Goal: Transaction & Acquisition: Purchase product/service

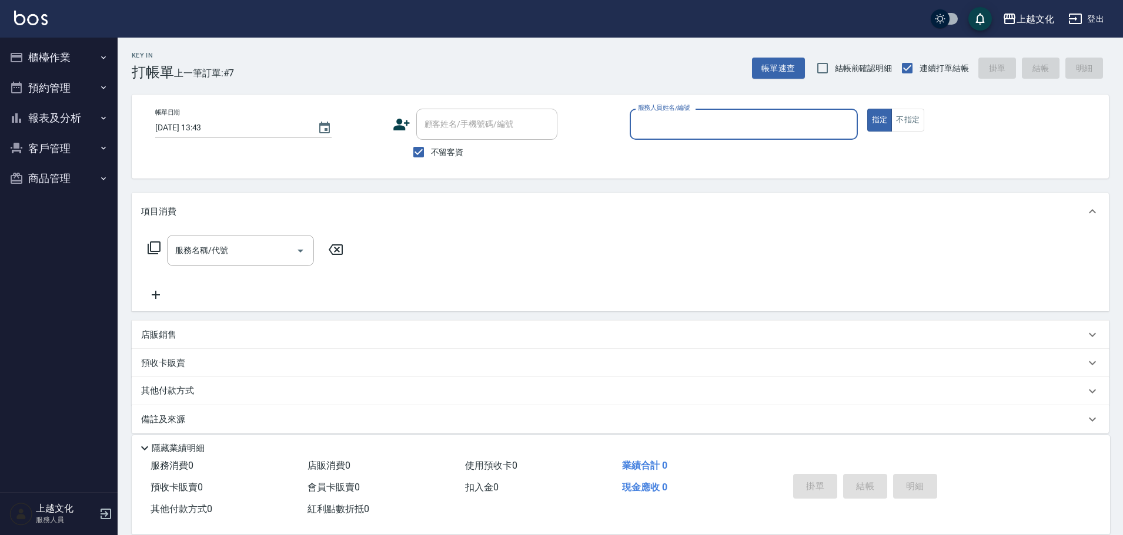
click at [736, 127] on input "服務人員姓名/編號" at bounding box center [743, 124] width 217 height 21
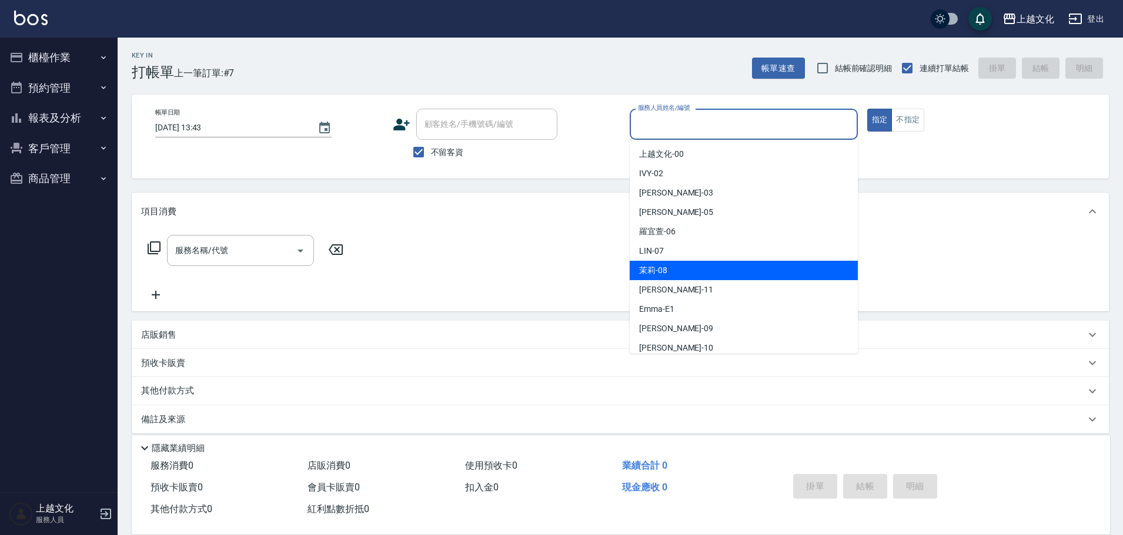
click at [703, 272] on div "茉莉 -08" at bounding box center [744, 270] width 228 height 19
click at [703, 272] on div "服務名稱/代號 服務名稱/代號" at bounding box center [620, 270] width 977 height 81
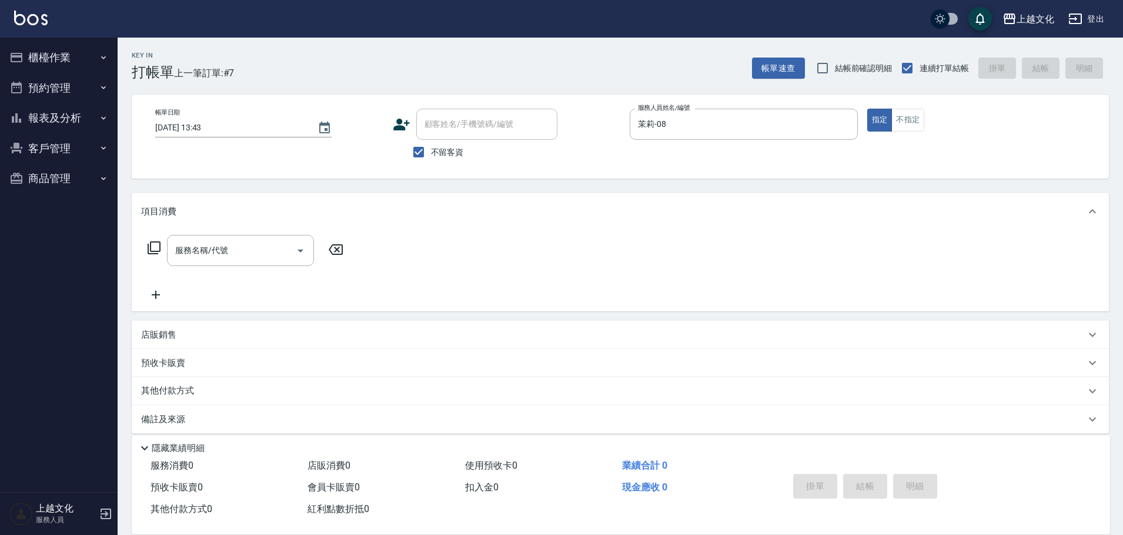
type input "茉莉-08"
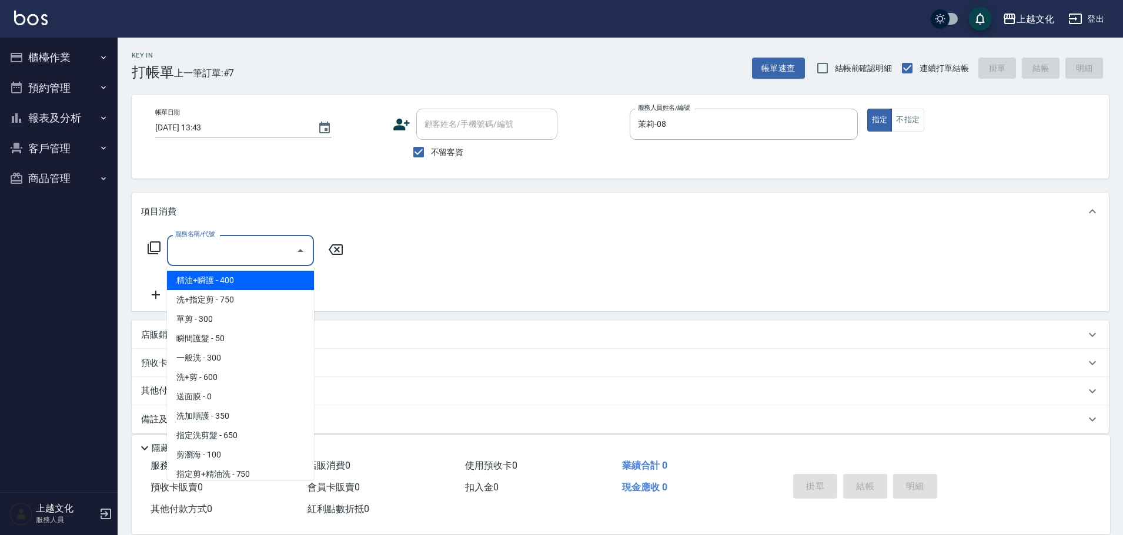
click at [178, 247] on input "服務名稱/代號" at bounding box center [231, 250] width 119 height 21
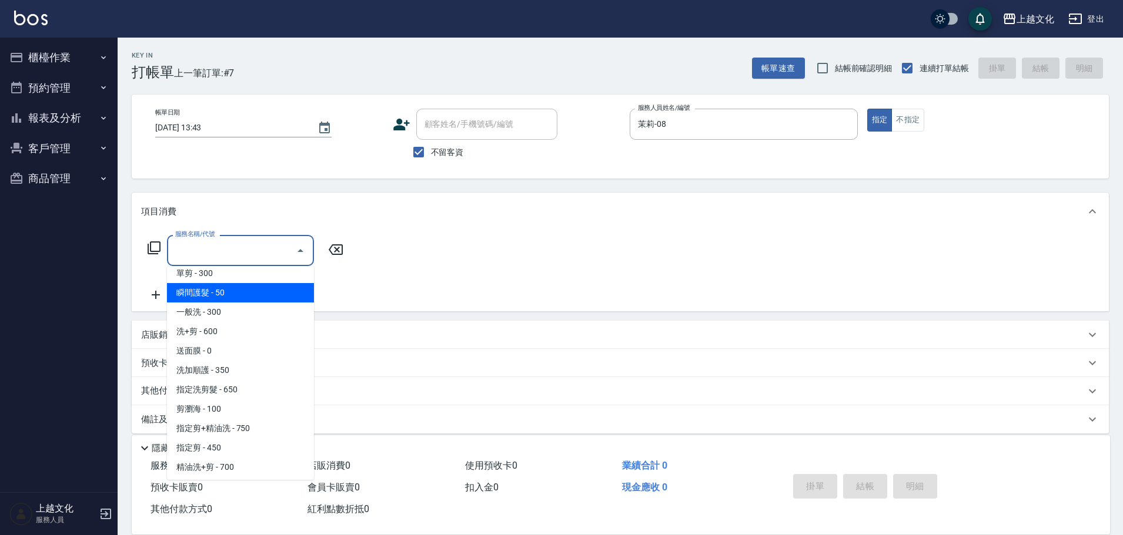
scroll to position [118, 0]
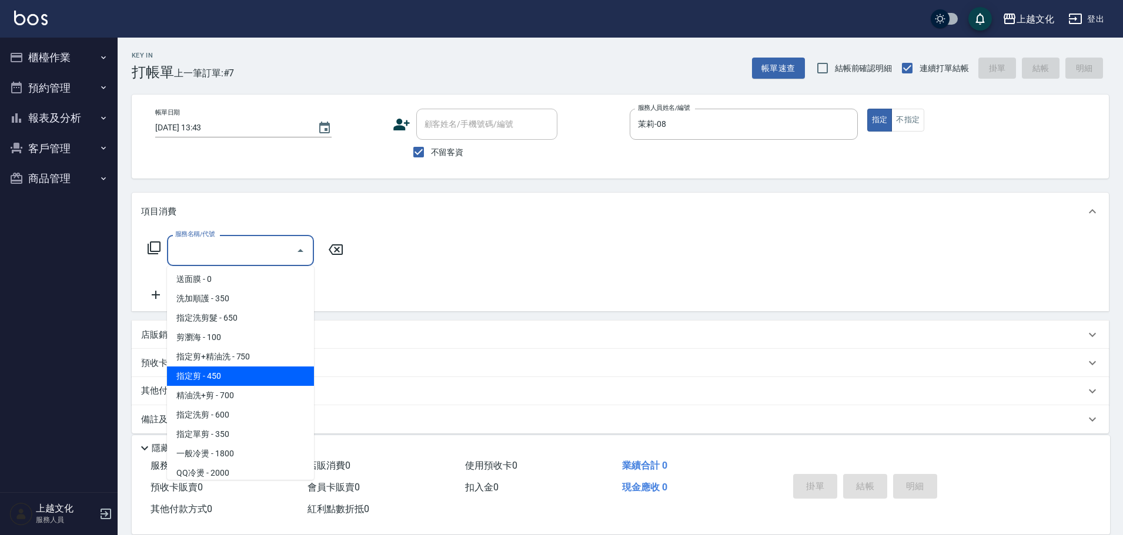
click at [250, 381] on span "指定剪 - 450" at bounding box center [240, 376] width 147 height 19
type input "指定剪(205)"
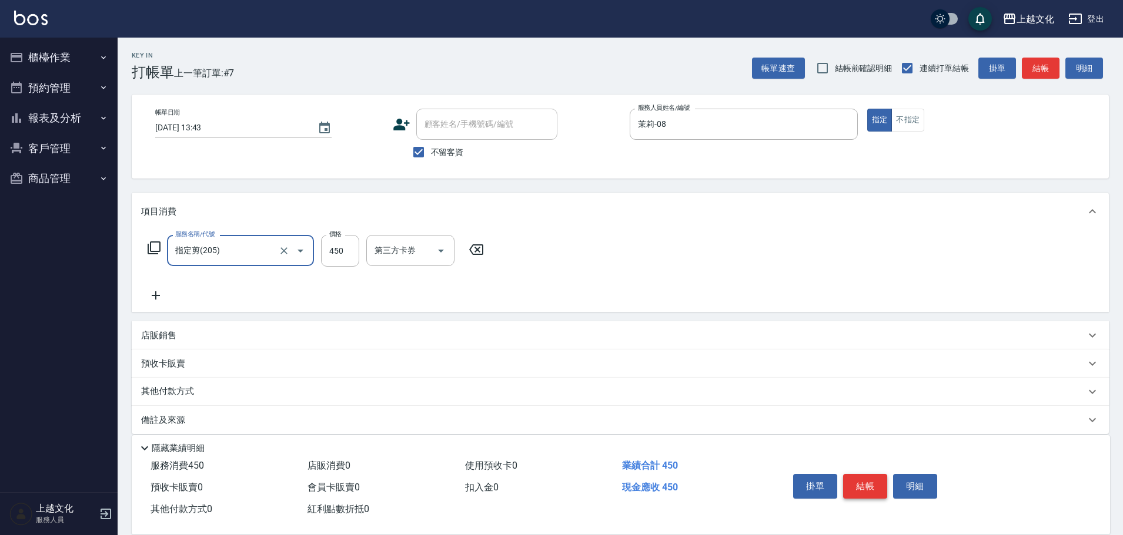
click at [853, 488] on button "結帳" at bounding box center [865, 486] width 44 height 25
click at [853, 488] on div "掛單 結帳 明細" at bounding box center [864, 488] width 153 height 37
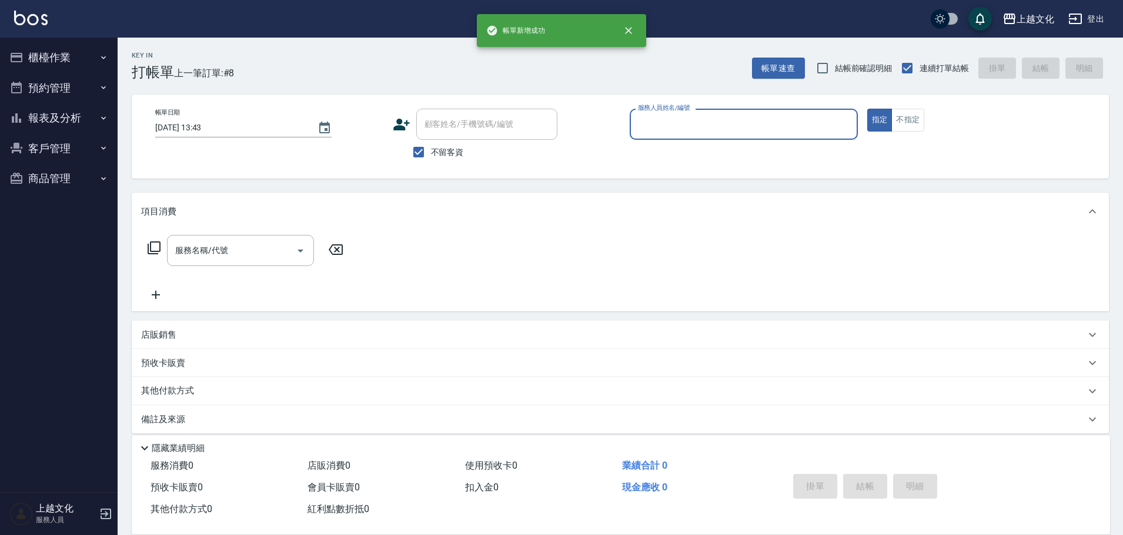
click at [723, 120] on input "服務人員姓名/編號" at bounding box center [743, 124] width 217 height 21
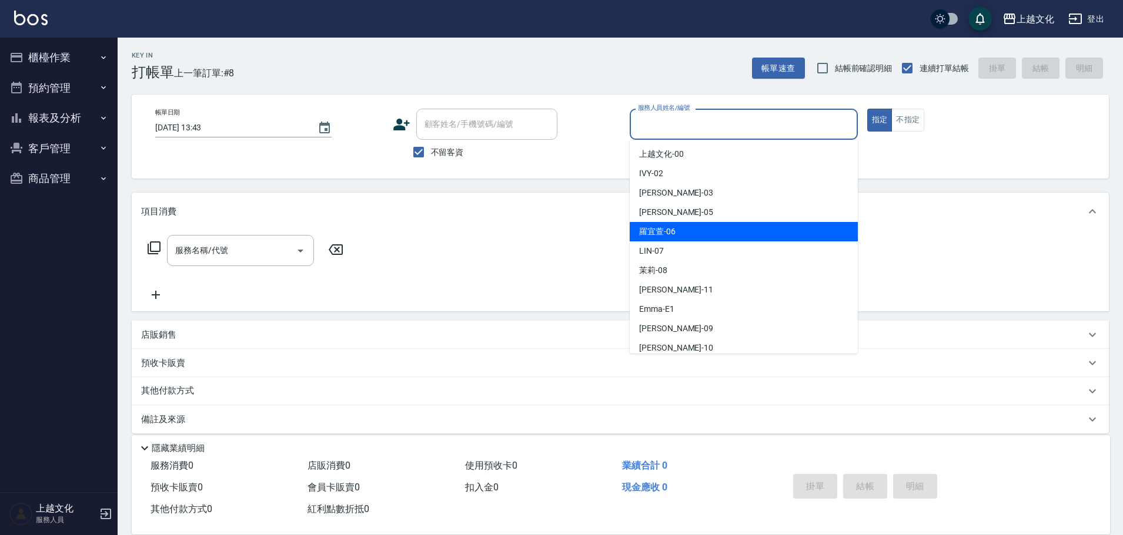
click at [691, 238] on div "羅宜萱 -06" at bounding box center [744, 231] width 228 height 19
type input "羅宜萱-06"
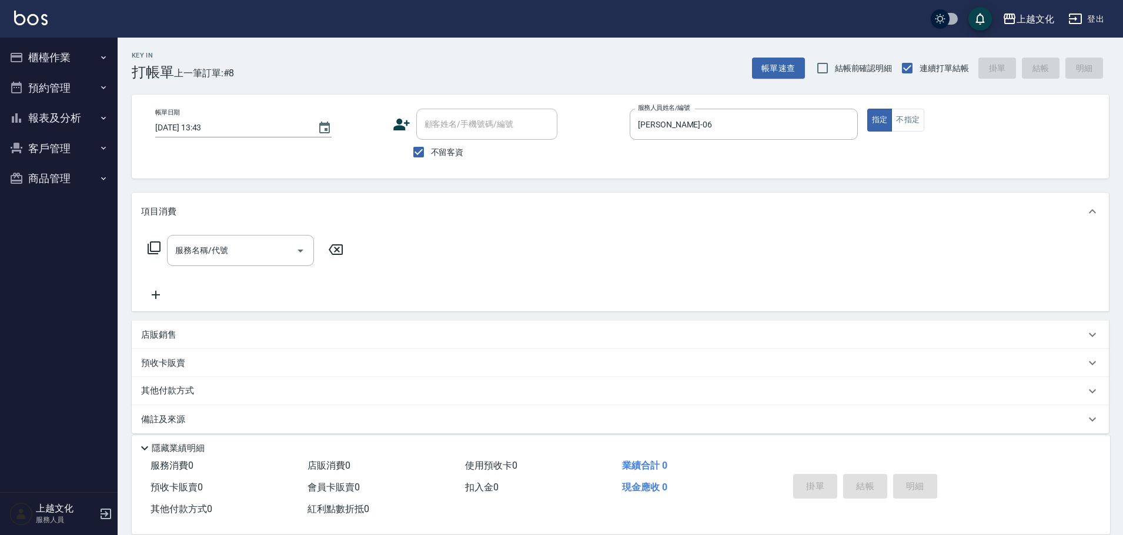
click at [154, 250] on icon at bounding box center [154, 248] width 14 height 14
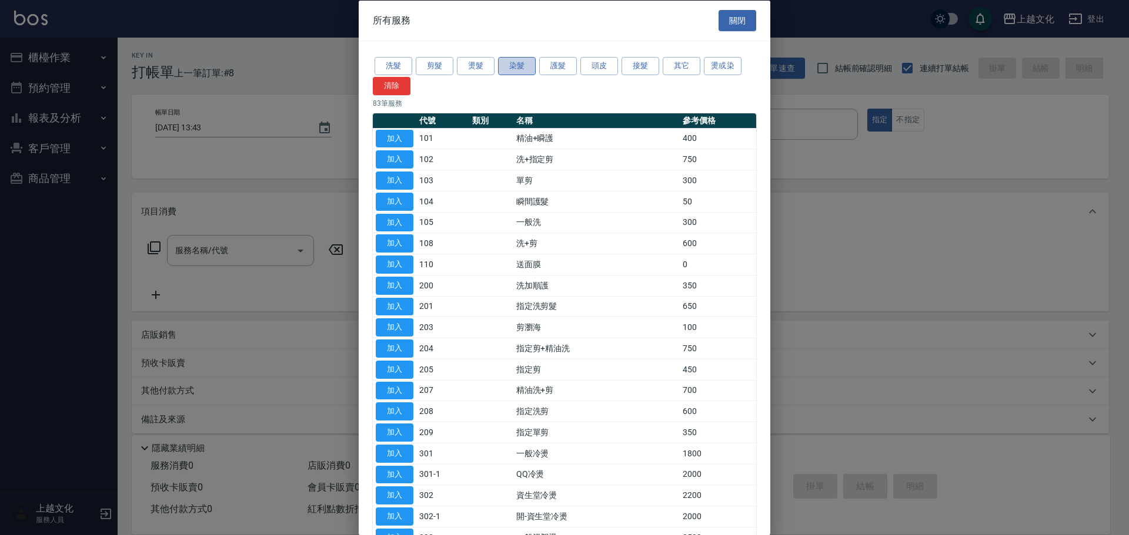
click at [515, 66] on button "染髮" at bounding box center [517, 66] width 38 height 18
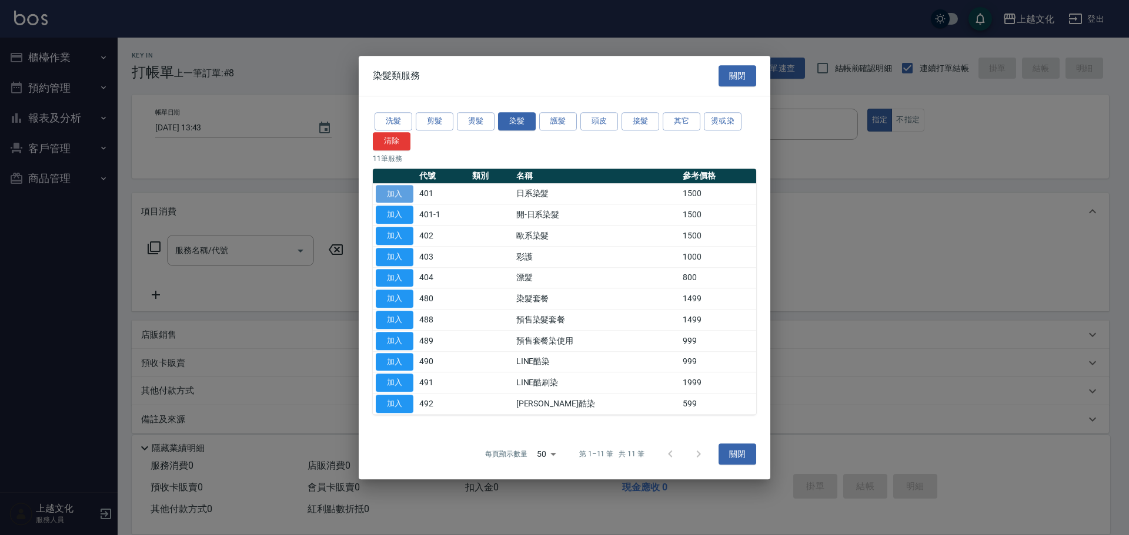
click at [403, 196] on button "加入" at bounding box center [395, 194] width 38 height 18
type input "日系染髮(401)"
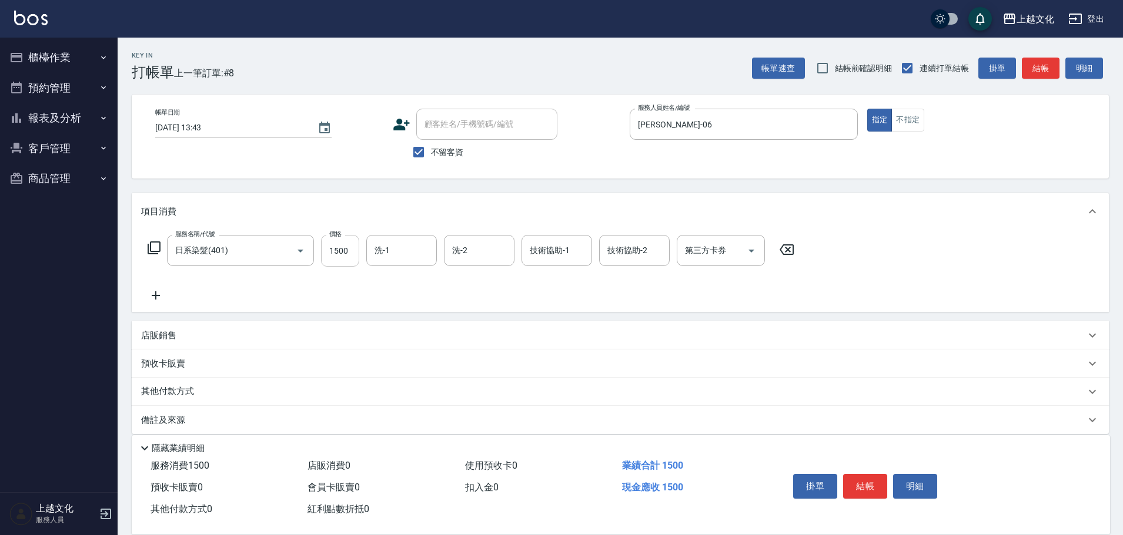
click at [344, 255] on input "1500" at bounding box center [340, 251] width 38 height 32
type input "2599"
click at [858, 476] on button "結帳" at bounding box center [865, 486] width 44 height 25
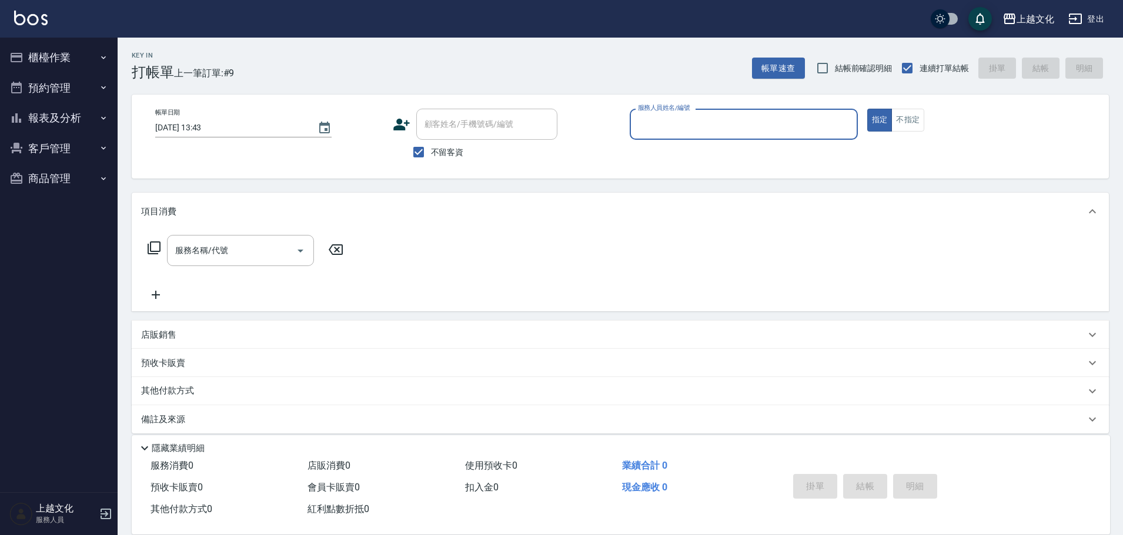
click at [737, 119] on input "服務人員姓名/編號" at bounding box center [743, 124] width 217 height 21
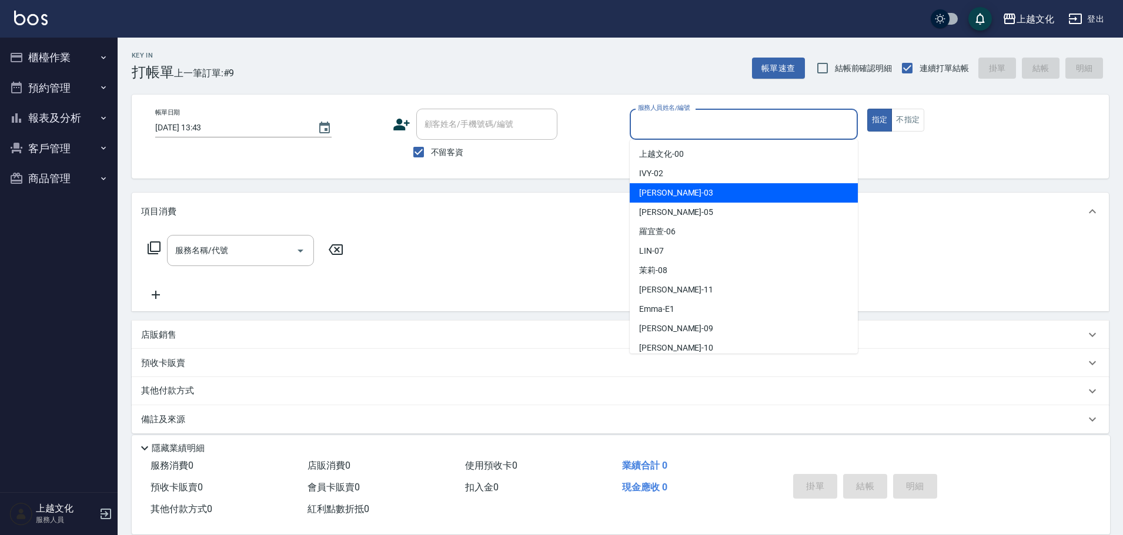
click at [664, 192] on span "kelly -03" at bounding box center [676, 193] width 74 height 12
type input "kelly-03"
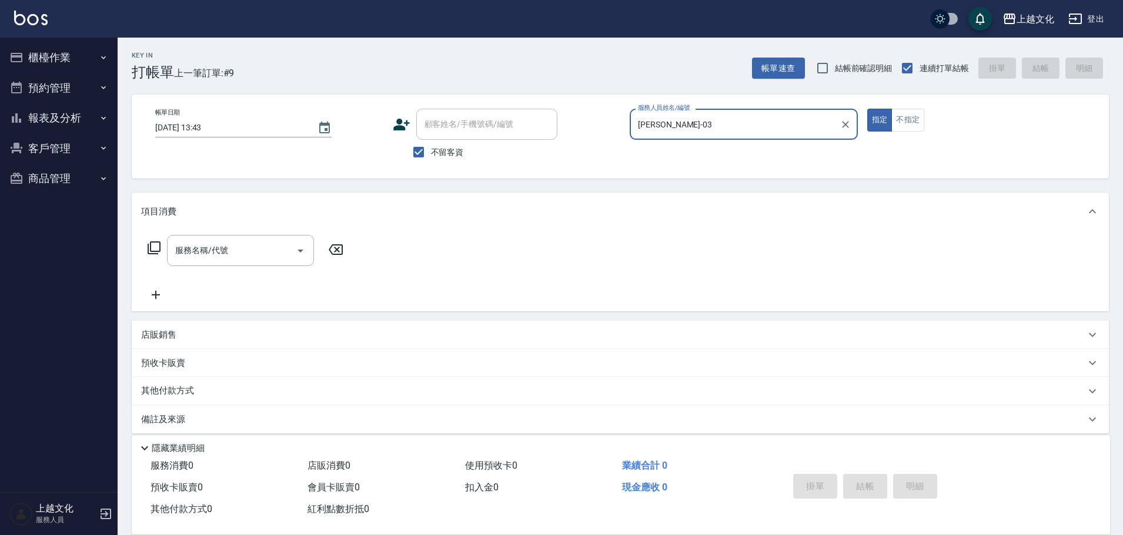
click at [152, 246] on icon at bounding box center [154, 248] width 14 height 14
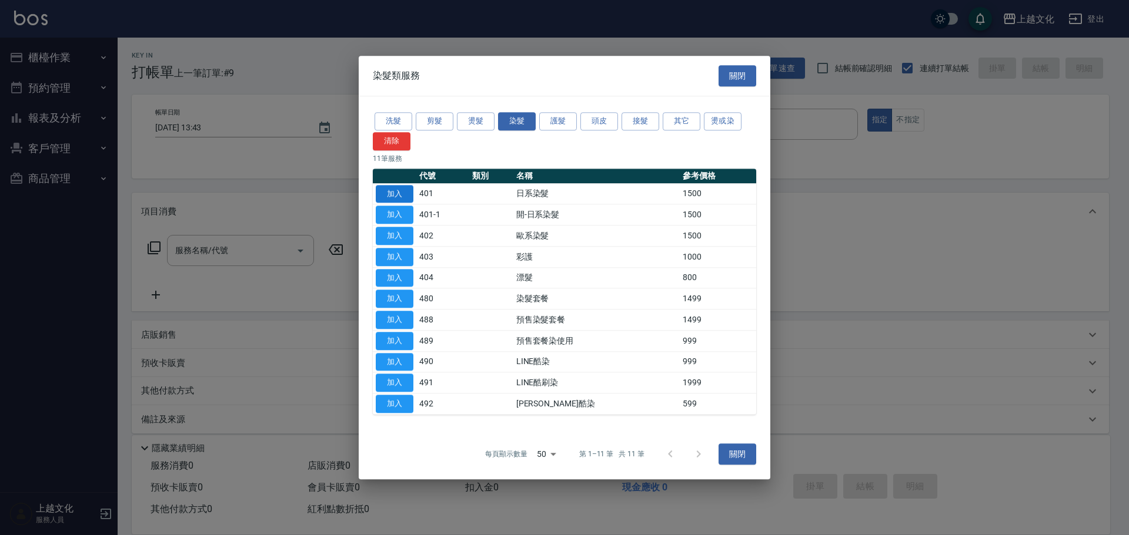
click at [394, 192] on button "加入" at bounding box center [395, 194] width 38 height 18
click at [394, 192] on div "Key In 打帳單 上一筆訂單:#9 帳單速查 結帳前確認明細 連續打單結帳 掛單 結帳 明細 帳單日期 2025/09/10 13:43 顧客姓名/手機號…" at bounding box center [620, 292] width 1005 height 509
type input "日系染髮(401)"
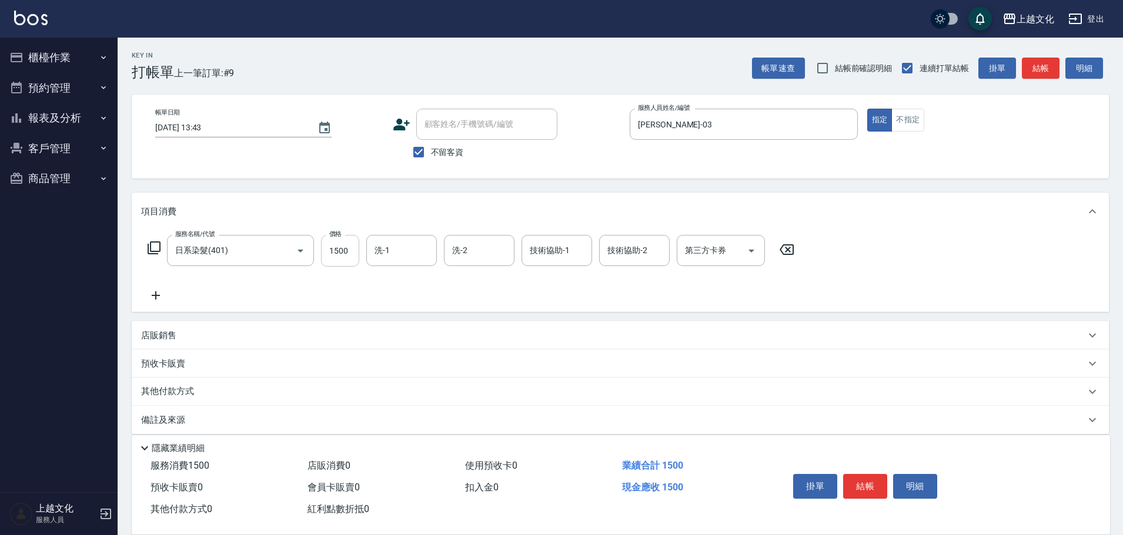
click at [343, 261] on input "1500" at bounding box center [340, 251] width 38 height 32
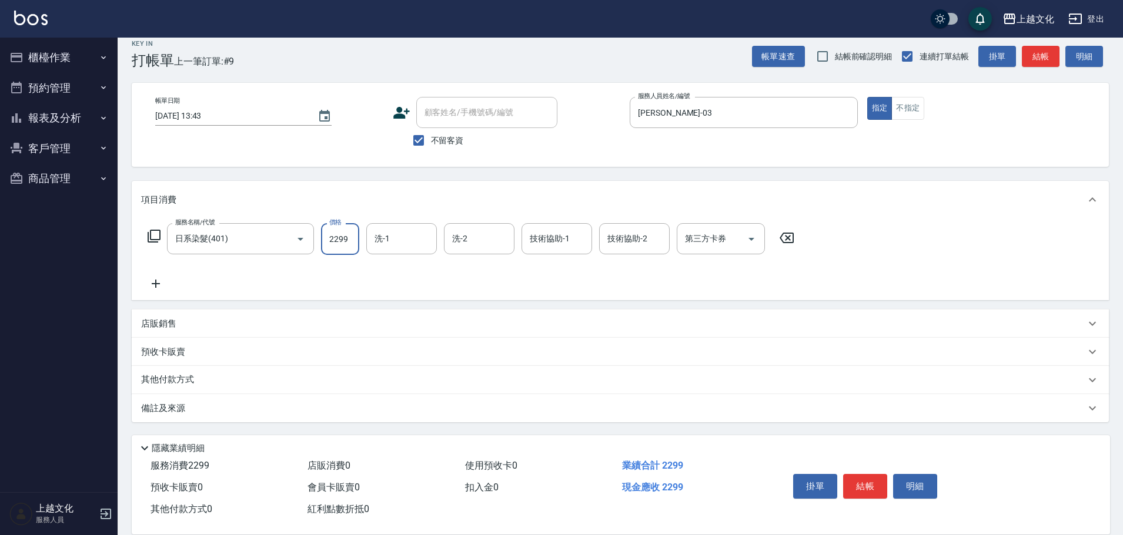
type input "2299"
click at [172, 380] on p "其他付款方式" at bounding box center [170, 380] width 59 height 13
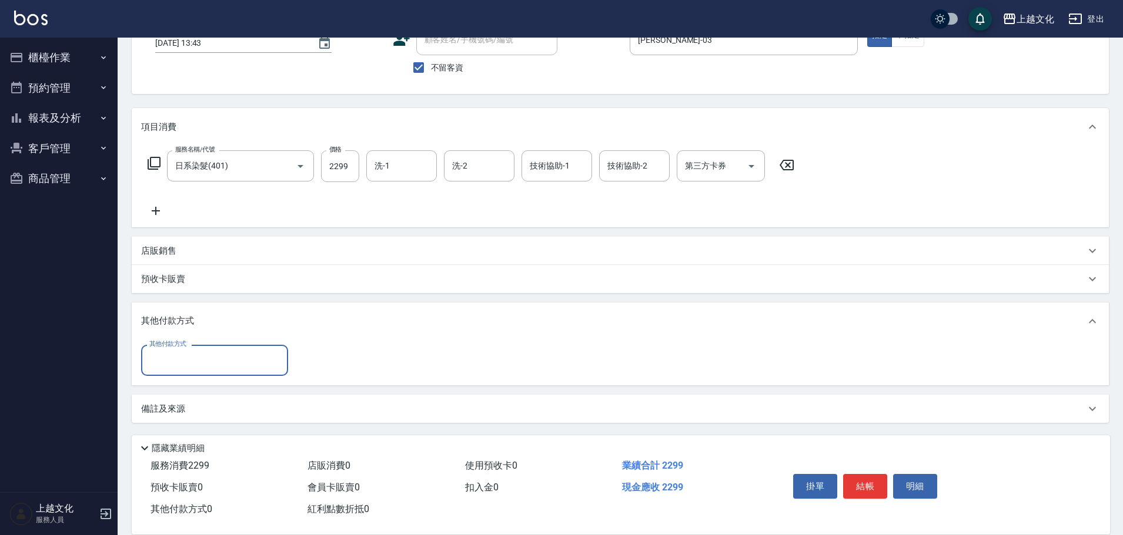
scroll to position [85, 0]
click at [174, 369] on input "其他付款方式" at bounding box center [214, 360] width 136 height 21
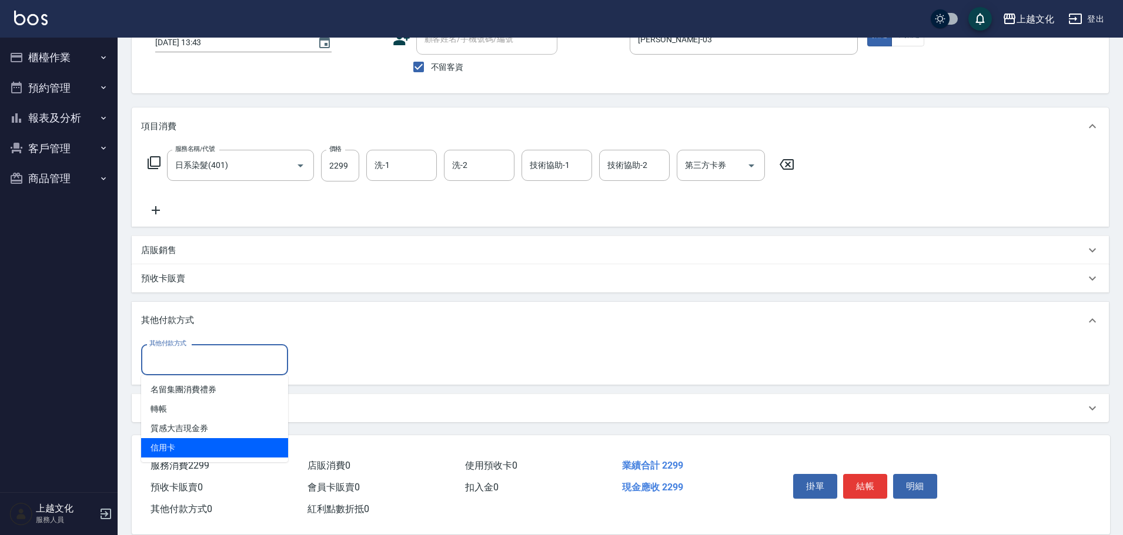
click at [164, 452] on span "信用卡" at bounding box center [214, 447] width 147 height 19
click at [164, 456] on div "服務消費 2299" at bounding box center [224, 467] width 157 height 22
type input "信用卡"
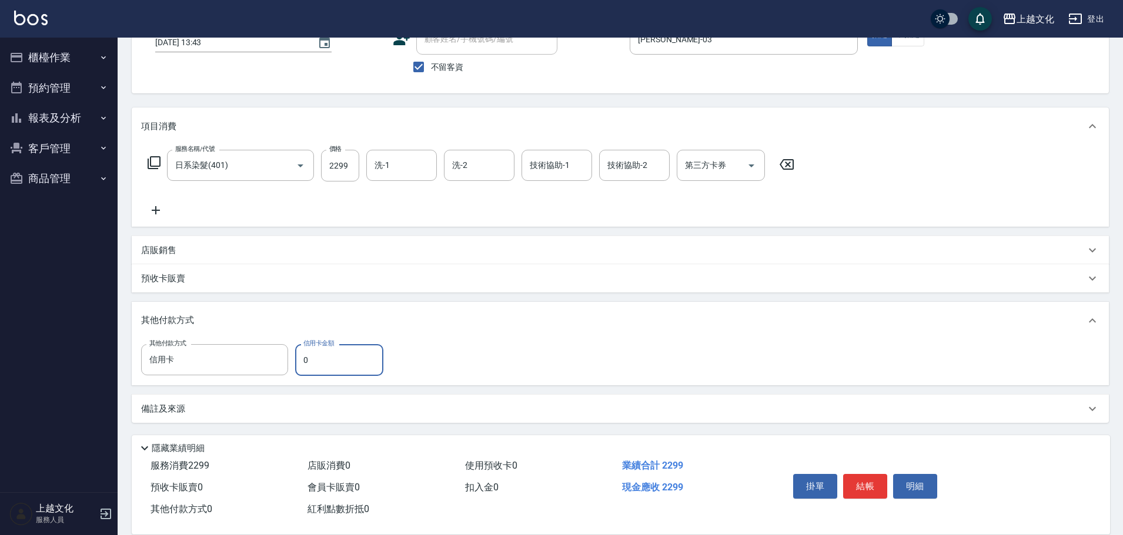
click at [304, 362] on input "0" at bounding box center [339, 360] width 88 height 32
type input "2299"
click at [865, 476] on button "結帳" at bounding box center [865, 486] width 44 height 25
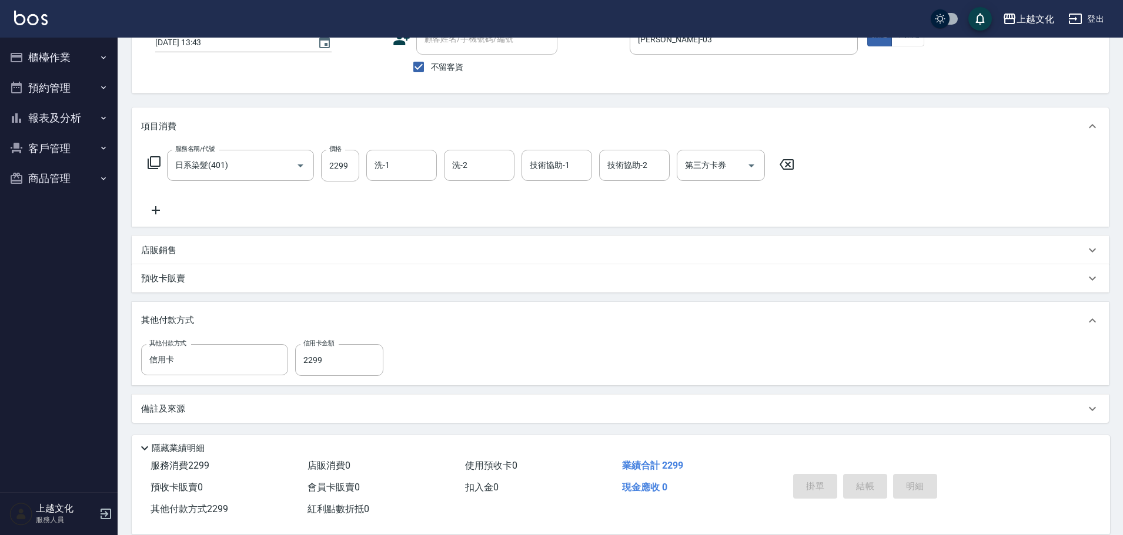
type input "2025/09/10 13:44"
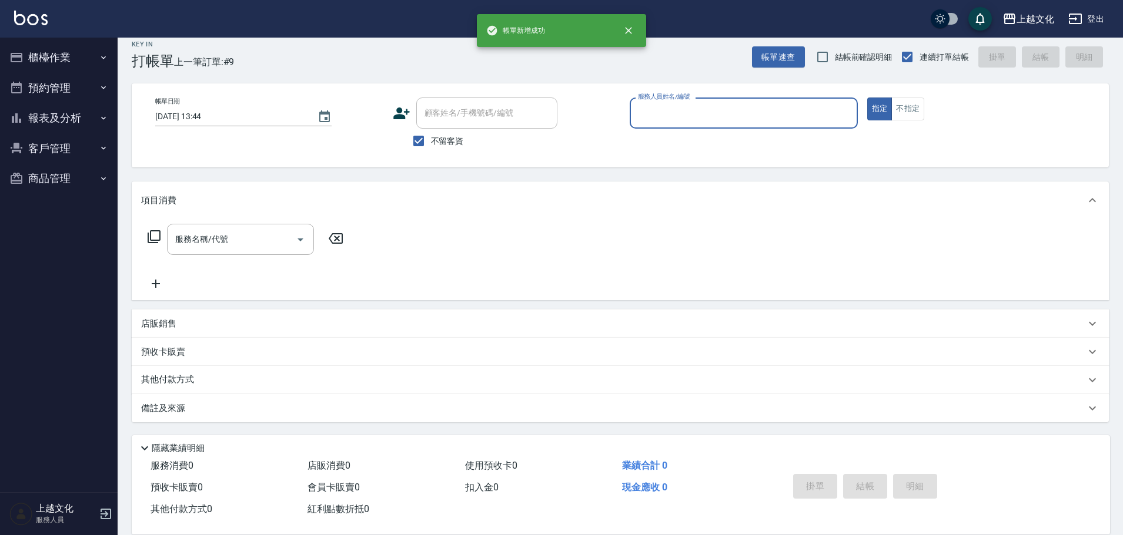
scroll to position [11, 0]
click at [56, 116] on button "報表及分析" at bounding box center [59, 118] width 108 height 31
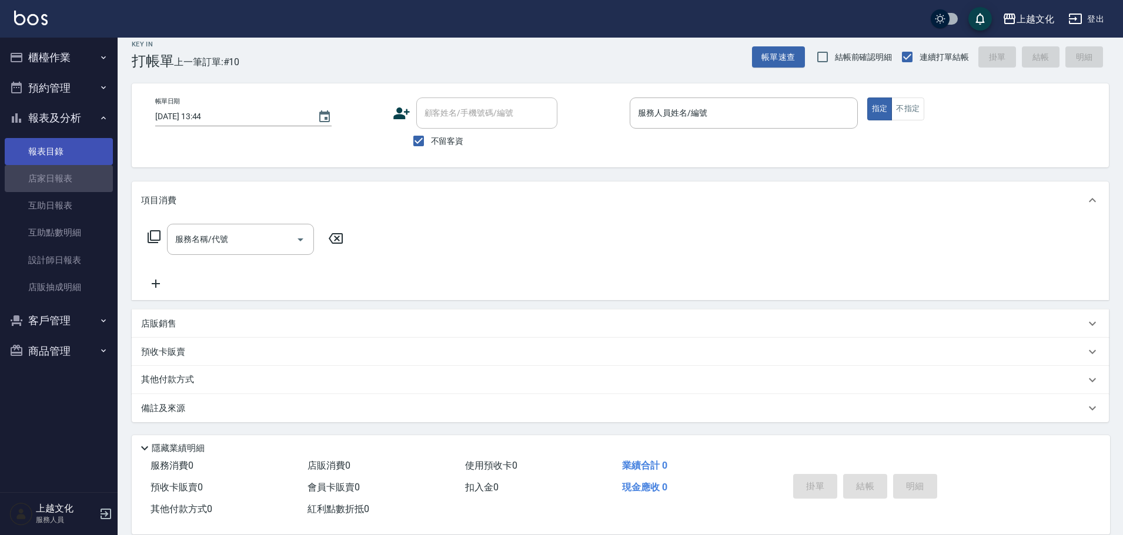
drag, startPoint x: 46, startPoint y: 172, endPoint x: 43, endPoint y: 159, distance: 13.3
click at [46, 172] on link "店家日報表" at bounding box center [59, 178] width 108 height 27
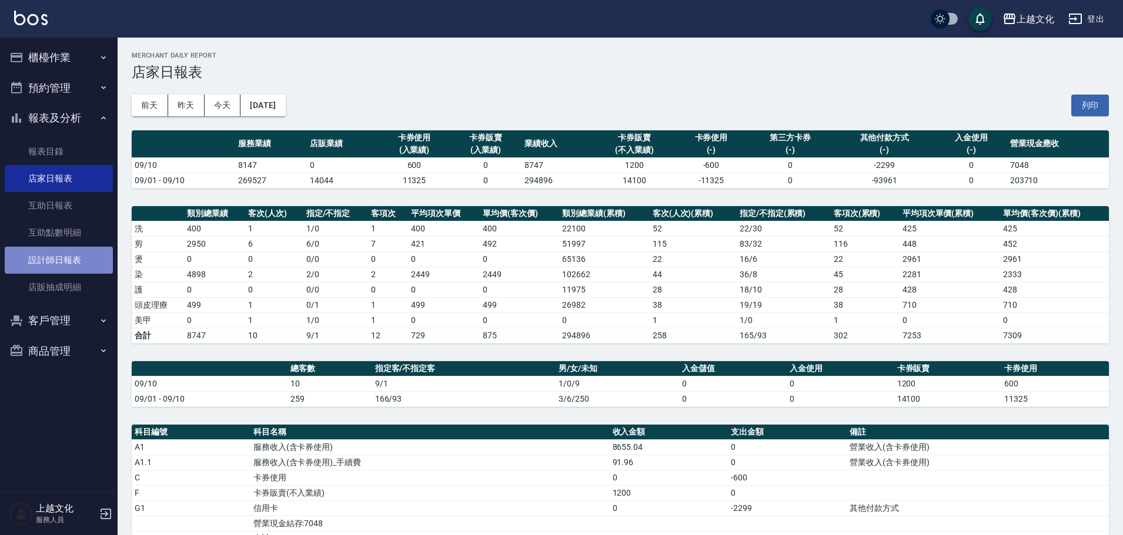
click at [57, 263] on link "設計師日報表" at bounding box center [59, 260] width 108 height 27
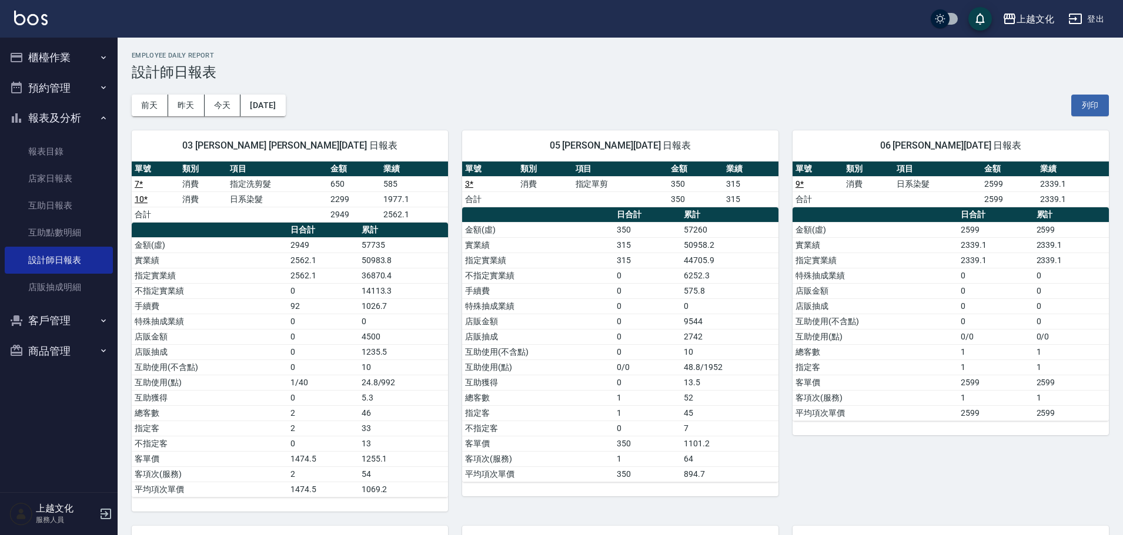
click at [54, 51] on button "櫃檯作業" at bounding box center [59, 57] width 108 height 31
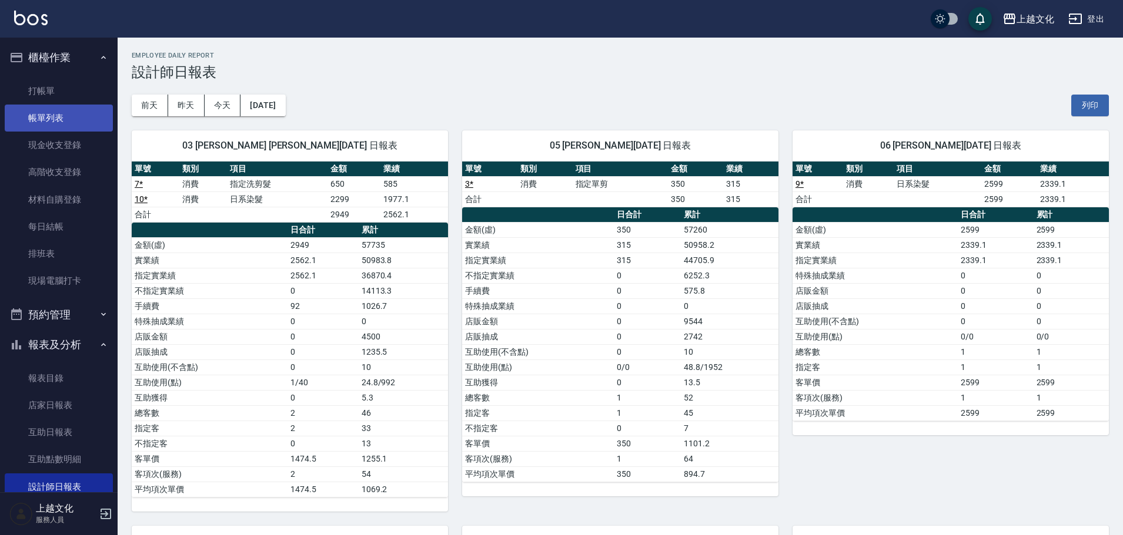
click at [41, 115] on link "帳單列表" at bounding box center [59, 118] width 108 height 27
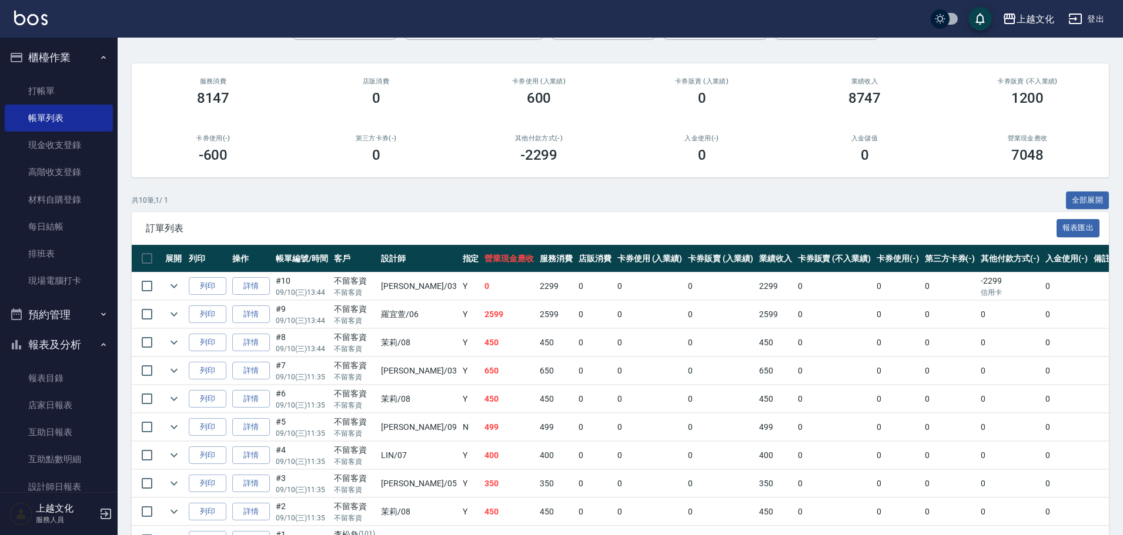
scroll to position [155, 0]
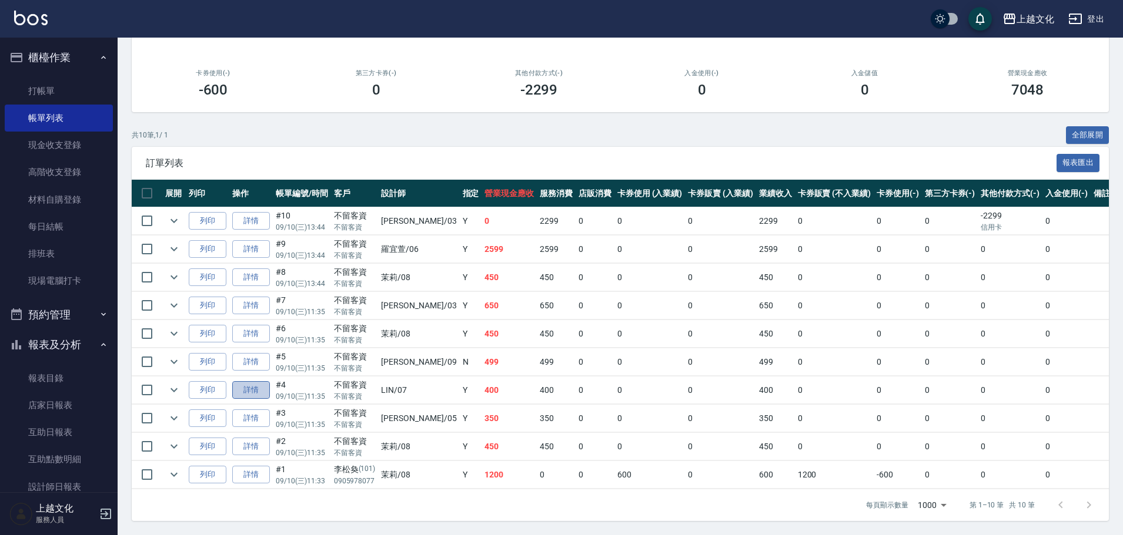
click at [239, 382] on link "詳情" at bounding box center [251, 390] width 38 height 18
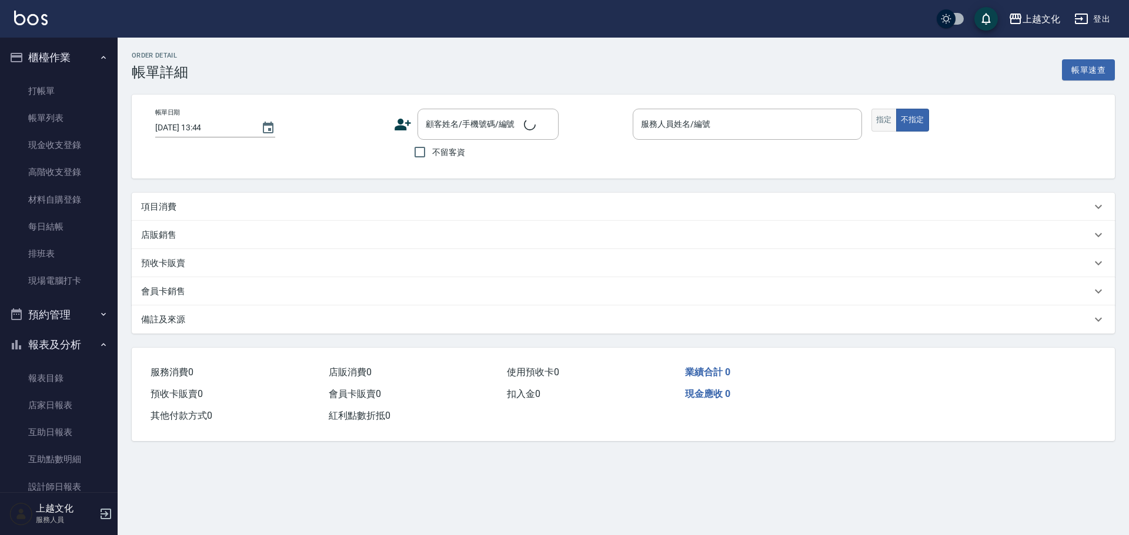
type input "2025/09/10 11:35"
checkbox input "true"
type input "[PERSON_NAME]-07"
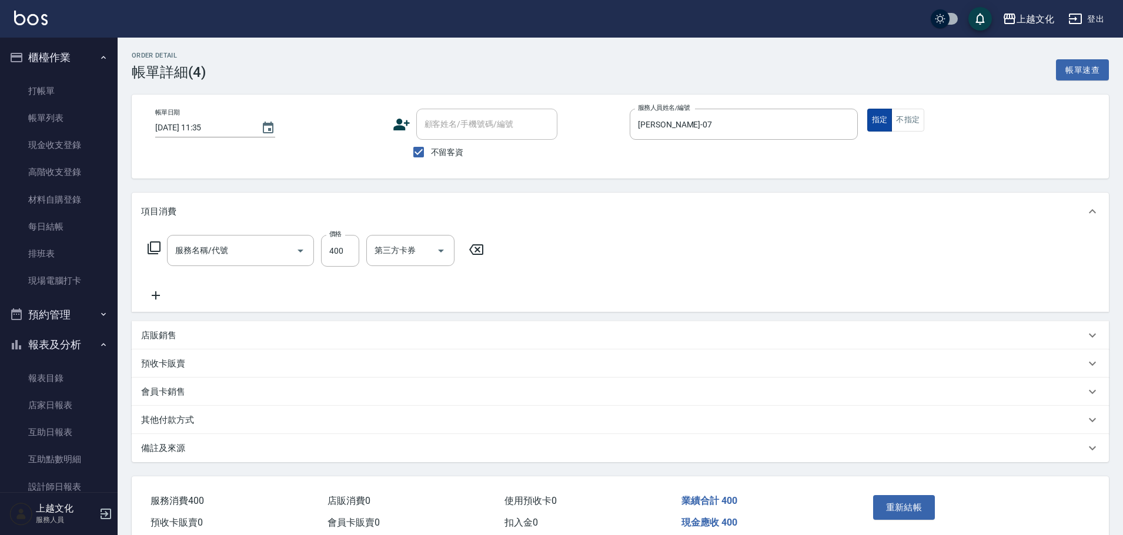
type input "精油+瞬護(101)"
click at [910, 122] on button "不指定" at bounding box center [907, 120] width 33 height 23
click at [913, 506] on button "重新結帳" at bounding box center [904, 508] width 62 height 25
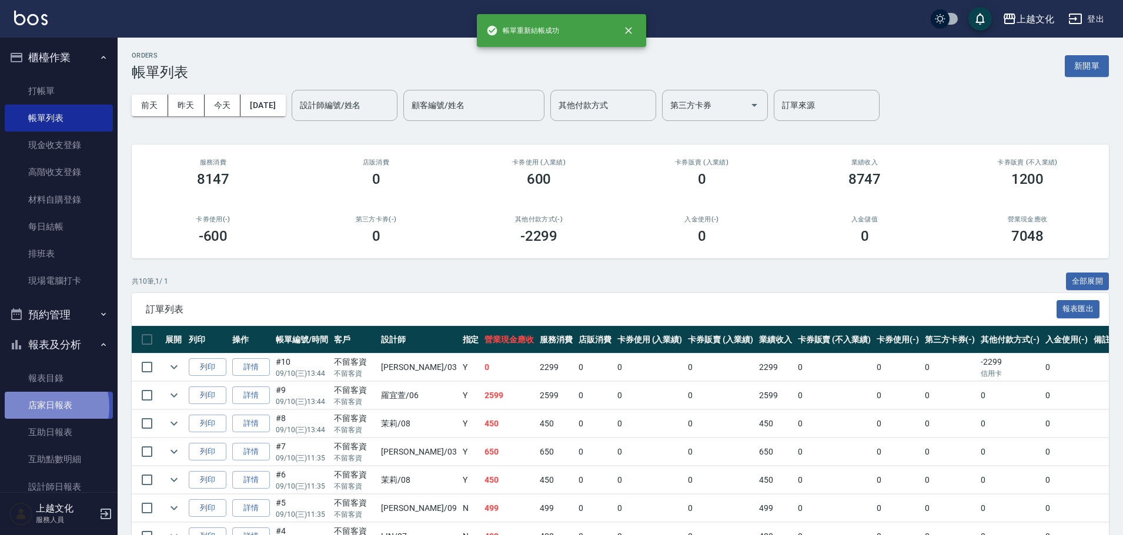
click at [40, 407] on link "店家日報表" at bounding box center [59, 405] width 108 height 27
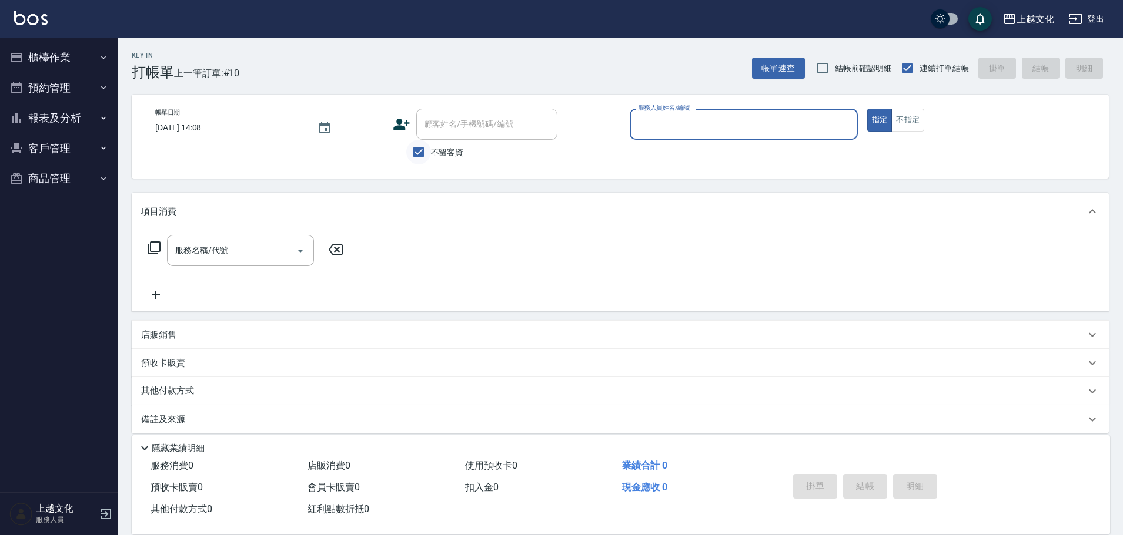
click at [420, 155] on input "不留客資" at bounding box center [418, 152] width 25 height 25
checkbox input "false"
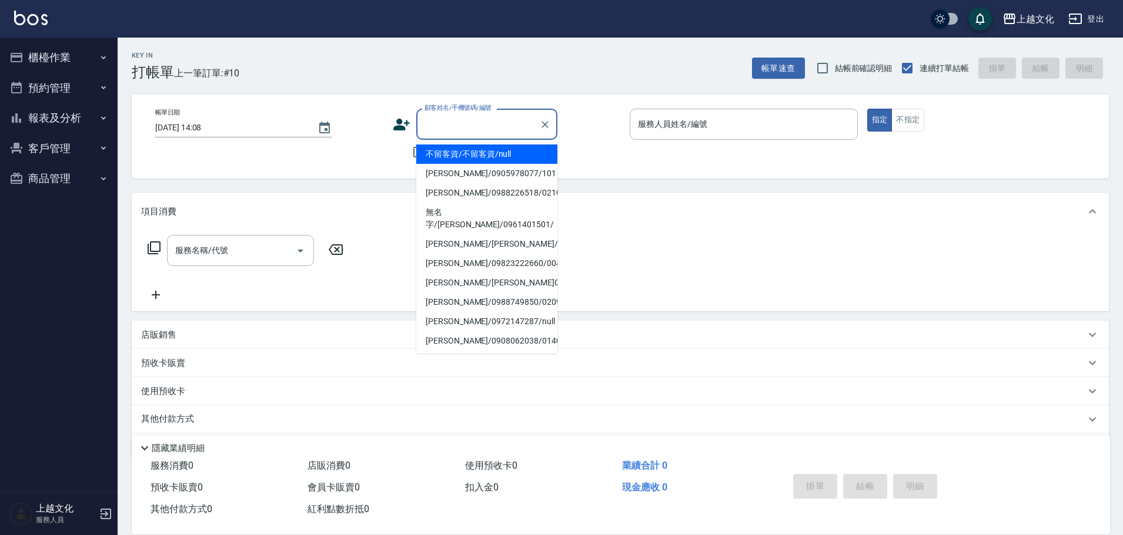
click at [429, 128] on input "顧客姓名/手機號碼/編號" at bounding box center [477, 124] width 113 height 21
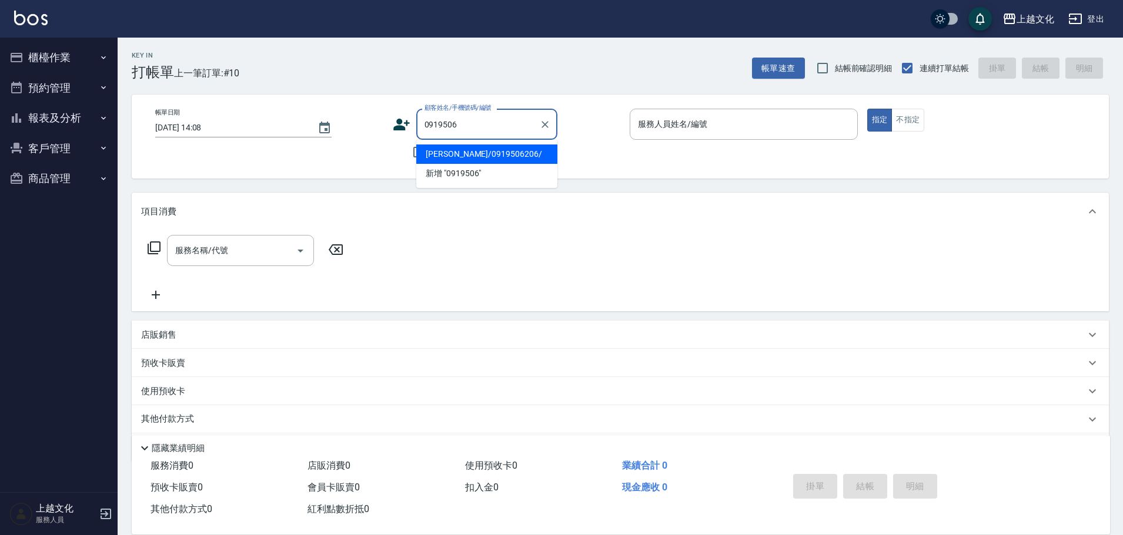
click at [434, 155] on li "楊印芳/0919506206/" at bounding box center [486, 154] width 141 height 19
type input "楊印芳/0919506206/"
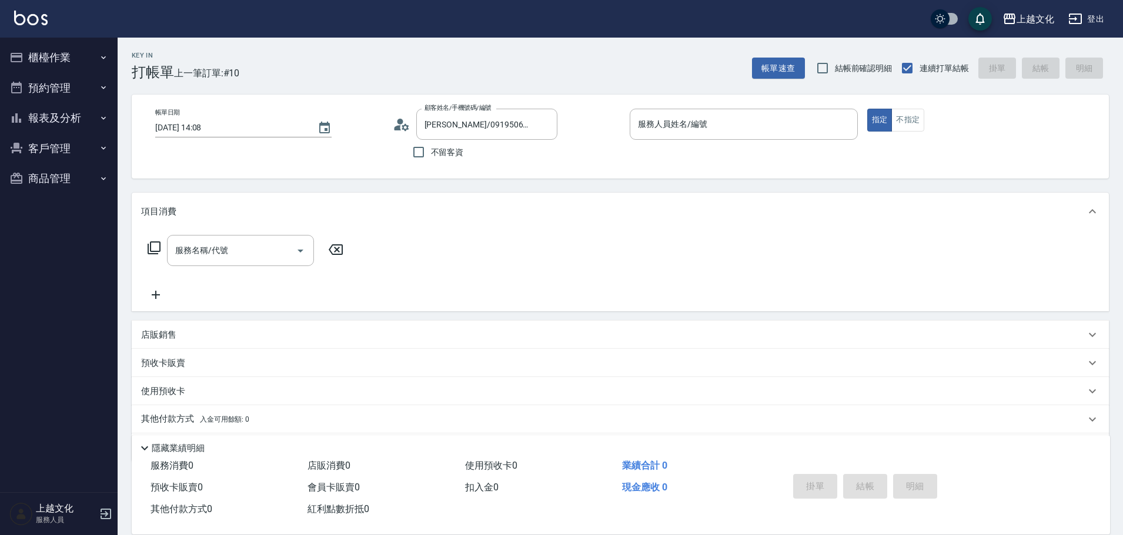
click at [405, 122] on icon at bounding box center [402, 125] width 18 height 18
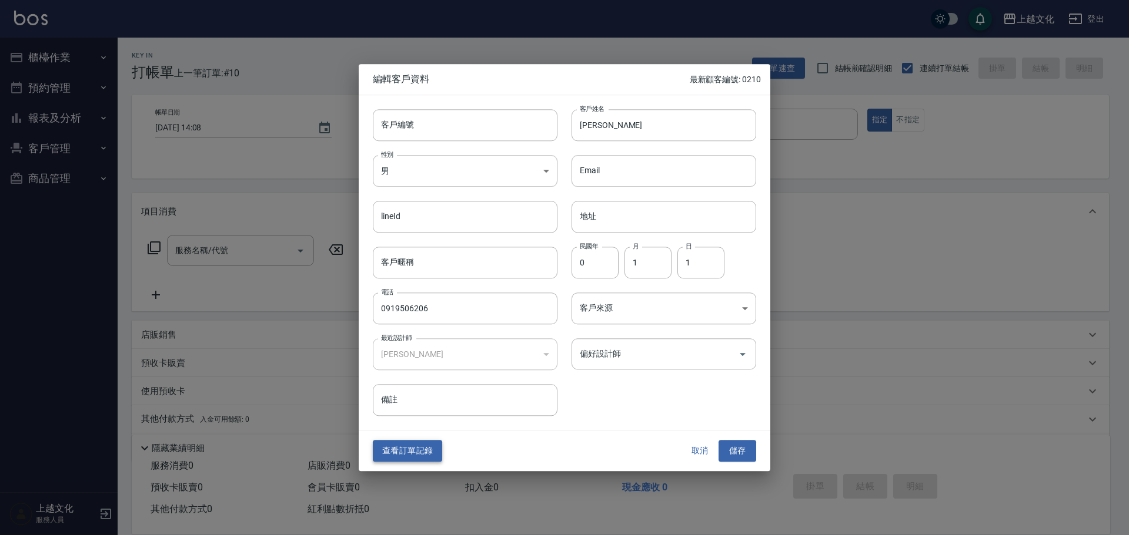
click at [426, 452] on button "查看訂單記錄" at bounding box center [407, 452] width 69 height 22
click at [426, 452] on div "Key In 打帳單 上一筆訂單:#10 帳單速查 結帳前確認明細 連續打單結帳 掛單 結帳 明細 帳單日期 2025/09/10 14:08 顧客姓名/手機…" at bounding box center [561, 287] width 1123 height 575
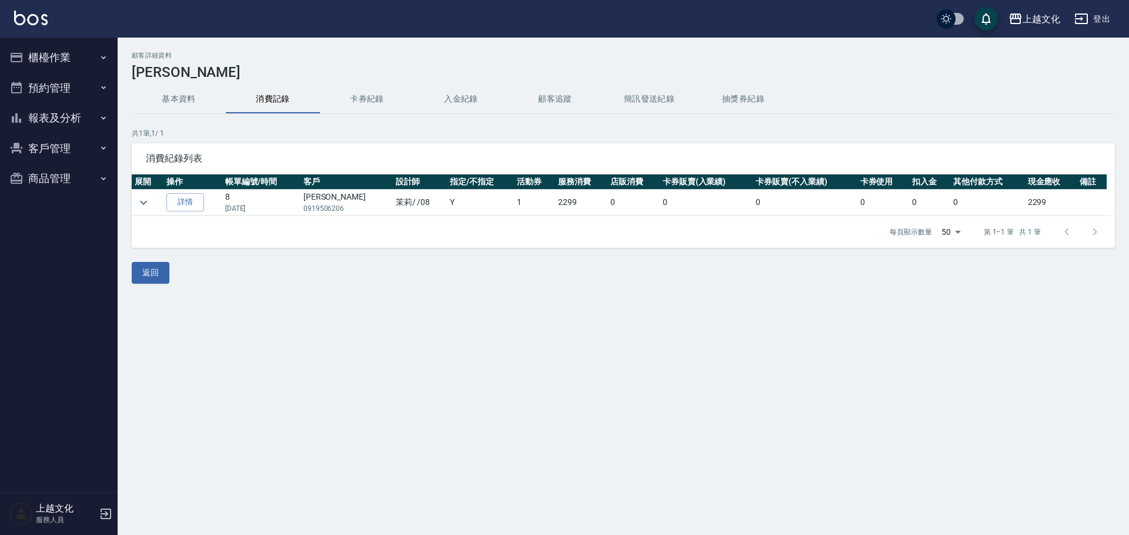
click at [35, 115] on button "報表及分析" at bounding box center [59, 118] width 108 height 31
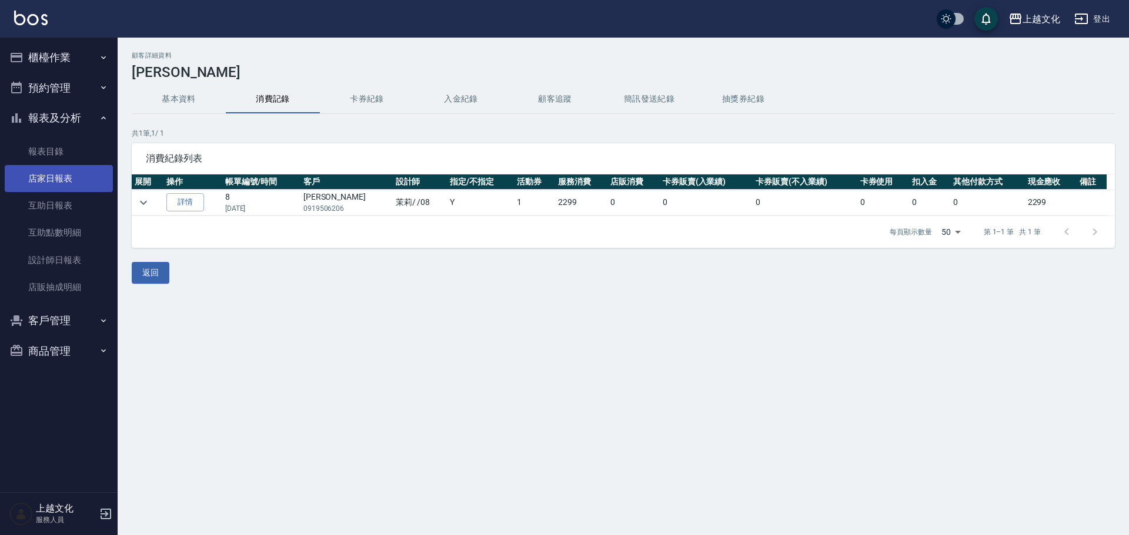
click at [53, 168] on link "店家日報表" at bounding box center [59, 178] width 108 height 27
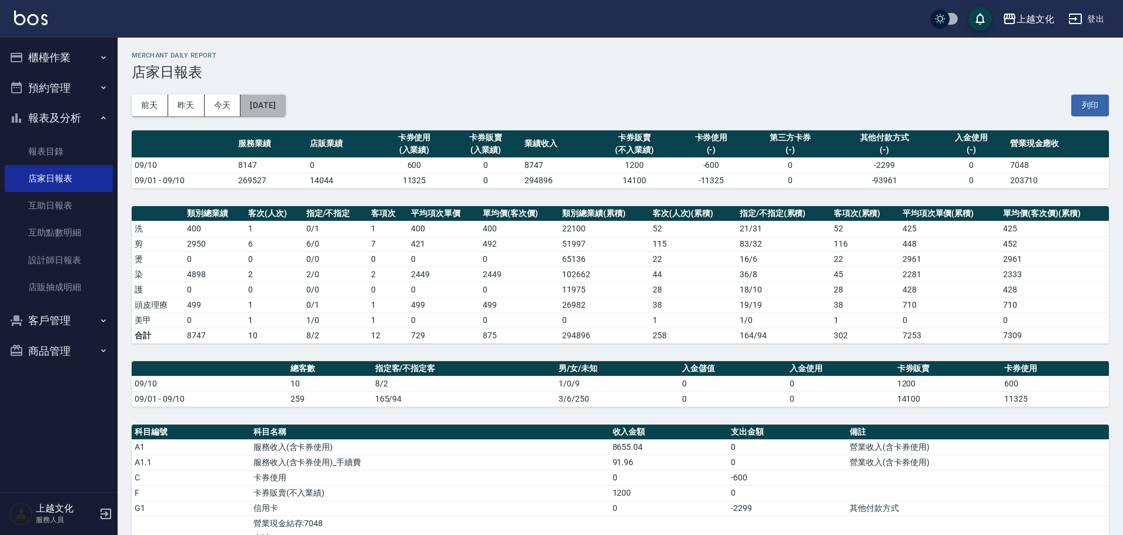
click at [285, 109] on button "[DATE]" at bounding box center [262, 106] width 45 height 22
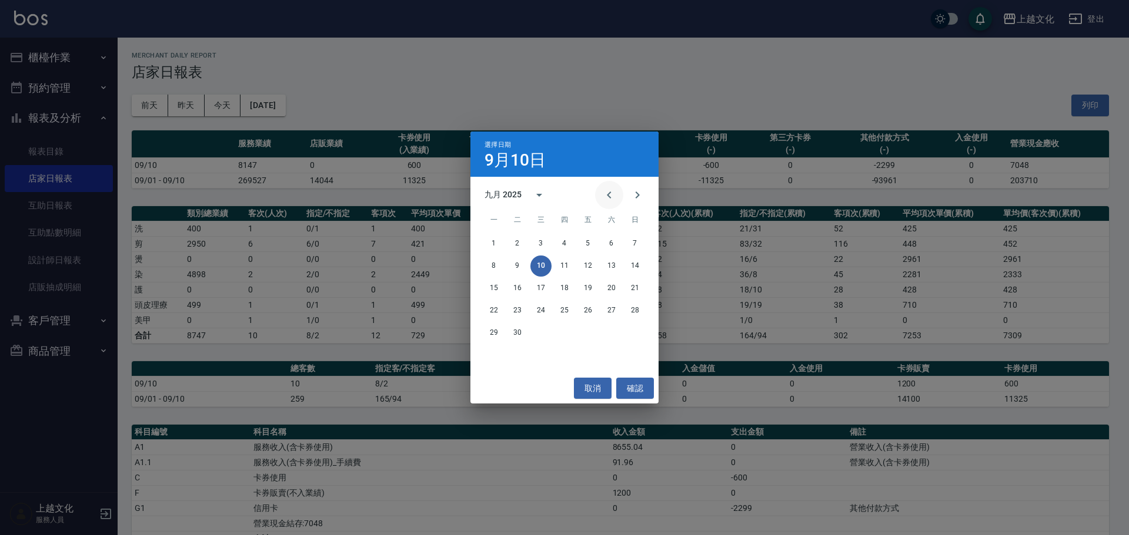
click at [611, 192] on icon "Previous month" at bounding box center [609, 195] width 14 height 14
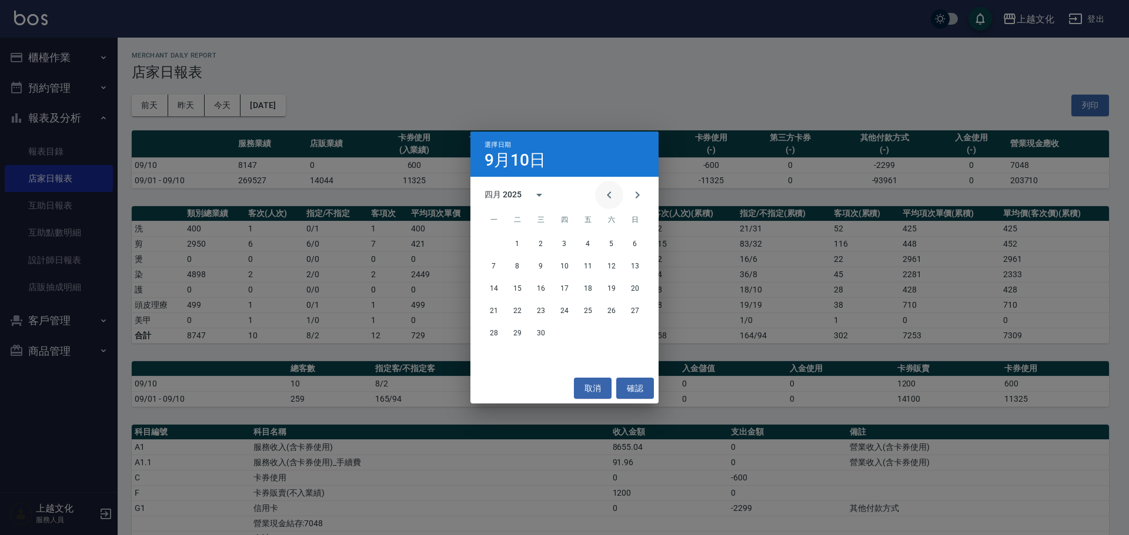
click at [611, 192] on icon "Previous month" at bounding box center [609, 195] width 14 height 14
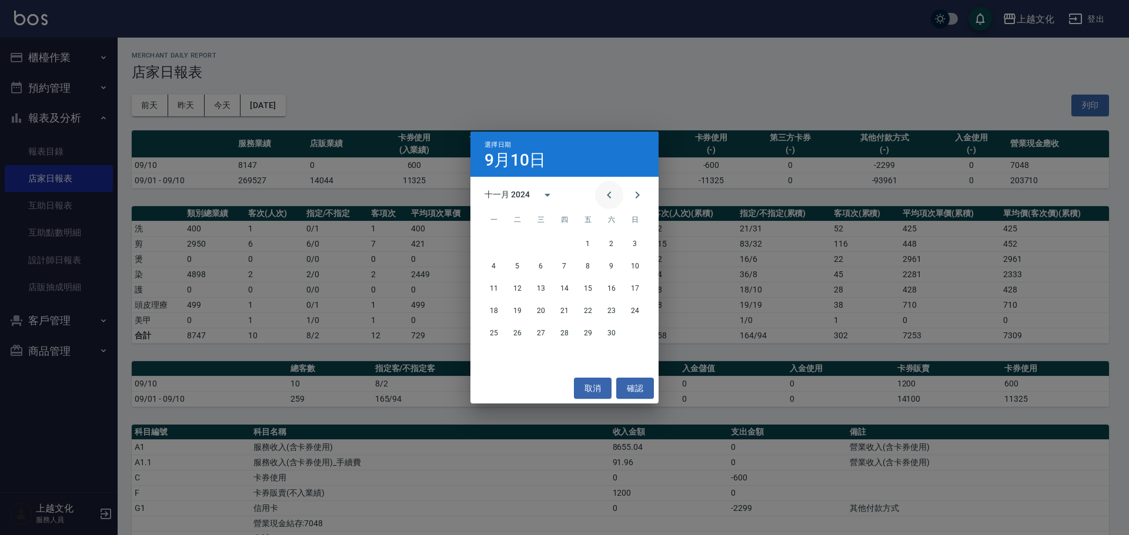
click at [611, 192] on icon "Previous month" at bounding box center [609, 195] width 14 height 14
click at [519, 289] on button "10" at bounding box center [517, 288] width 21 height 21
click at [519, 289] on div "上越文化 2025-09-10 店家日報表 列印時間： 2025-09-10-14:10 Merchant Daily Report 店家日報表 前天 昨天 …" at bounding box center [561, 381] width 1123 height 762
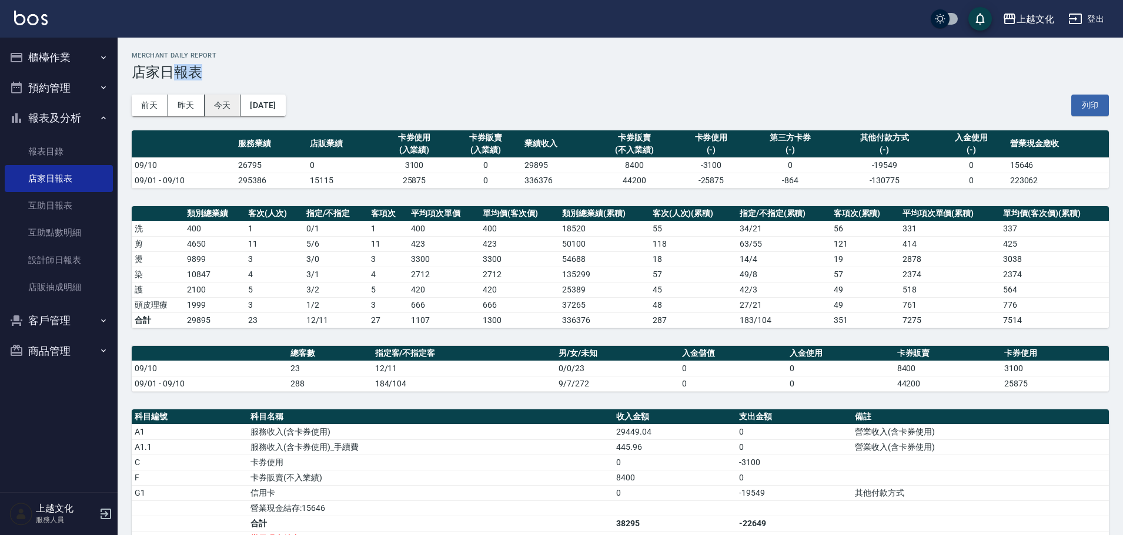
click at [210, 107] on button "今天" at bounding box center [223, 106] width 36 height 22
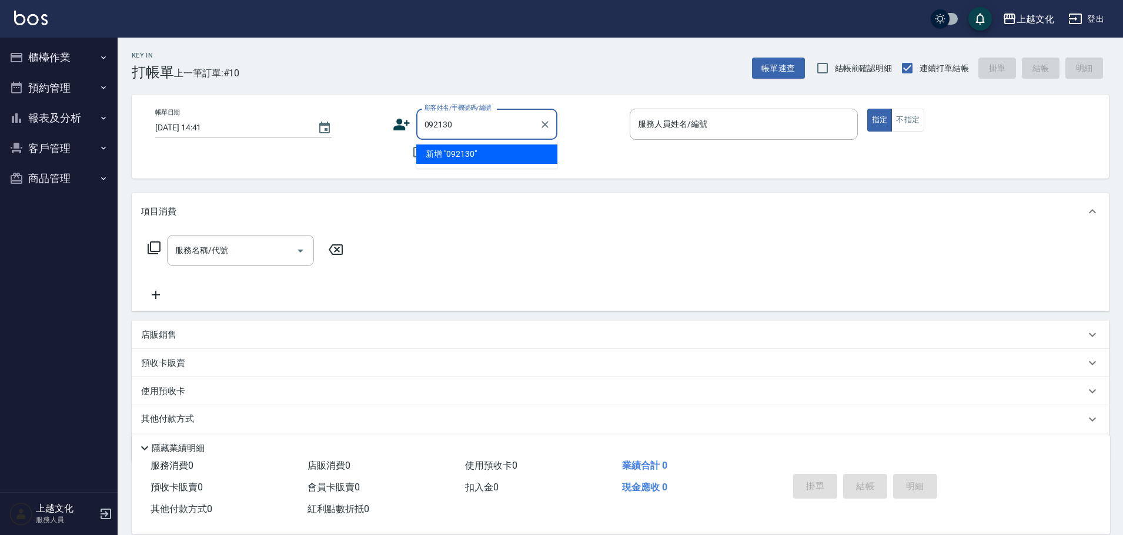
type input "0921307"
click at [541, 126] on icon "Clear" at bounding box center [545, 125] width 12 height 12
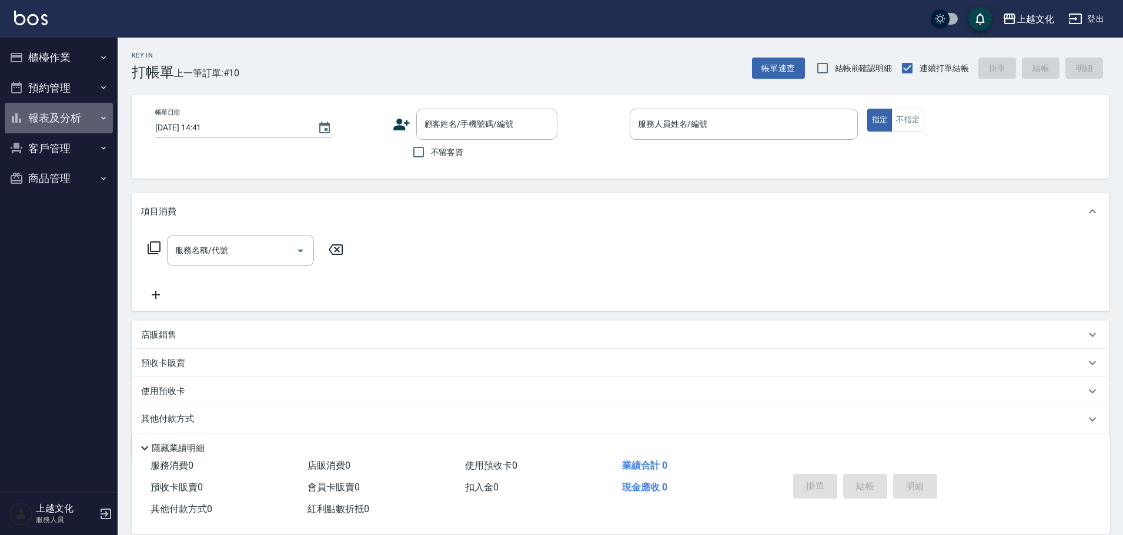
click at [48, 119] on button "報表及分析" at bounding box center [59, 118] width 108 height 31
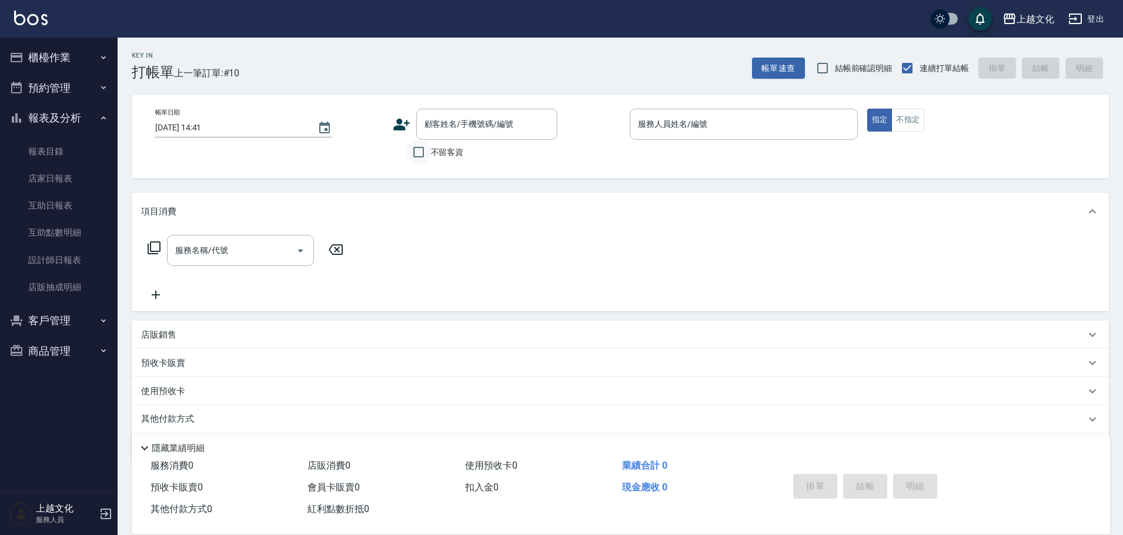
click at [424, 152] on input "不留客資" at bounding box center [418, 152] width 25 height 25
checkbox input "true"
click at [721, 118] on input "服務人員姓名/編號" at bounding box center [743, 124] width 217 height 21
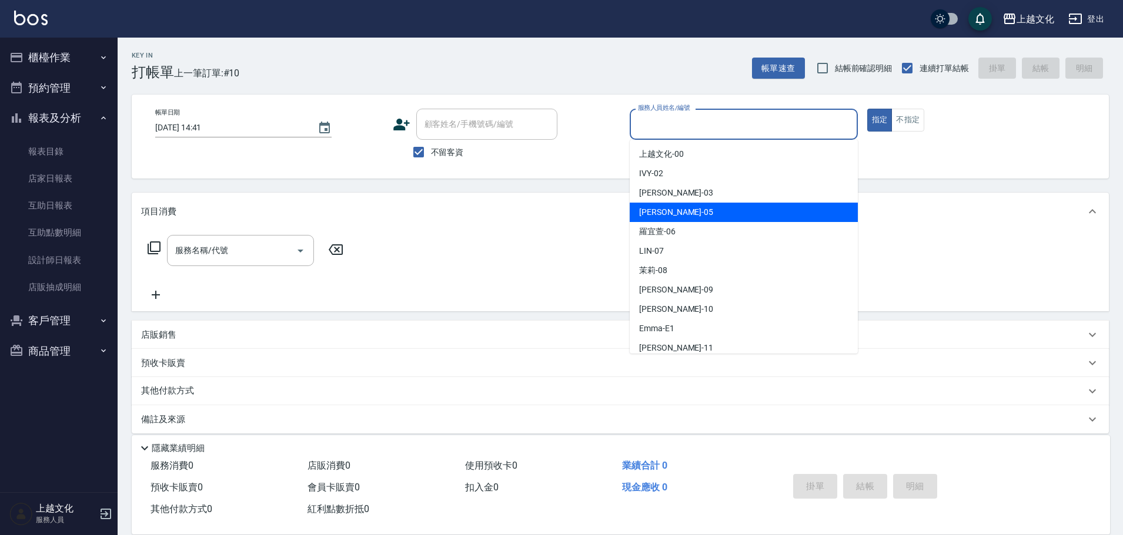
click at [685, 212] on div "EMILY -05" at bounding box center [744, 212] width 228 height 19
type input "EMILY-05"
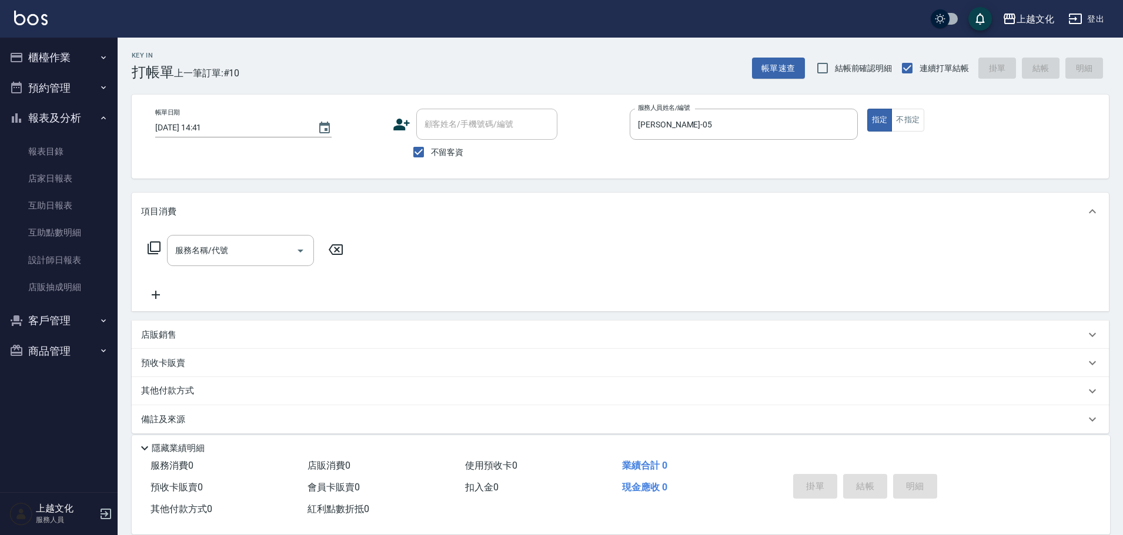
click at [151, 250] on icon at bounding box center [154, 248] width 13 height 13
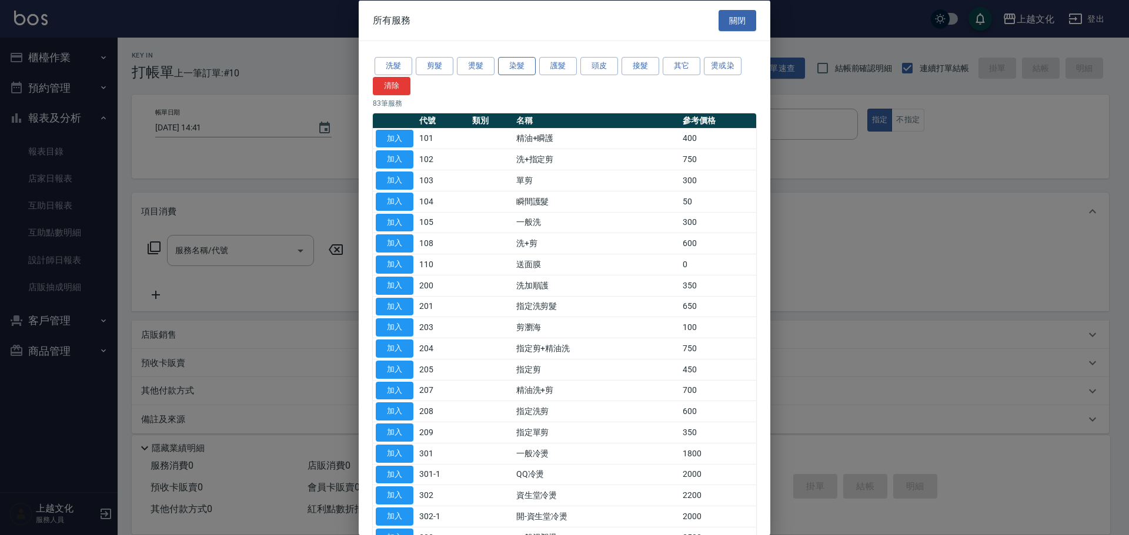
click at [506, 66] on button "染髮" at bounding box center [517, 66] width 38 height 18
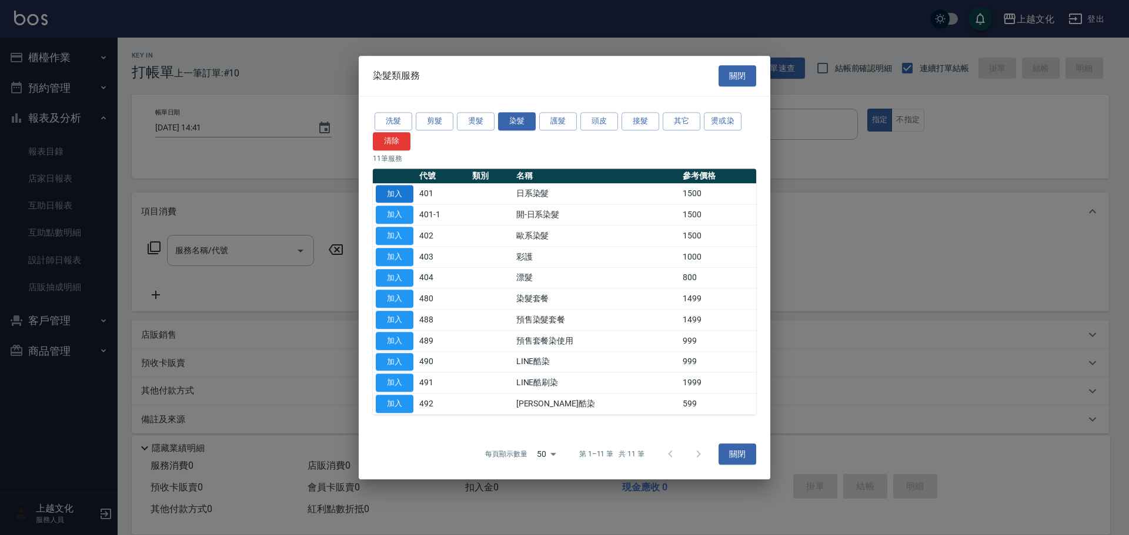
click at [399, 185] on button "加入" at bounding box center [395, 194] width 38 height 18
type input "日系染髮(401)"
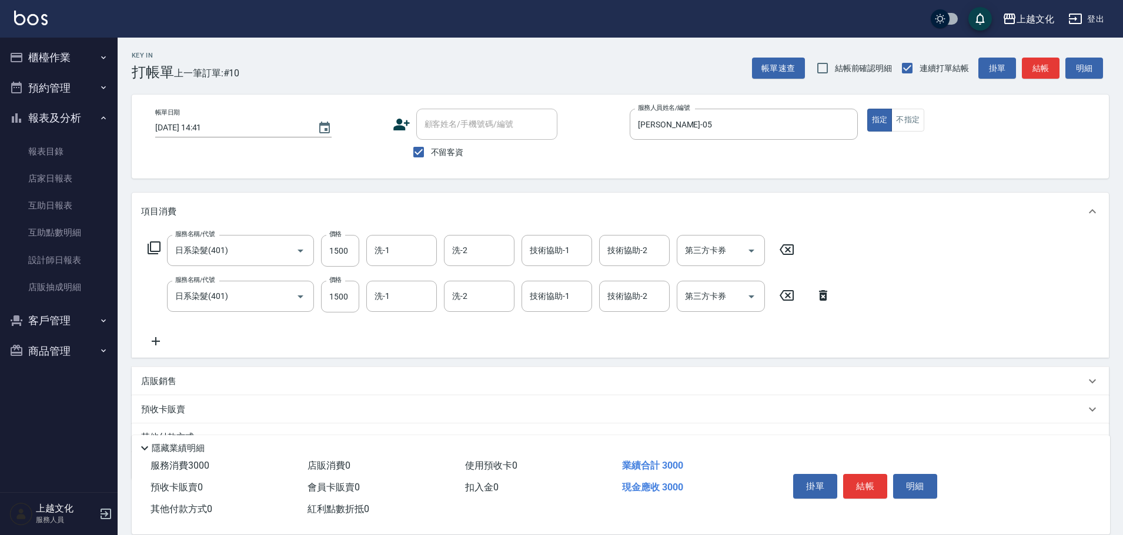
click at [819, 300] on icon at bounding box center [822, 296] width 29 height 14
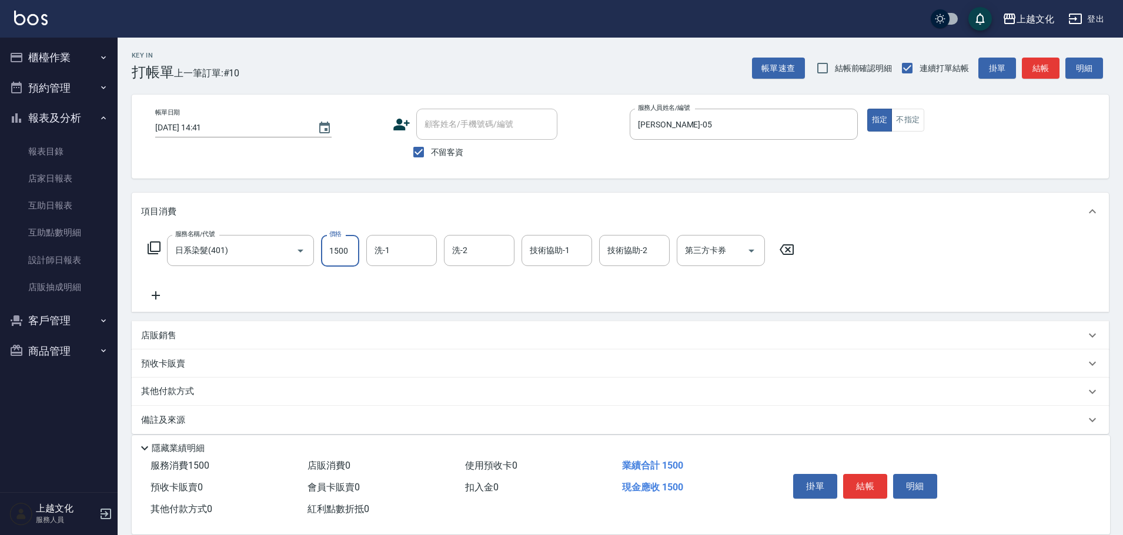
click at [333, 267] on input "1500" at bounding box center [340, 251] width 38 height 32
type input "2299"
click at [380, 256] on input "洗-1" at bounding box center [401, 250] width 60 height 21
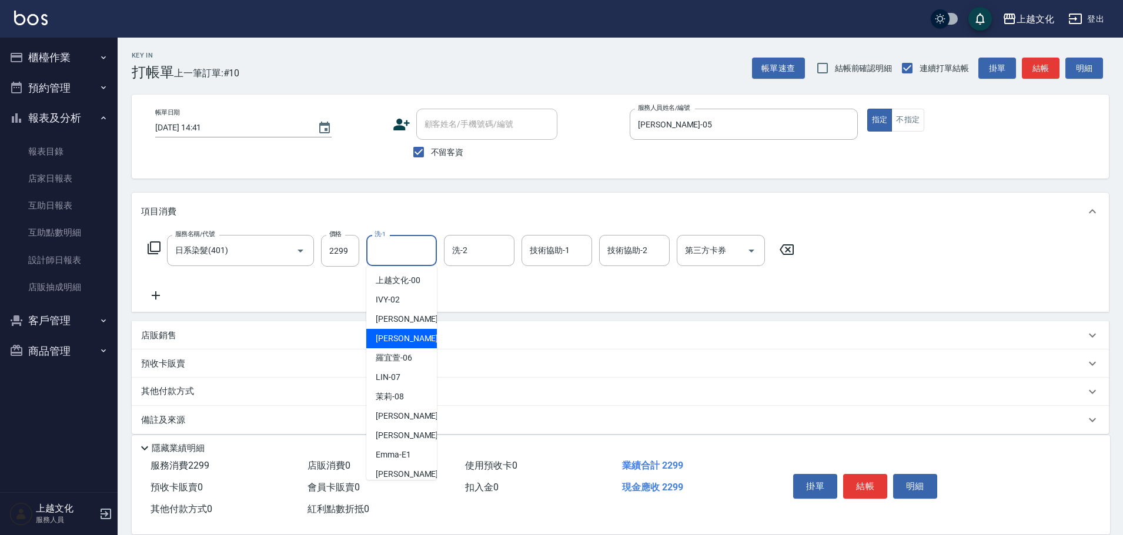
click at [389, 336] on span "EMILY -05" at bounding box center [413, 339] width 74 height 12
type input "EMILY-05"
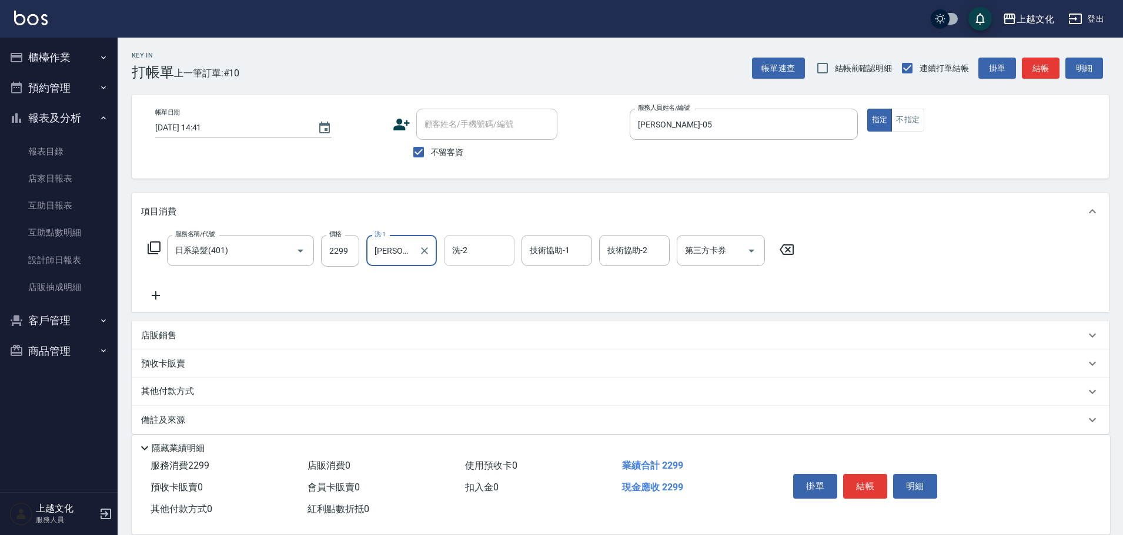
click at [465, 260] on input "洗-2" at bounding box center [479, 250] width 60 height 21
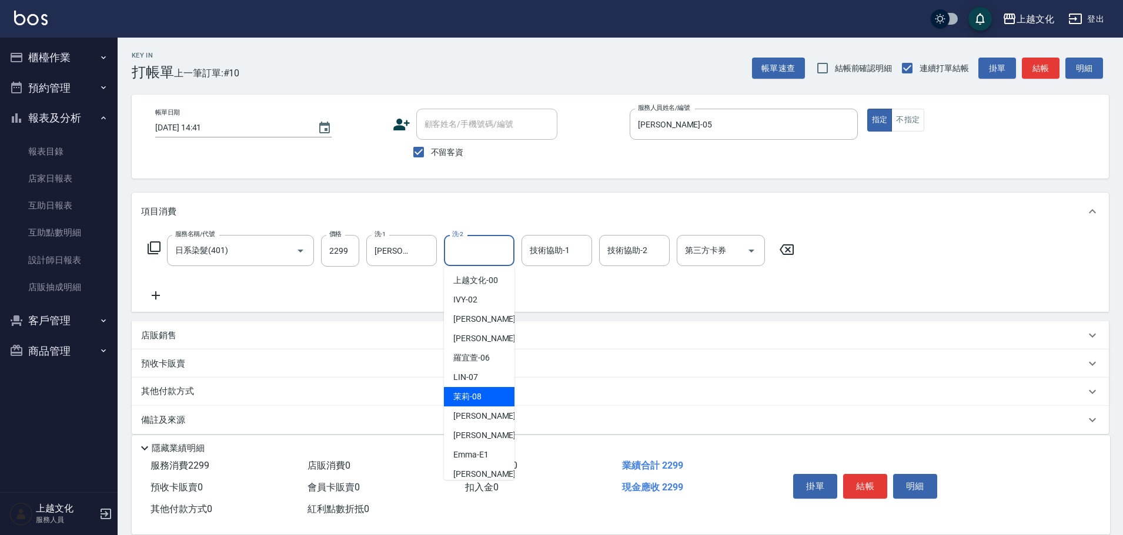
click at [461, 395] on span "茉莉 -08" at bounding box center [467, 397] width 28 height 12
type input "茉莉-08"
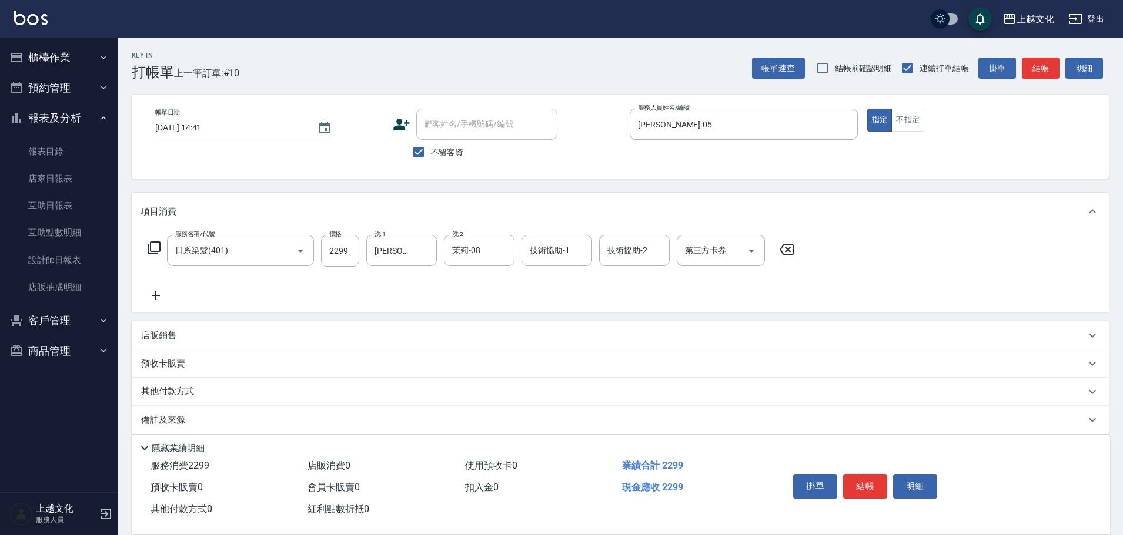
click at [160, 294] on icon at bounding box center [155, 296] width 29 height 14
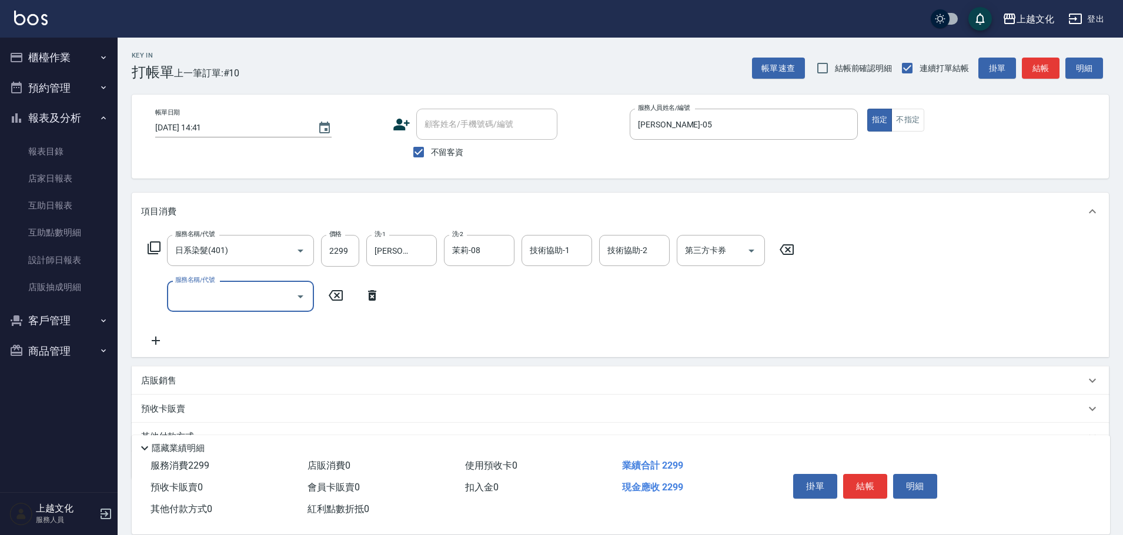
click at [155, 249] on icon at bounding box center [154, 248] width 14 height 14
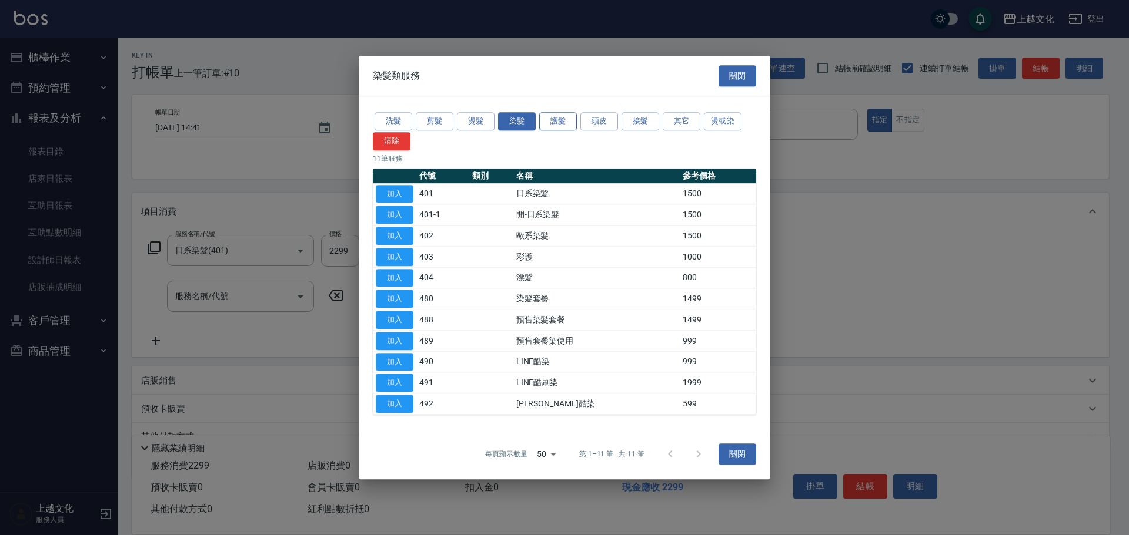
click at [559, 125] on button "護髮" at bounding box center [558, 121] width 38 height 18
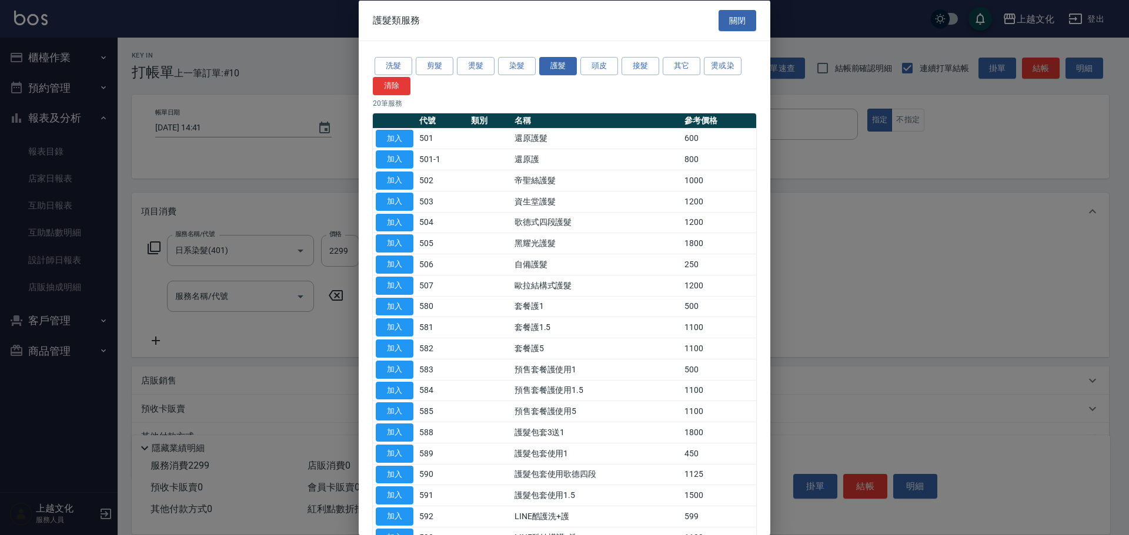
click at [397, 213] on td "加入" at bounding box center [394, 222] width 43 height 21
click at [395, 227] on button "加入" at bounding box center [395, 222] width 38 height 18
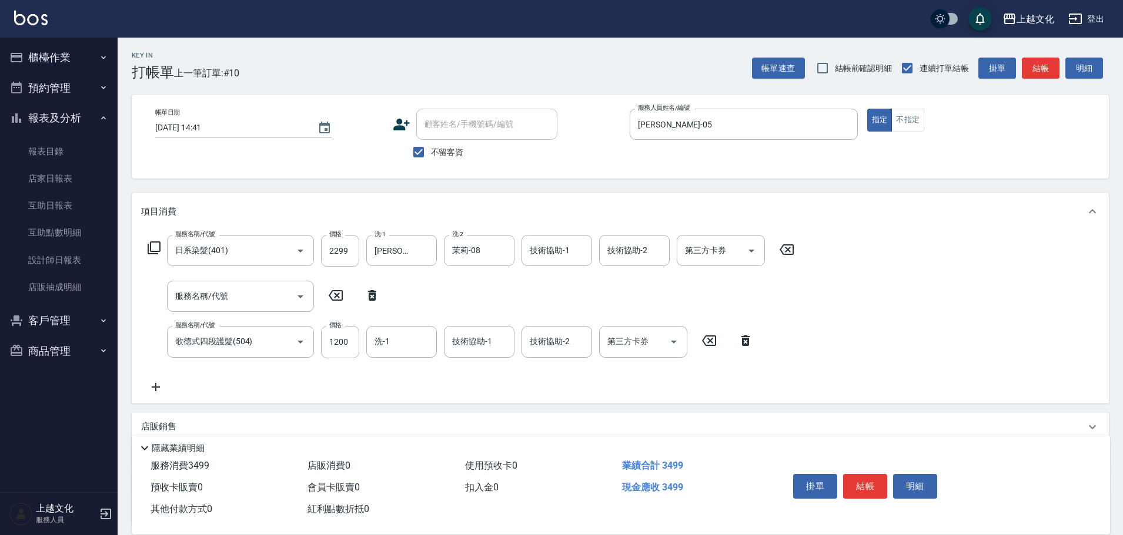
click at [372, 298] on icon at bounding box center [372, 295] width 8 height 11
type input "歌德式四段護髮(504)"
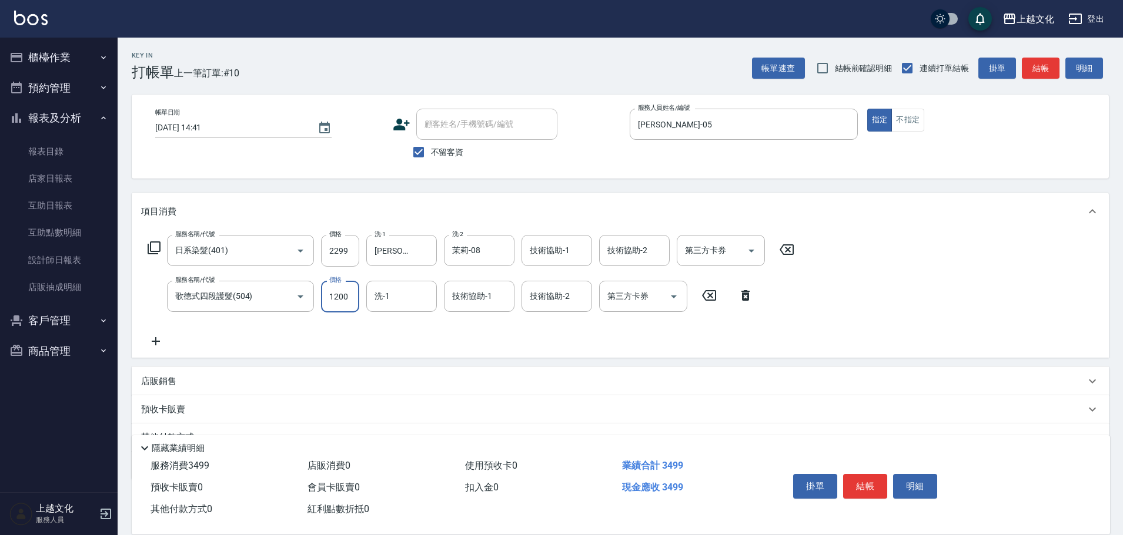
click at [353, 312] on input "1200" at bounding box center [340, 297] width 38 height 32
type input "800"
click at [329, 261] on input "2299" at bounding box center [340, 251] width 38 height 32
type input "2300"
click at [859, 482] on button "結帳" at bounding box center [865, 486] width 44 height 25
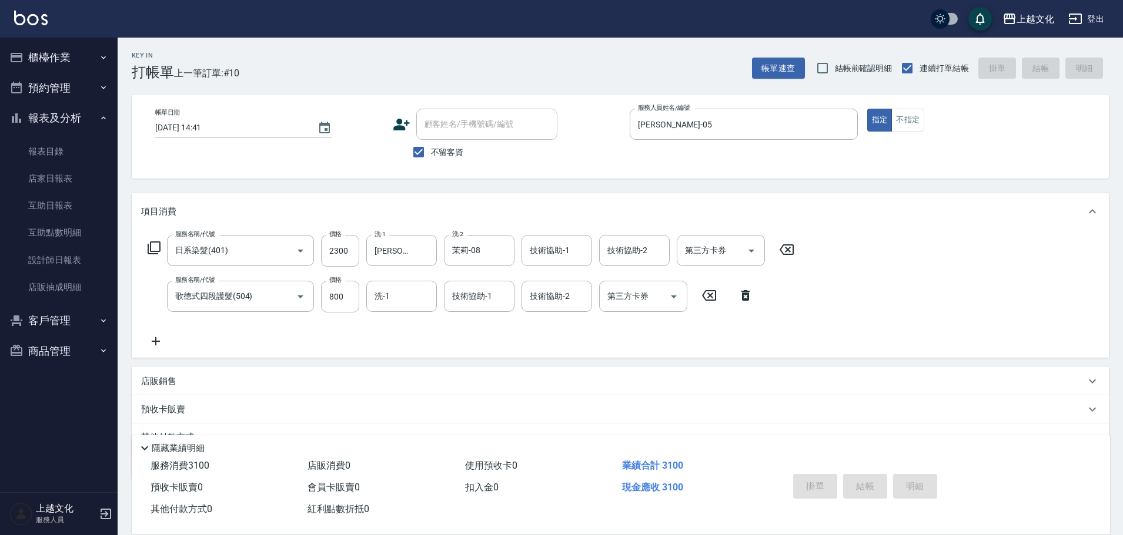
type input "2025/09/10 14:42"
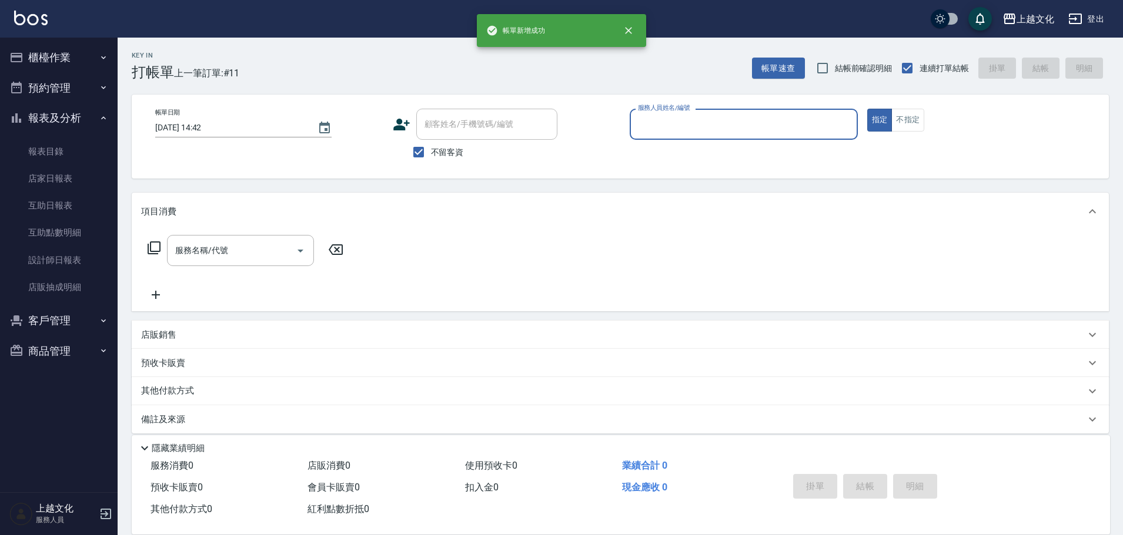
click at [738, 134] on div "服務人員姓名/編號" at bounding box center [744, 124] width 228 height 31
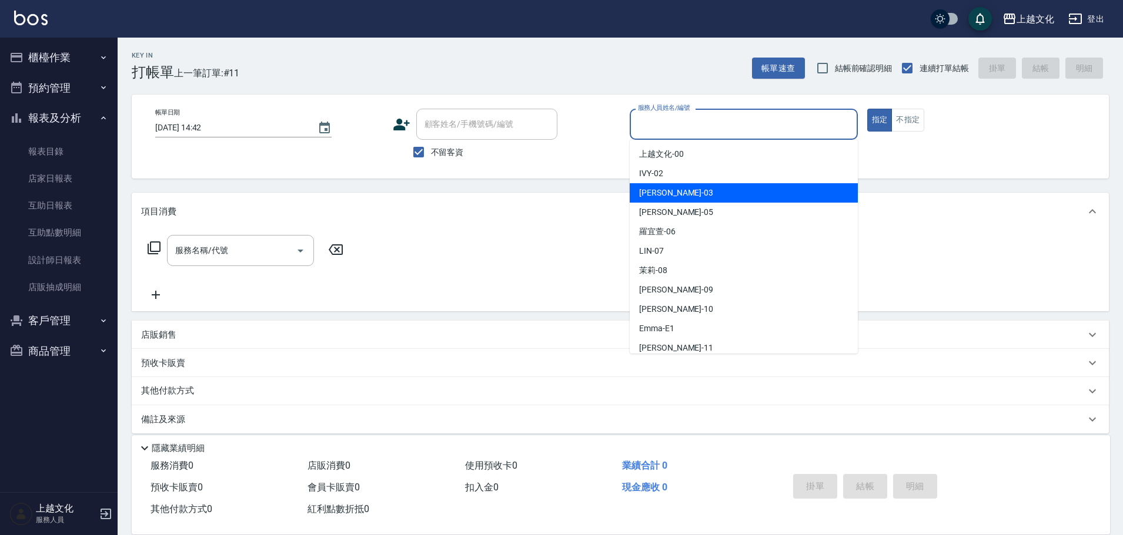
click at [660, 189] on span "kelly -03" at bounding box center [676, 193] width 74 height 12
type input "kelly-03"
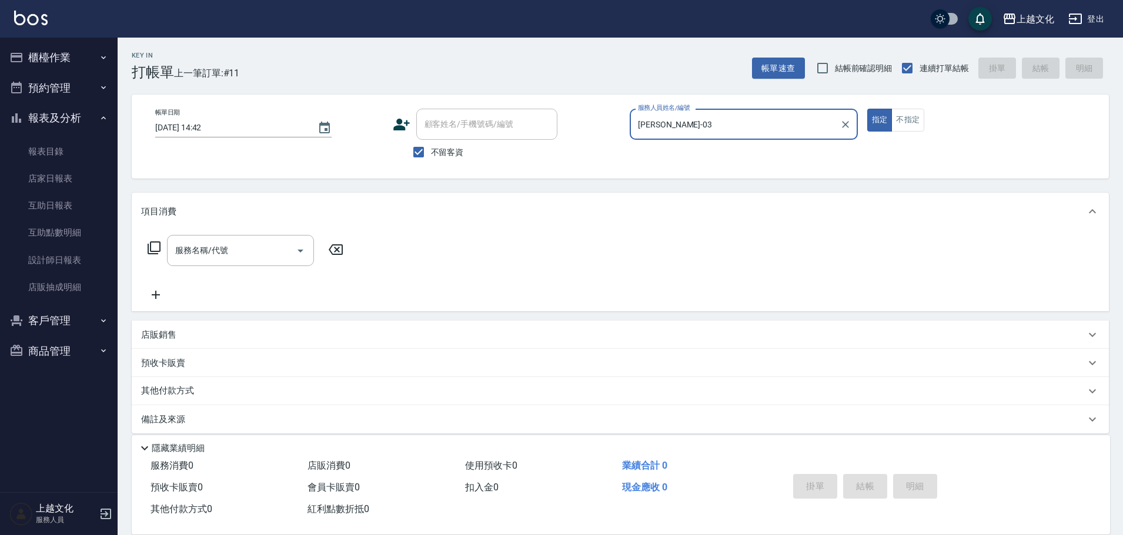
click at [157, 246] on icon at bounding box center [154, 248] width 14 height 14
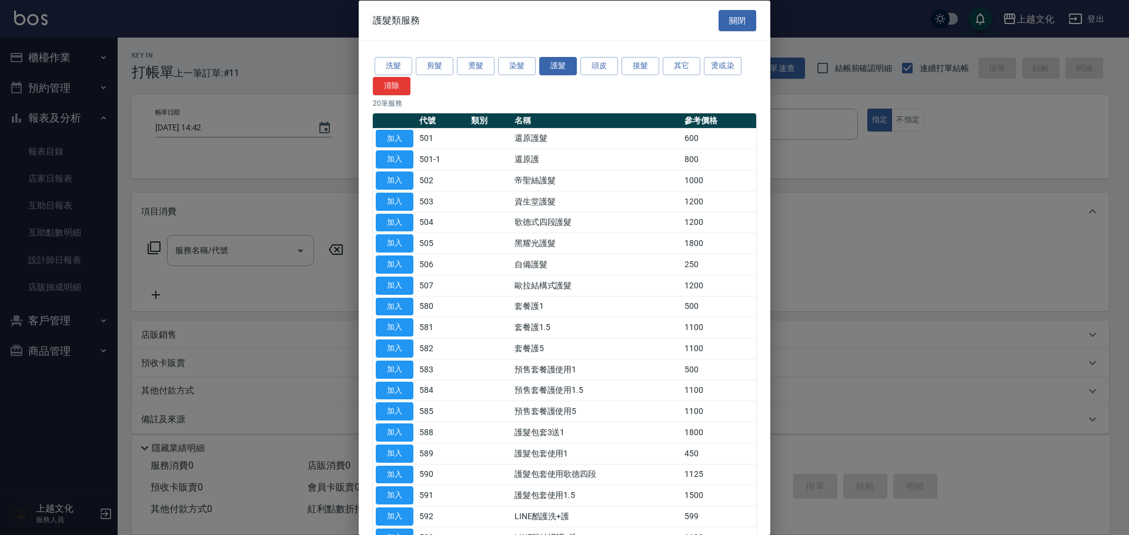
drag, startPoint x: 597, startPoint y: 66, endPoint x: 527, endPoint y: 85, distance: 71.9
click at [596, 67] on button "頭皮" at bounding box center [599, 66] width 38 height 18
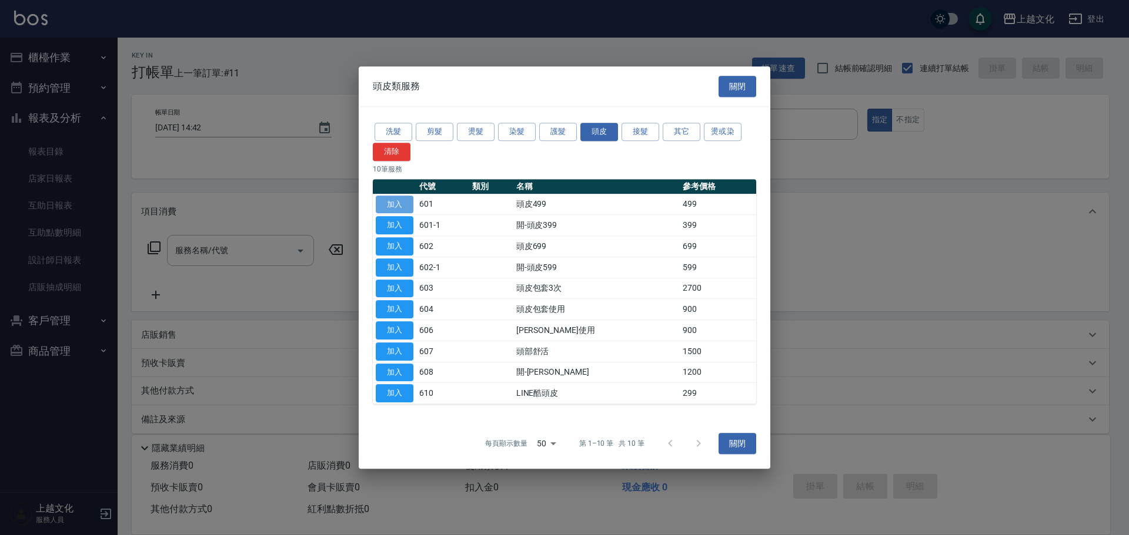
click at [397, 200] on button "加入" at bounding box center [395, 205] width 38 height 18
type input "頭皮499(601)"
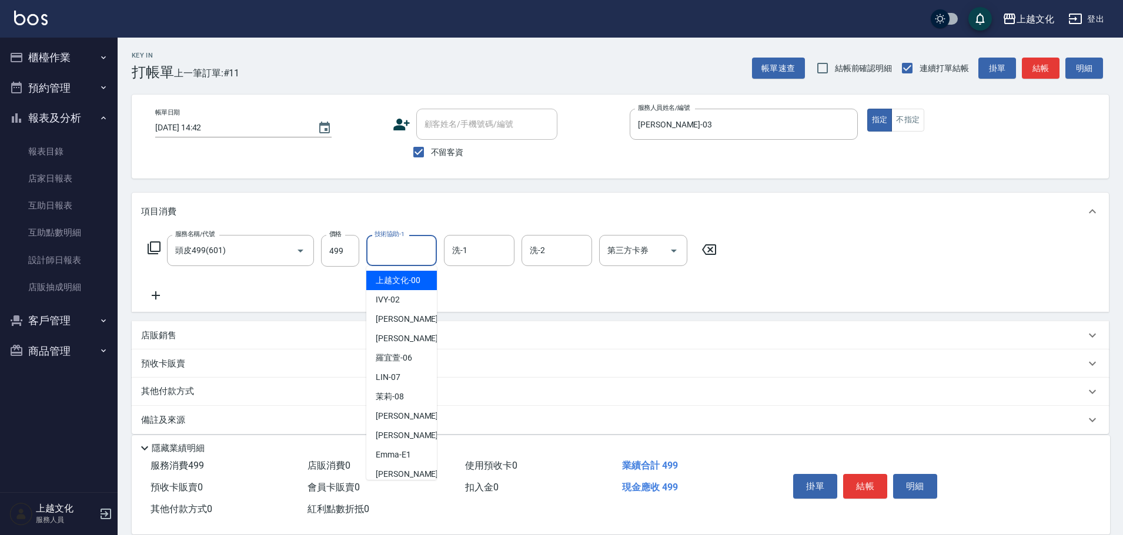
click at [414, 253] on input "技術協助-1" at bounding box center [401, 250] width 60 height 21
click at [409, 466] on div "[PERSON_NAME] -11" at bounding box center [401, 474] width 71 height 19
type input "[PERSON_NAME]-11"
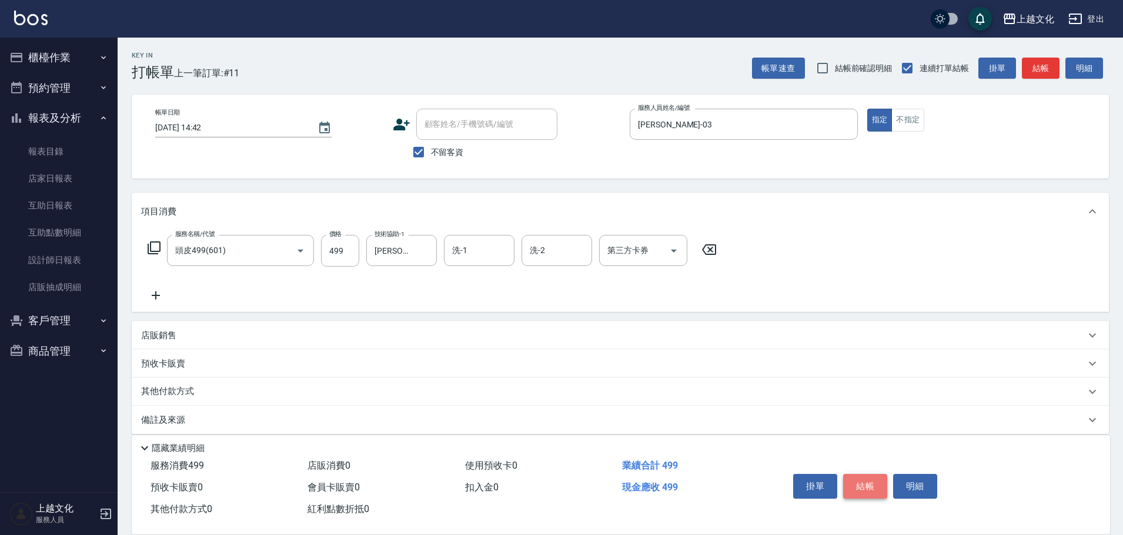
click at [852, 476] on button "結帳" at bounding box center [865, 486] width 44 height 25
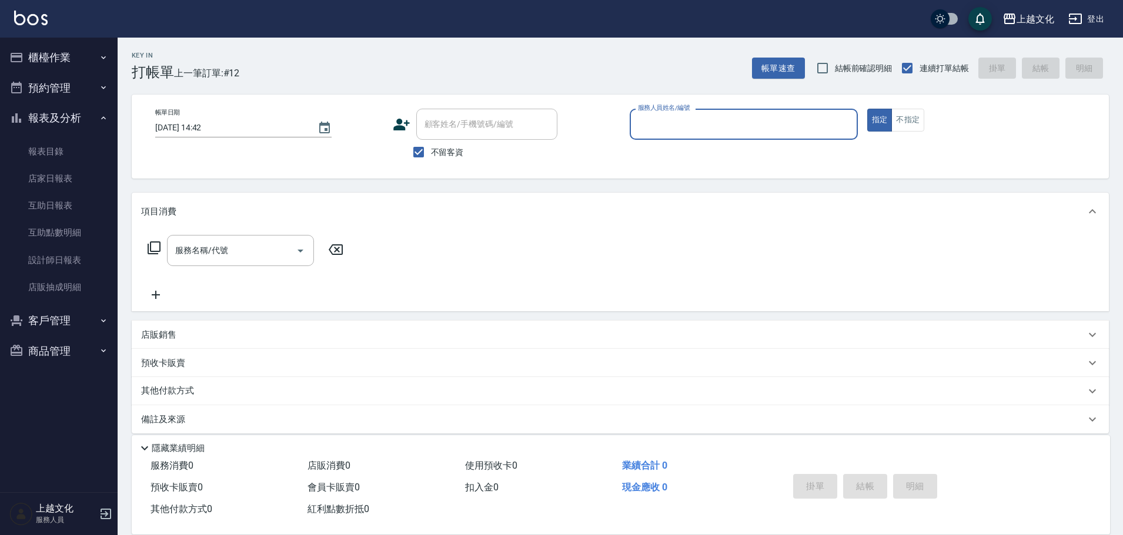
click at [38, 52] on button "櫃檯作業" at bounding box center [59, 57] width 108 height 31
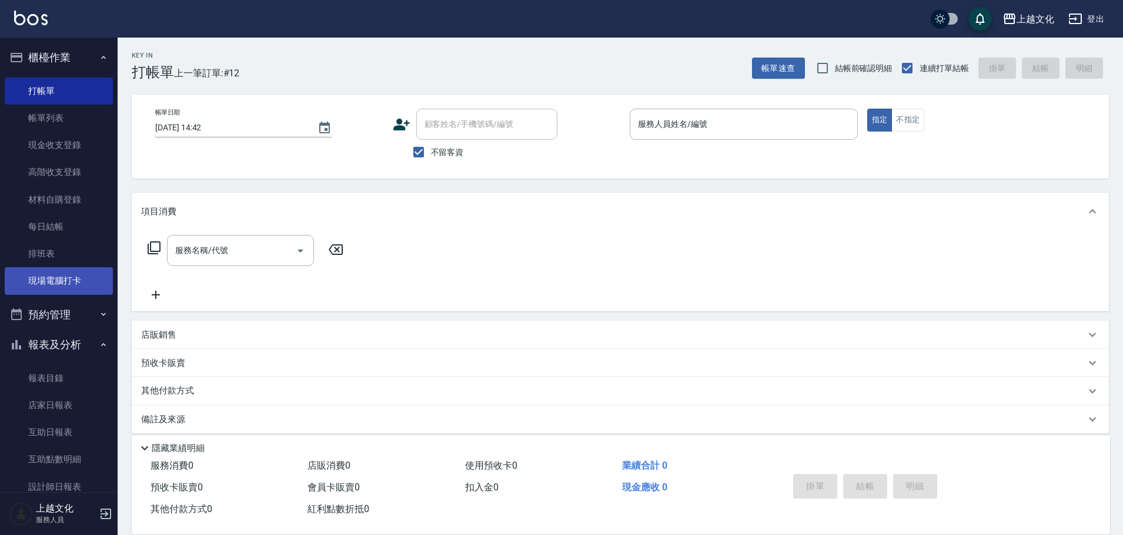
click at [35, 282] on link "現場電腦打卡" at bounding box center [59, 280] width 108 height 27
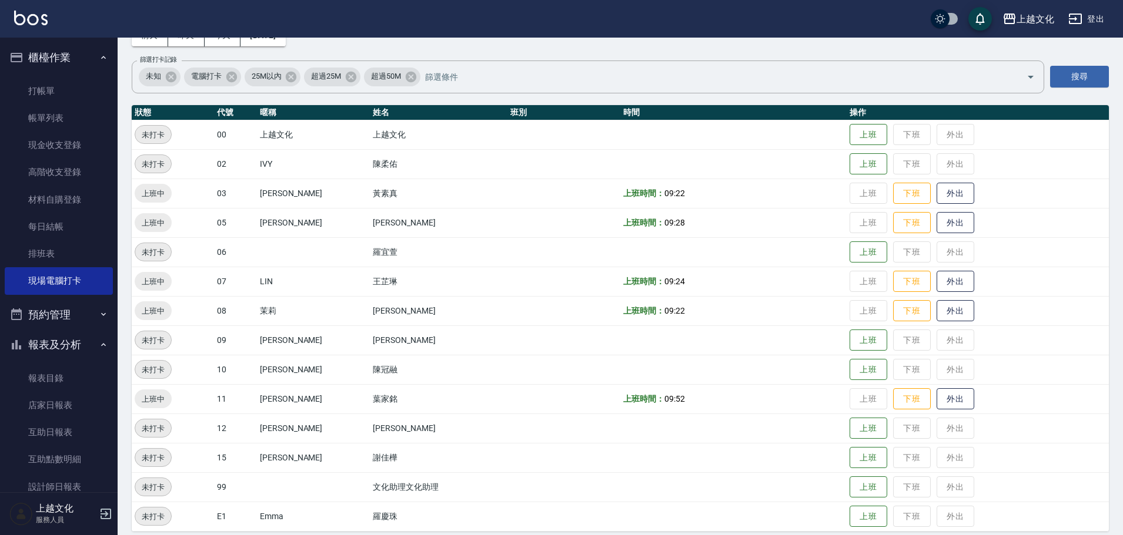
scroll to position [81, 0]
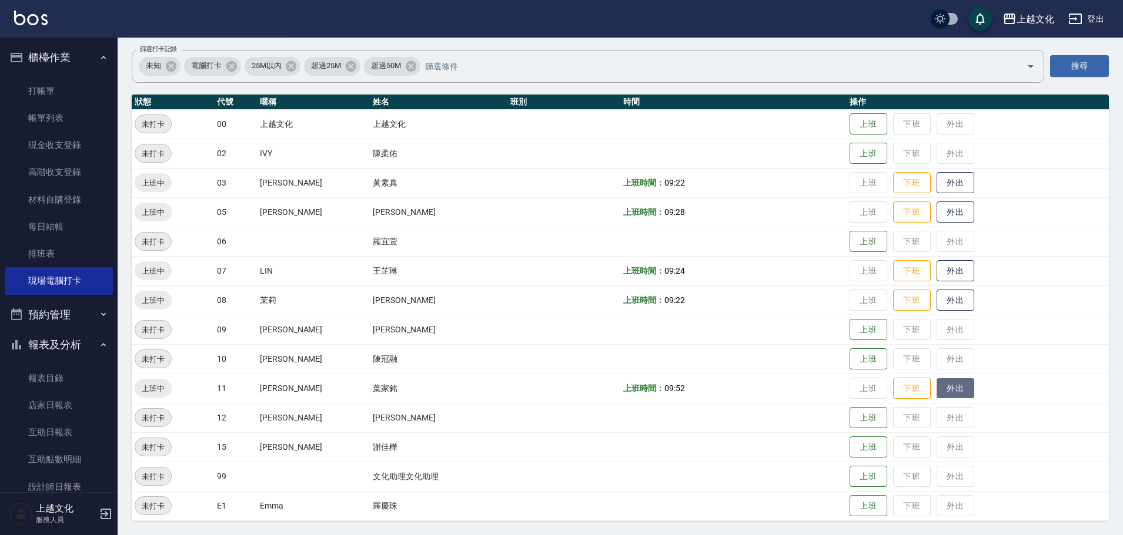
click at [952, 384] on button "外出" at bounding box center [955, 389] width 38 height 21
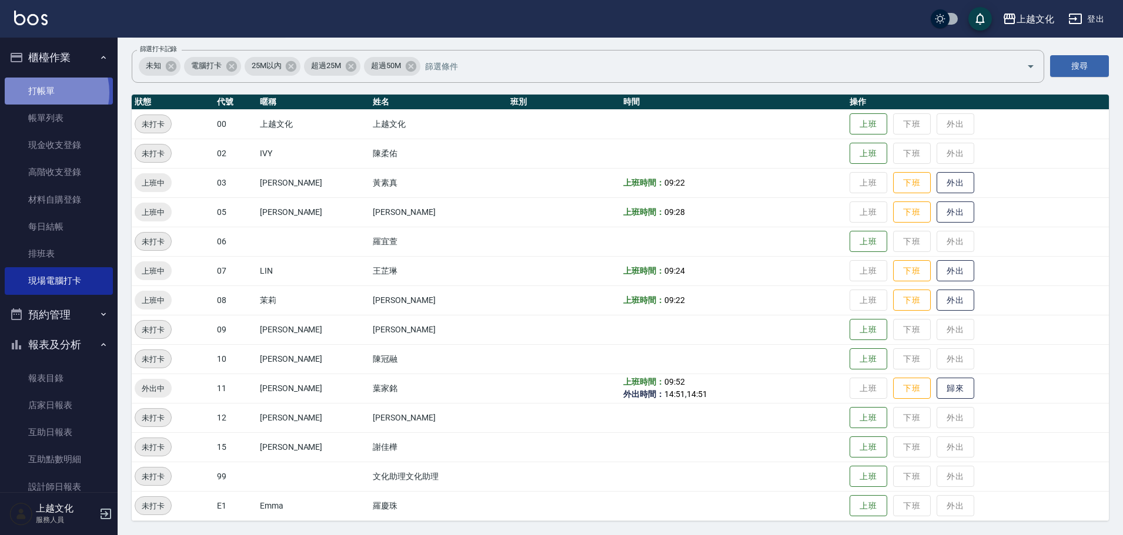
click at [43, 92] on link "打帳單" at bounding box center [59, 91] width 108 height 27
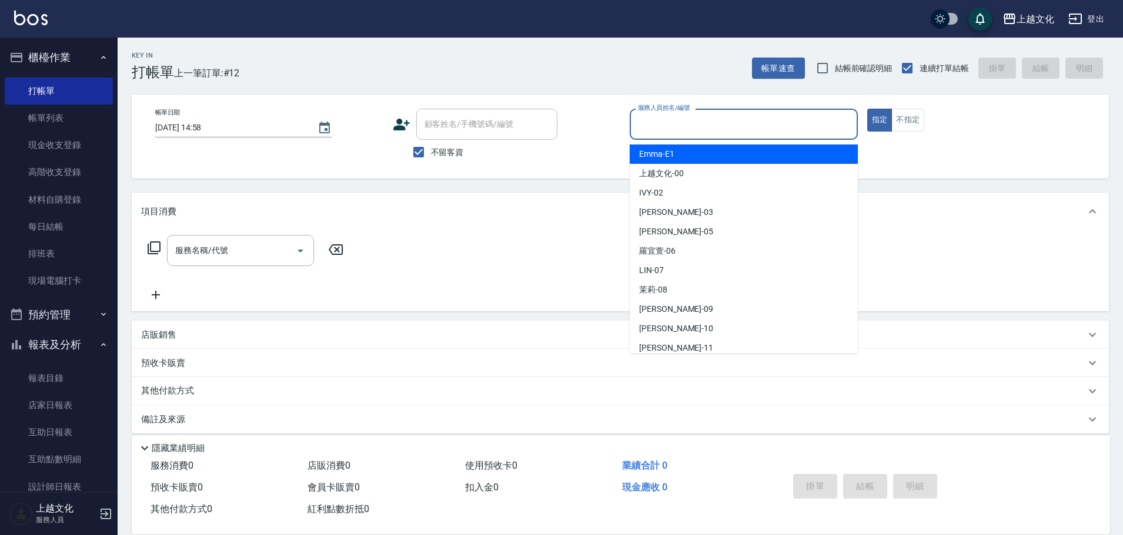
click at [741, 128] on input "服務人員姓名/編號" at bounding box center [743, 124] width 217 height 21
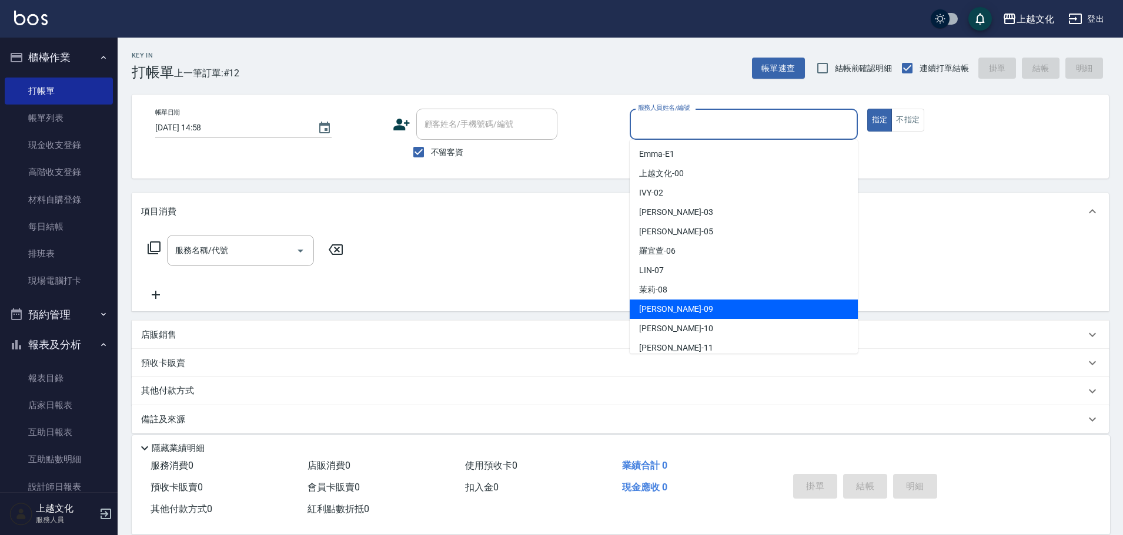
click at [712, 306] on div "jason -09" at bounding box center [744, 309] width 228 height 19
type input "jason-09"
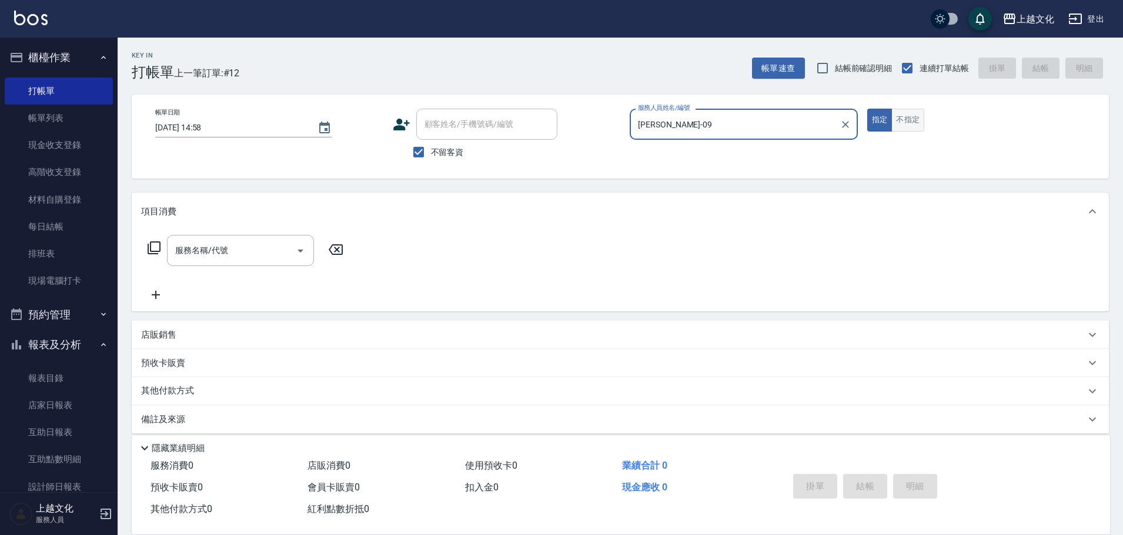
click at [916, 120] on button "不指定" at bounding box center [907, 120] width 33 height 23
click at [152, 246] on icon at bounding box center [154, 248] width 14 height 14
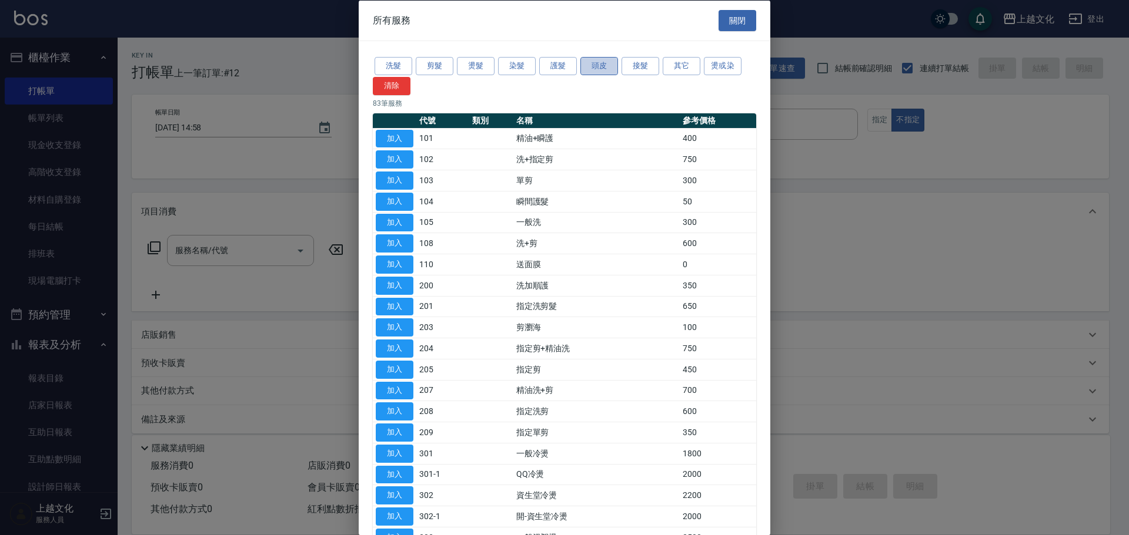
click at [595, 68] on button "頭皮" at bounding box center [599, 66] width 38 height 18
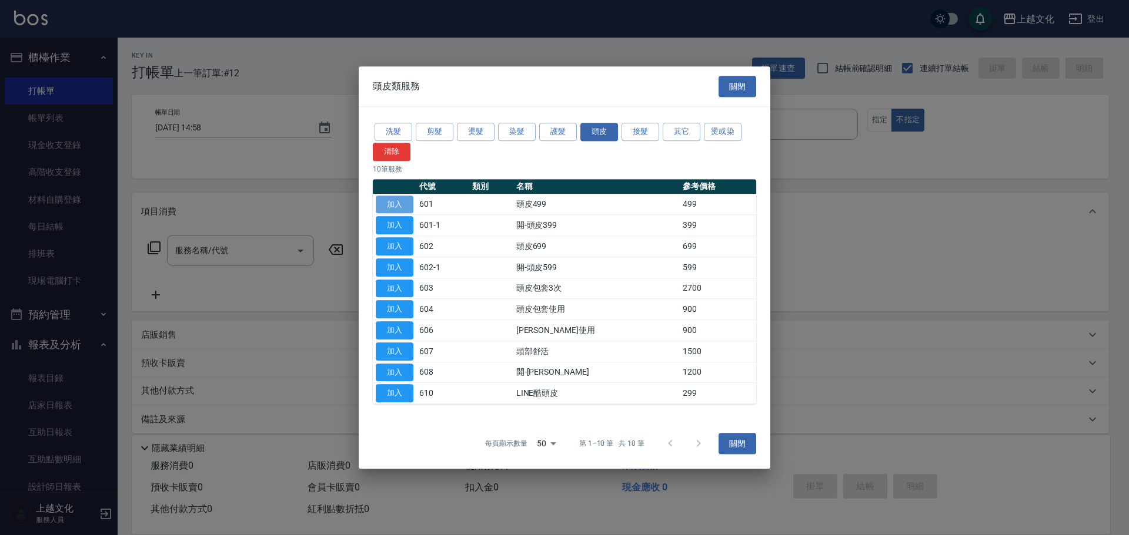
click at [396, 206] on button "加入" at bounding box center [395, 205] width 38 height 18
type input "頭皮499(601)"
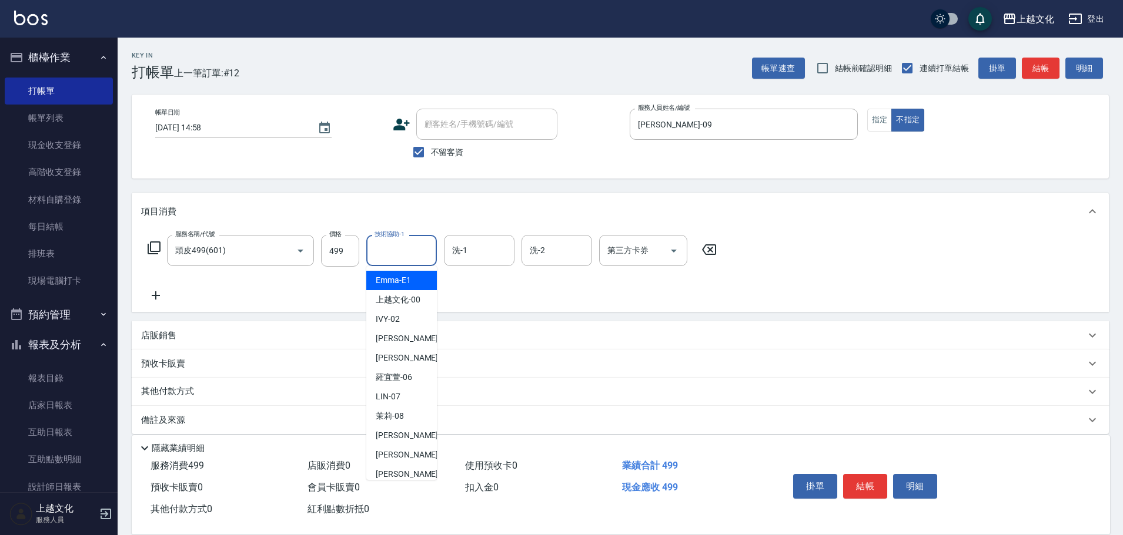
click at [387, 257] on input "技術協助-1" at bounding box center [401, 250] width 60 height 21
drag, startPoint x: 387, startPoint y: 416, endPoint x: 531, endPoint y: 274, distance: 202.4
click at [387, 416] on span "茉莉 -08" at bounding box center [390, 416] width 28 height 12
type input "茉莉-08"
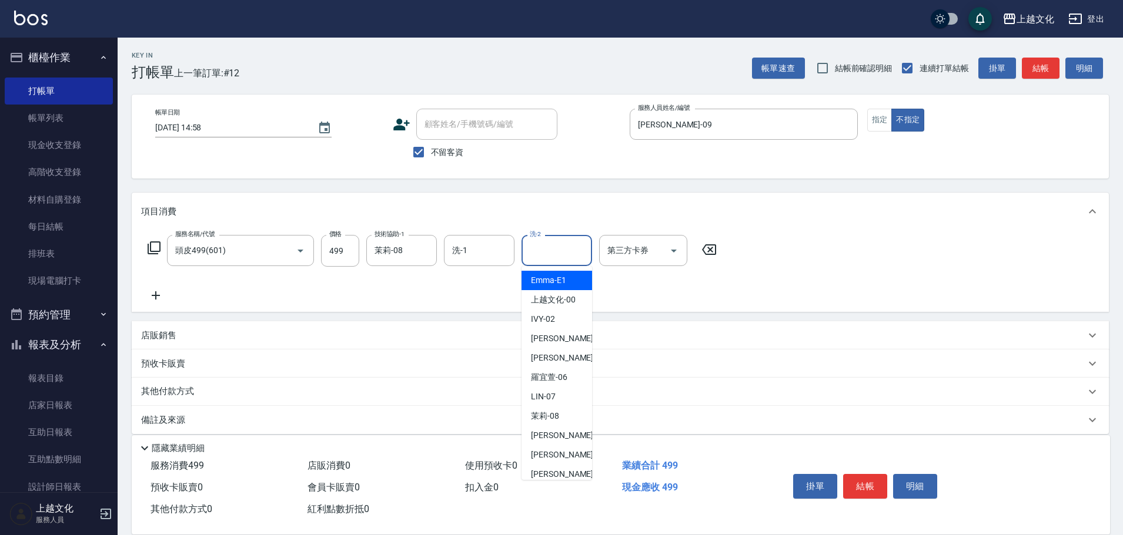
click at [557, 243] on input "洗-2" at bounding box center [557, 250] width 60 height 21
click at [535, 420] on span "茉莉 -08" at bounding box center [545, 416] width 28 height 12
type input "茉莉-08"
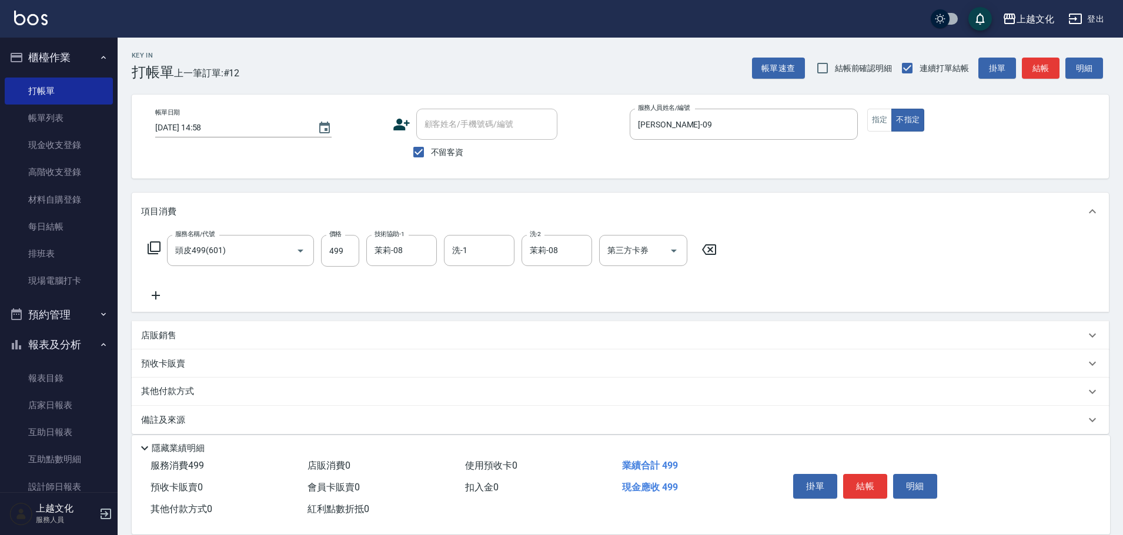
click at [162, 296] on icon at bounding box center [155, 296] width 29 height 14
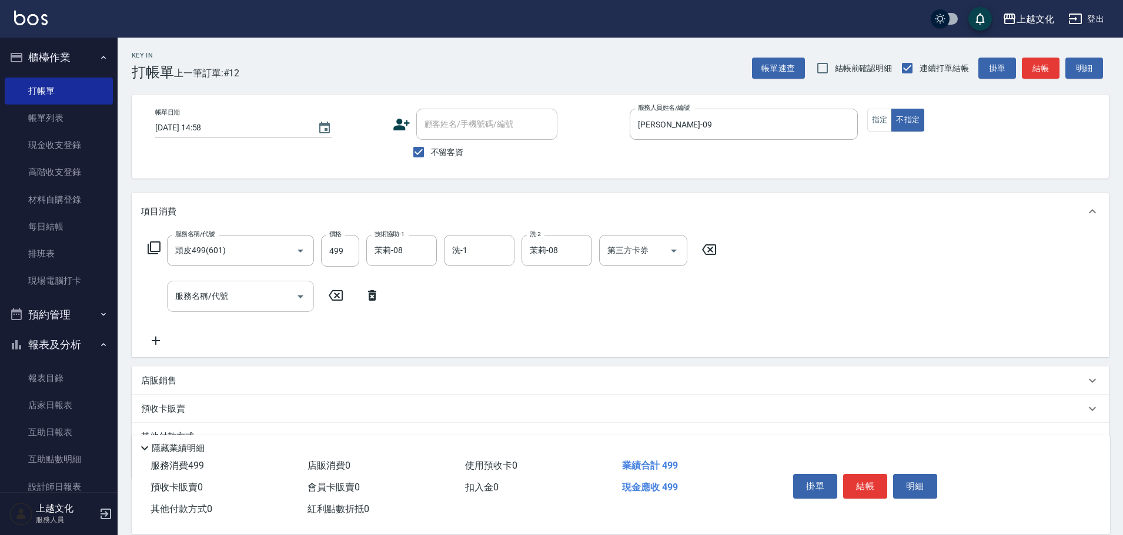
click at [212, 298] on input "服務名稱/代號" at bounding box center [231, 296] width 119 height 21
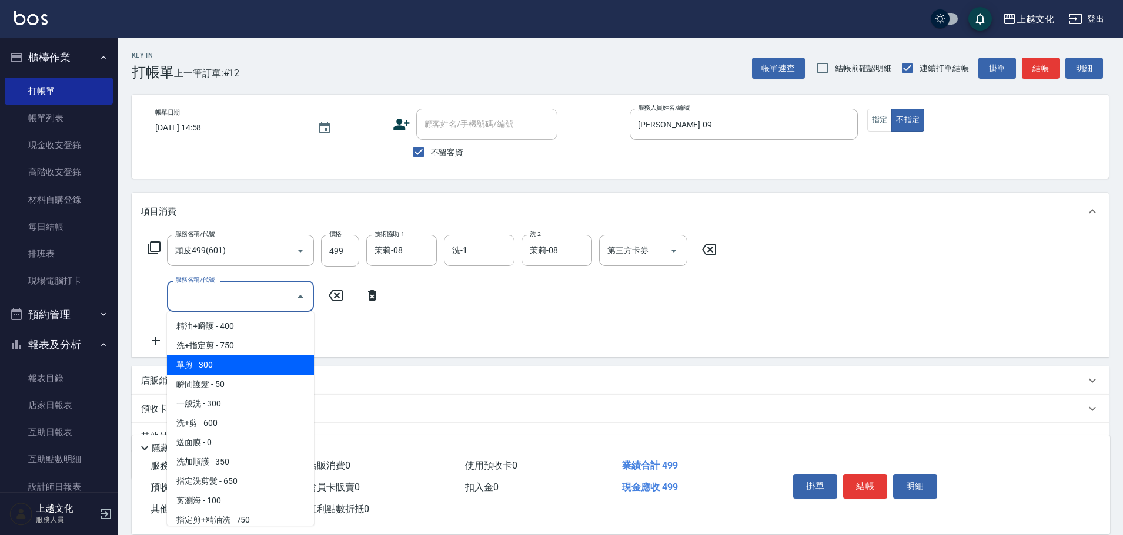
drag, startPoint x: 249, startPoint y: 365, endPoint x: 270, endPoint y: 367, distance: 21.2
click at [250, 365] on span "單剪 - 300" at bounding box center [240, 365] width 147 height 19
click at [253, 365] on div "項目消費 服務名稱/代號 頭皮499(601) 服務名稱/代號 價格 499 價格 技術協助-1 茉莉-08 技術協助-1 洗-1 洗-1 洗-2 茉莉-08…" at bounding box center [620, 336] width 977 height 287
type input "單剪(103)"
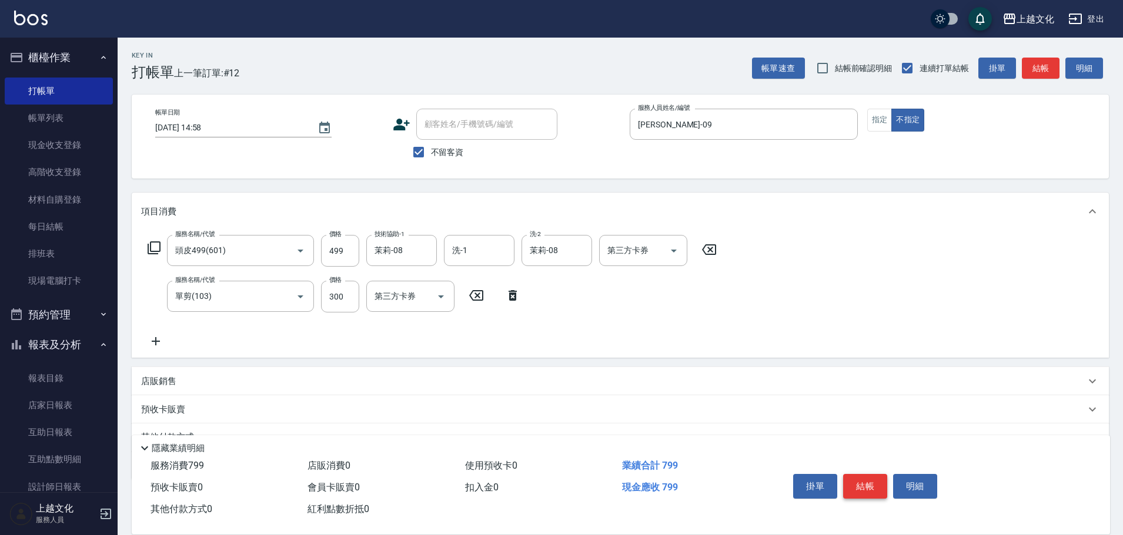
click at [858, 487] on button "結帳" at bounding box center [865, 486] width 44 height 25
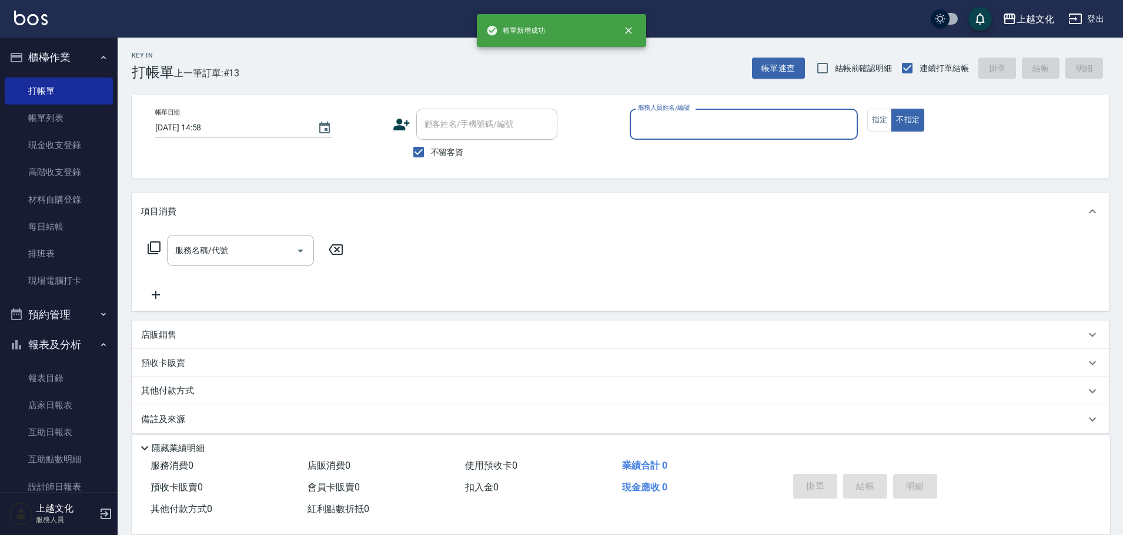
click at [666, 127] on input "服務人員姓名/編號" at bounding box center [743, 124] width 217 height 21
drag, startPoint x: 666, startPoint y: 127, endPoint x: 674, endPoint y: 192, distance: 65.1
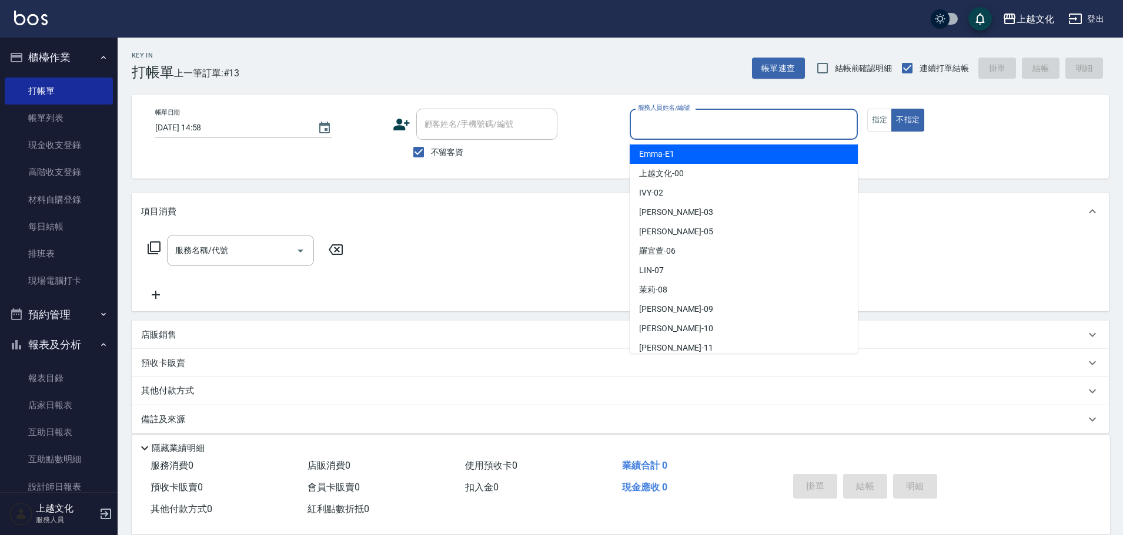
click at [677, 119] on input "服務人員姓名/編號" at bounding box center [743, 124] width 217 height 21
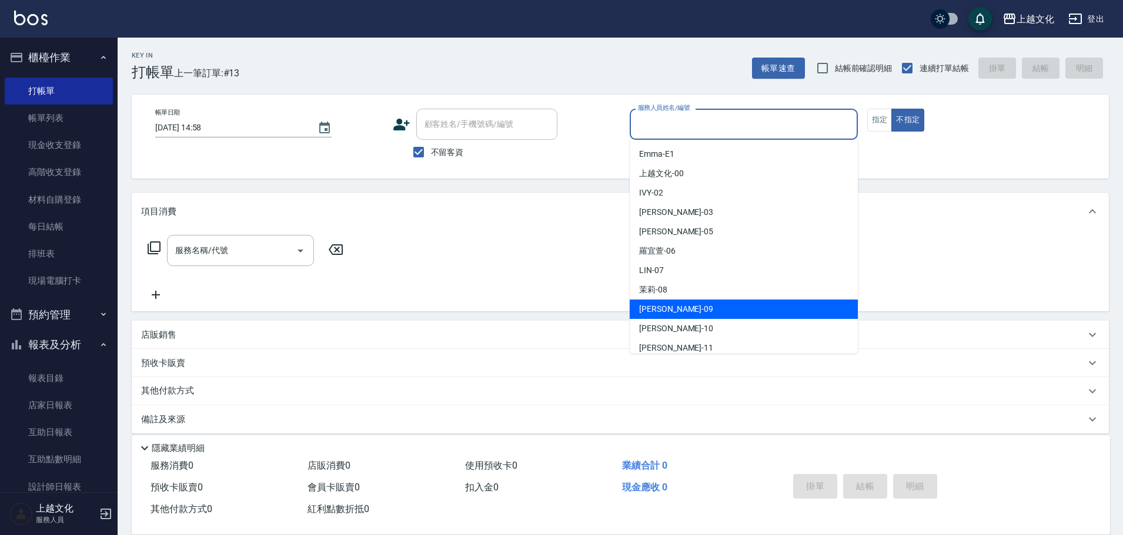
click at [697, 307] on div "jason -09" at bounding box center [744, 309] width 228 height 19
click at [697, 307] on div "服務名稱/代號 服務名稱/代號" at bounding box center [620, 270] width 977 height 81
type input "jason-09"
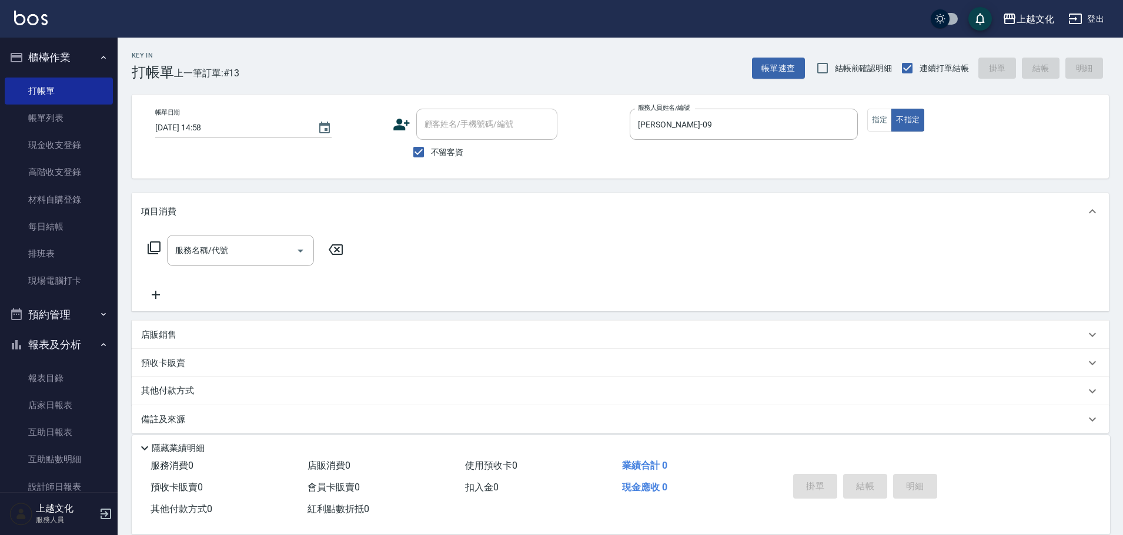
click at [157, 245] on icon at bounding box center [154, 248] width 14 height 14
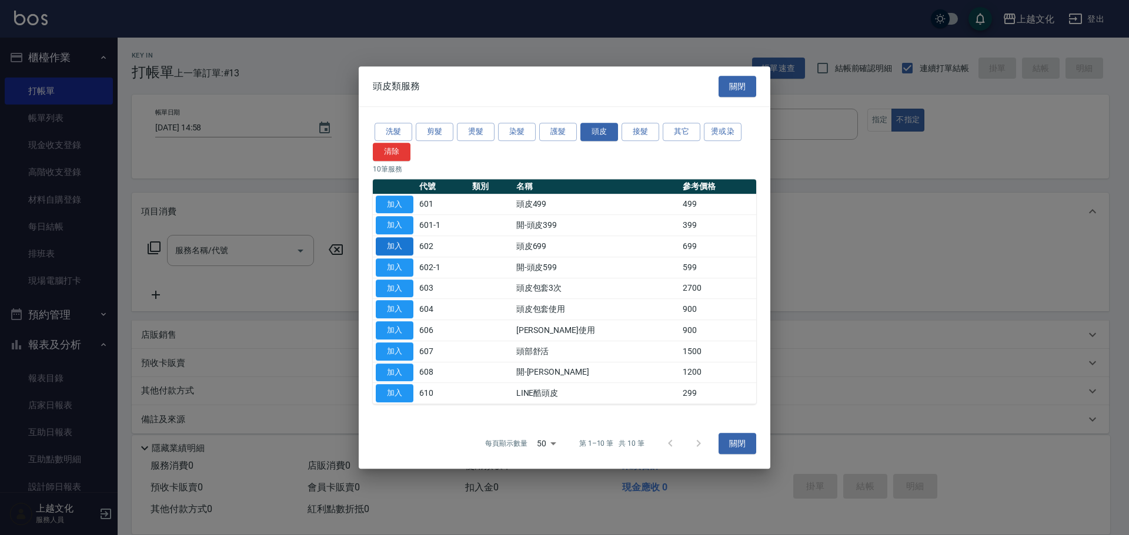
click at [397, 248] on button "加入" at bounding box center [395, 246] width 38 height 18
type input "頭皮699(602)"
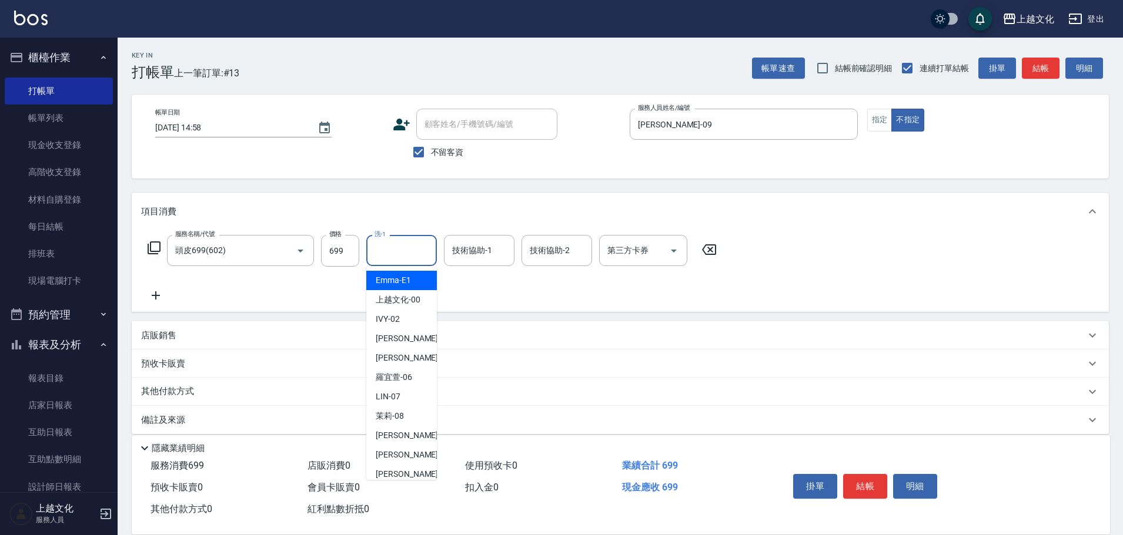
click at [398, 246] on input "洗-1" at bounding box center [401, 250] width 60 height 21
click at [417, 250] on input "洗-1" at bounding box center [401, 250] width 60 height 21
click at [425, 472] on div "[PERSON_NAME] -11" at bounding box center [401, 474] width 71 height 19
type input "[PERSON_NAME]-11"
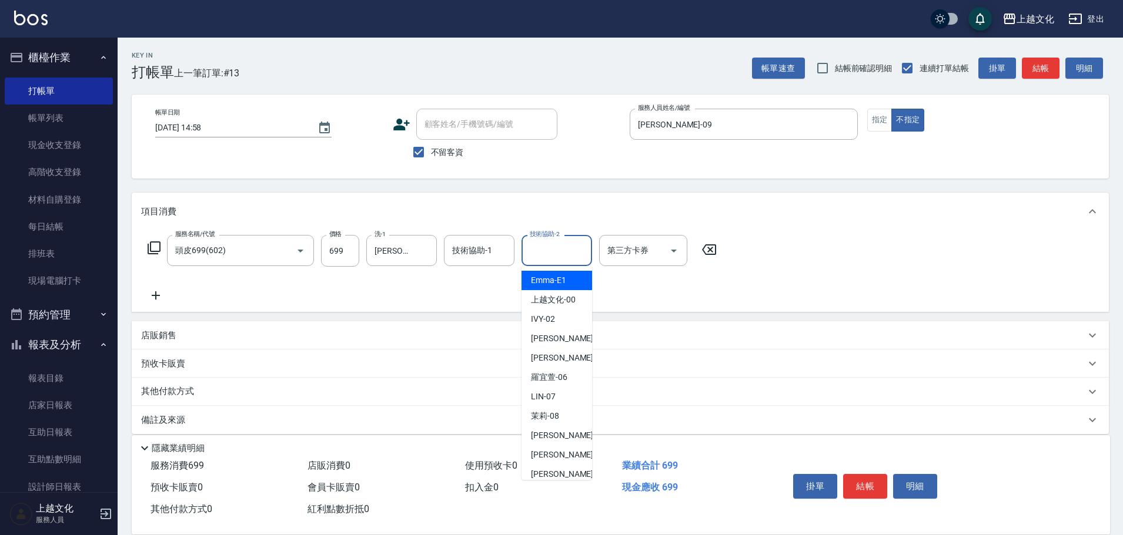
click at [554, 250] on input "技術協助-2" at bounding box center [557, 250] width 60 height 21
click at [541, 473] on span "[PERSON_NAME] -11" at bounding box center [568, 474] width 74 height 12
drag, startPoint x: 541, startPoint y: 473, endPoint x: 566, endPoint y: 473, distance: 24.7
click at [542, 473] on div "使用預收卡 0" at bounding box center [538, 467] width 157 height 22
type input "[PERSON_NAME]-11"
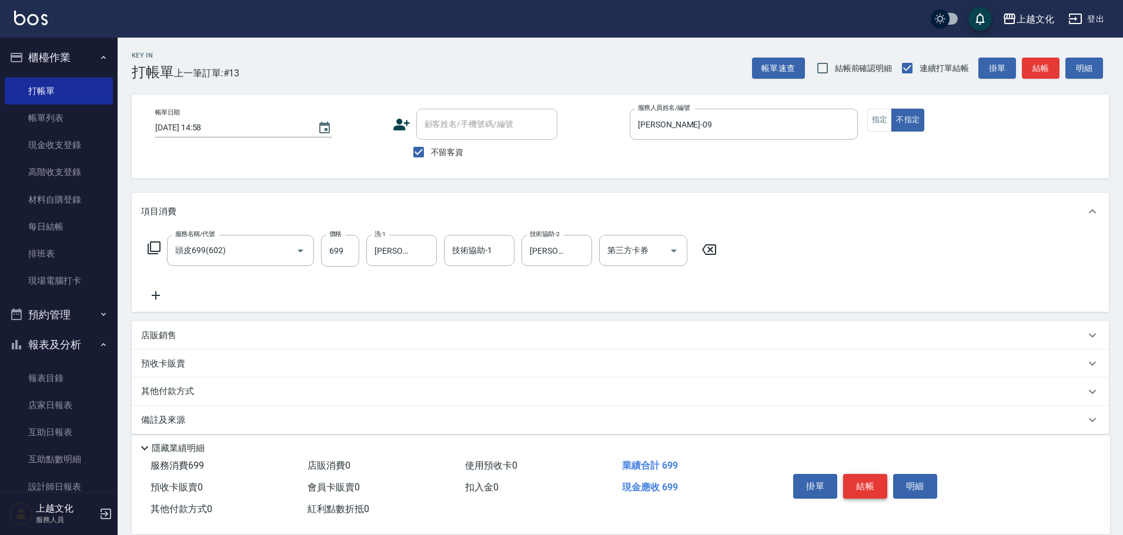
click at [866, 484] on button "結帳" at bounding box center [865, 486] width 44 height 25
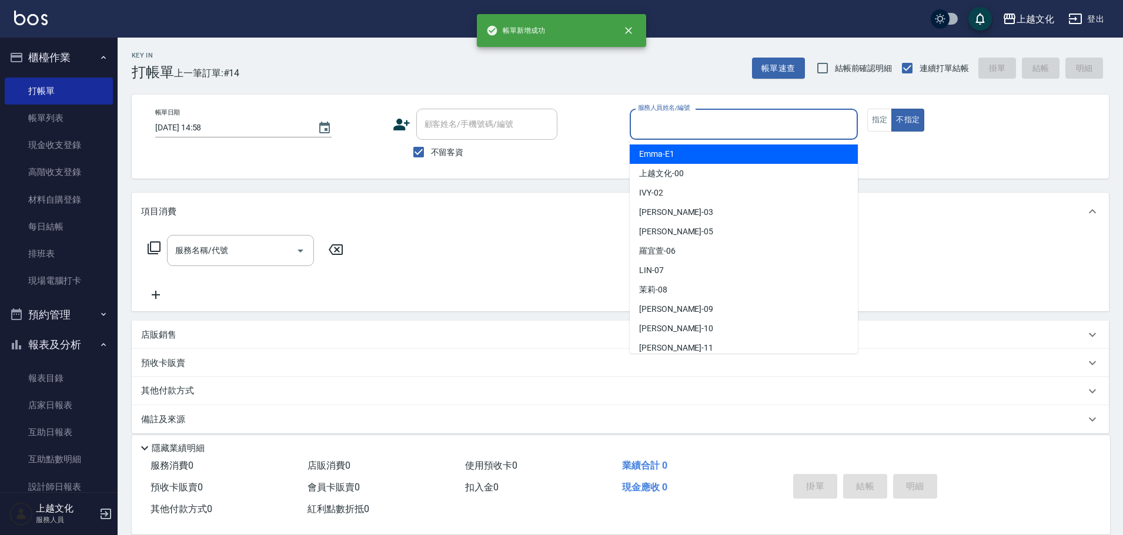
click at [752, 115] on input "服務人員姓名/編號" at bounding box center [743, 124] width 217 height 21
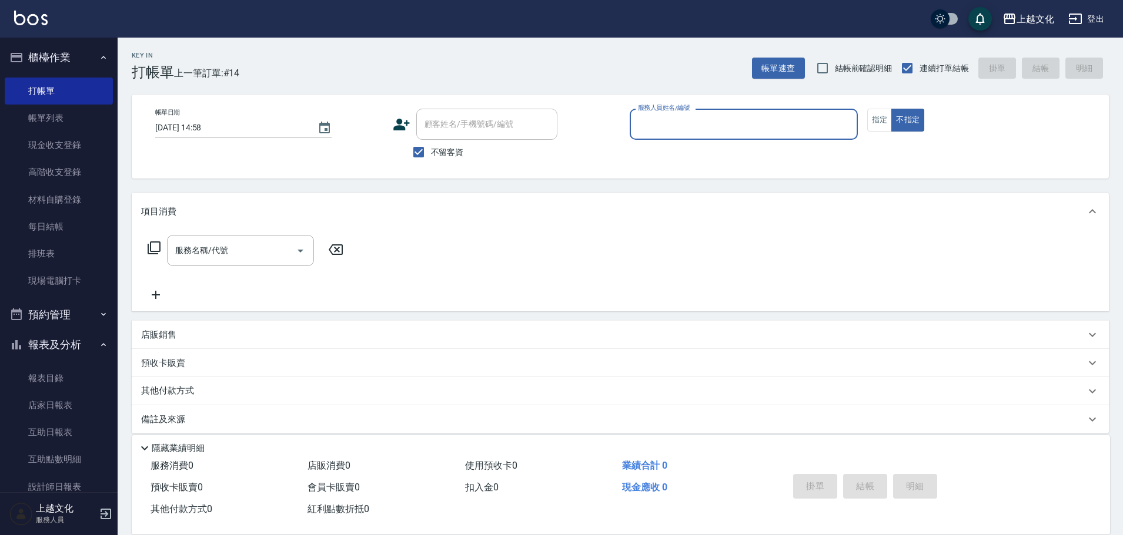
click at [689, 135] on input "服務人員姓名/編號" at bounding box center [743, 124] width 217 height 21
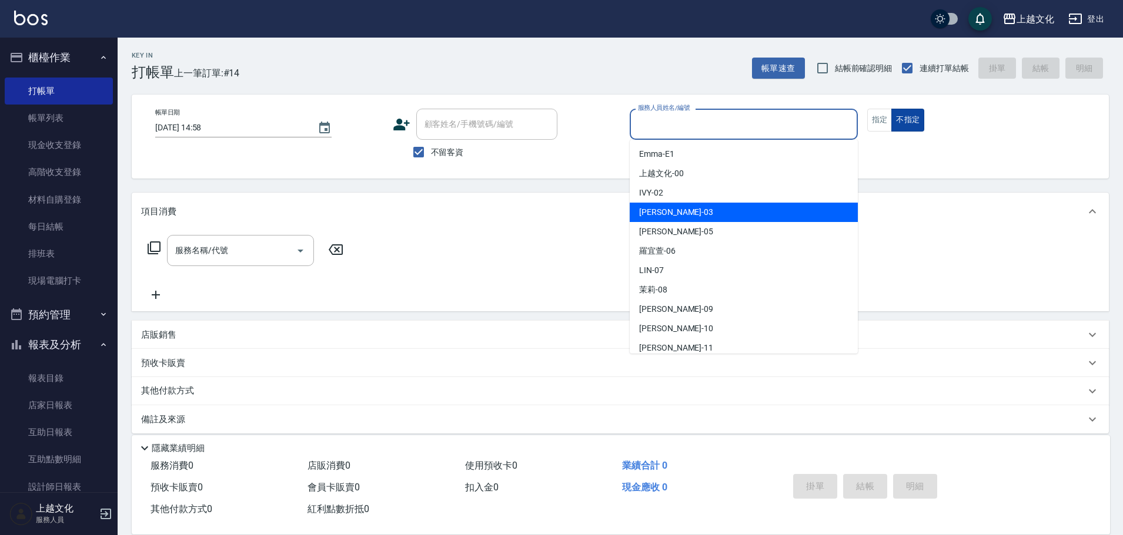
drag, startPoint x: 659, startPoint y: 217, endPoint x: 914, endPoint y: 129, distance: 269.9
click at [663, 210] on span "kelly -03" at bounding box center [676, 212] width 74 height 12
type input "kelly-03"
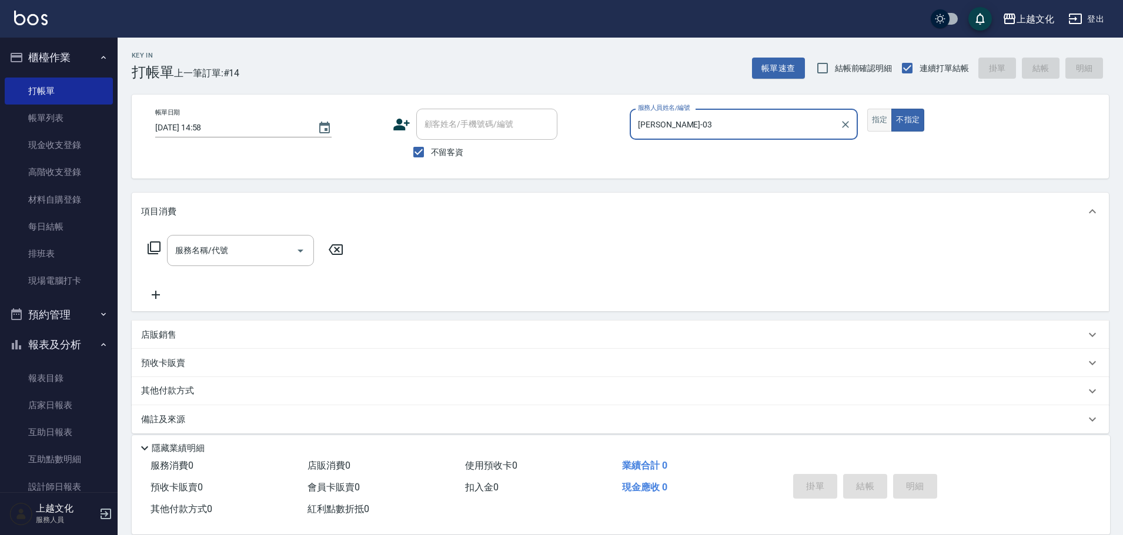
click at [872, 122] on button "指定" at bounding box center [879, 120] width 25 height 23
drag, startPoint x: 250, startPoint y: 260, endPoint x: 231, endPoint y: 240, distance: 27.4
click at [249, 260] on input "服務名稱/代號" at bounding box center [231, 250] width 119 height 21
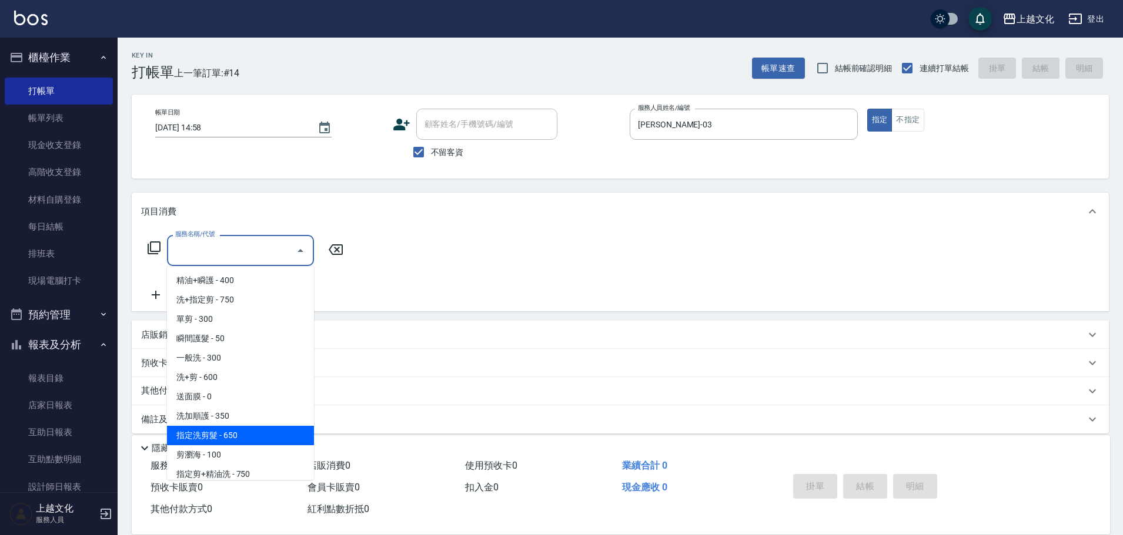
drag, startPoint x: 242, startPoint y: 433, endPoint x: 257, endPoint y: 424, distance: 17.6
click at [240, 434] on span "指定洗剪髮 - 650" at bounding box center [240, 435] width 147 height 19
type input "指定洗剪髮(201)"
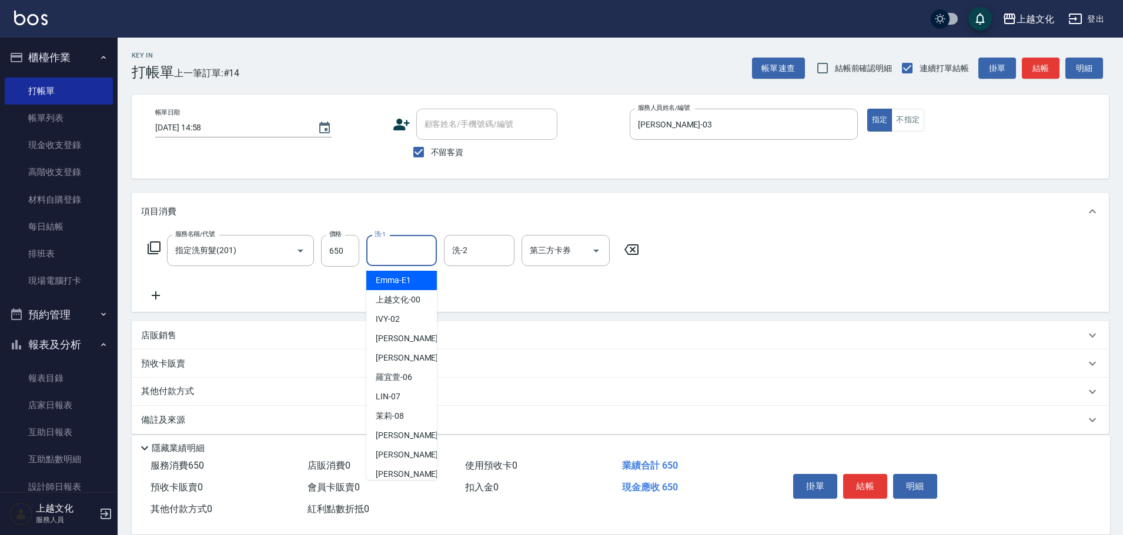
click at [391, 257] on input "洗-1" at bounding box center [401, 250] width 60 height 21
drag, startPoint x: 391, startPoint y: 257, endPoint x: 397, endPoint y: 323, distance: 66.1
click at [391, 257] on input "洗-1" at bounding box center [401, 250] width 60 height 21
click at [391, 255] on input "洗-1" at bounding box center [401, 250] width 60 height 21
click at [410, 471] on span "[PERSON_NAME] -11" at bounding box center [413, 474] width 74 height 12
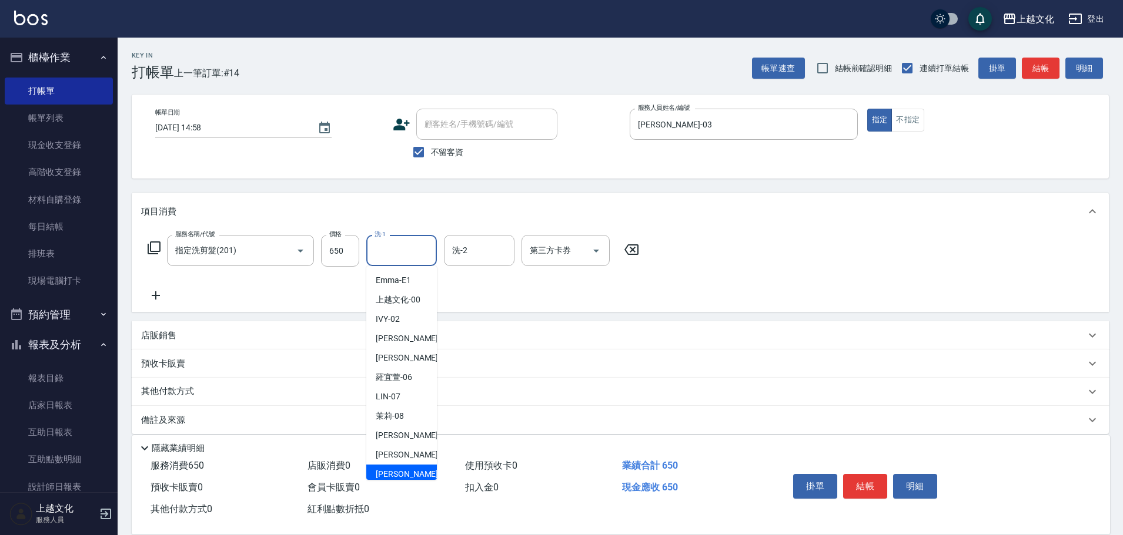
type input "[PERSON_NAME]-11"
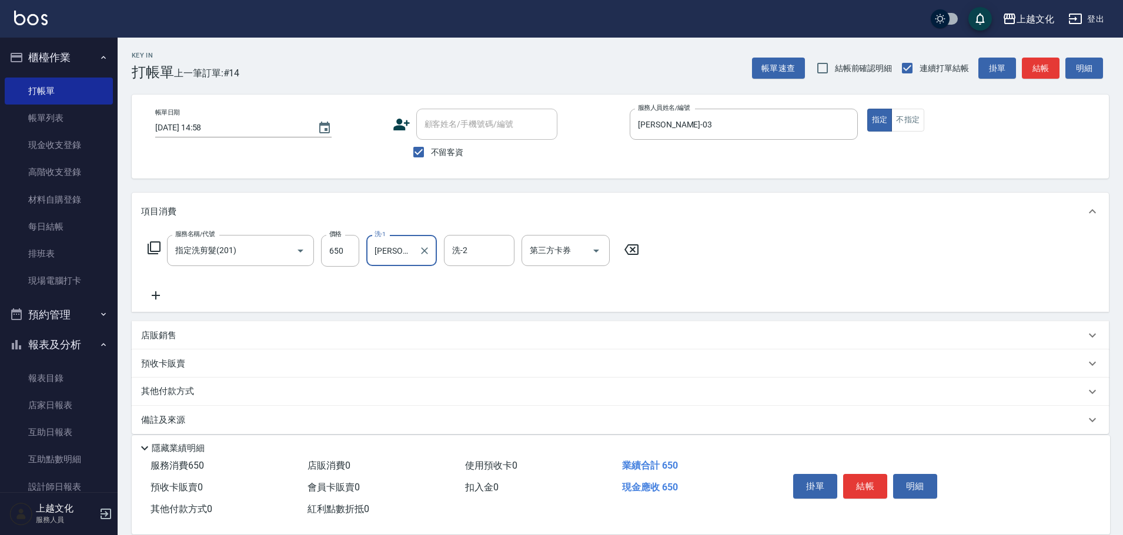
click at [861, 479] on button "結帳" at bounding box center [865, 486] width 44 height 25
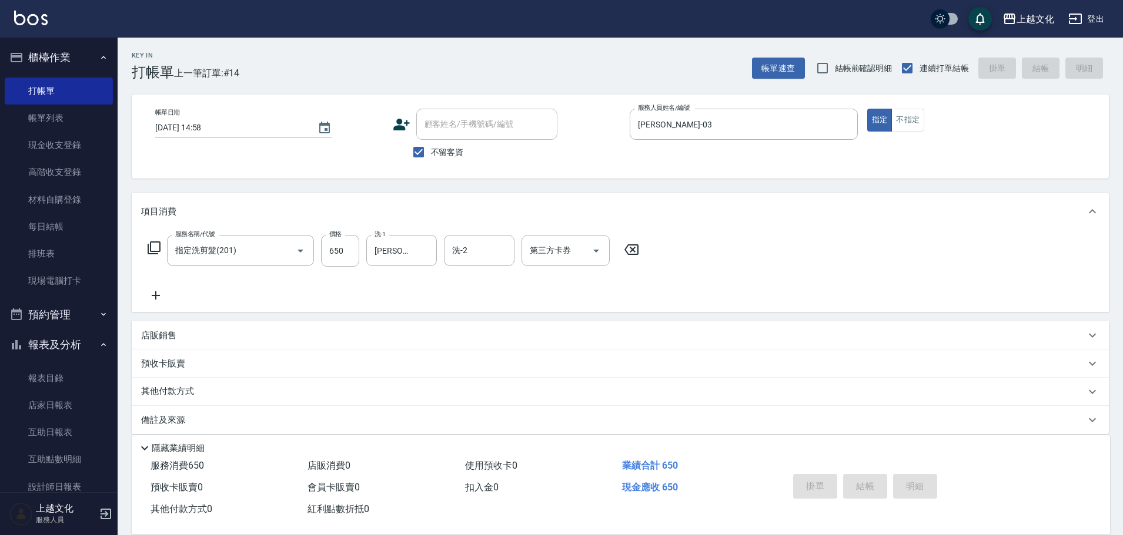
type input "2025/09/10 14:59"
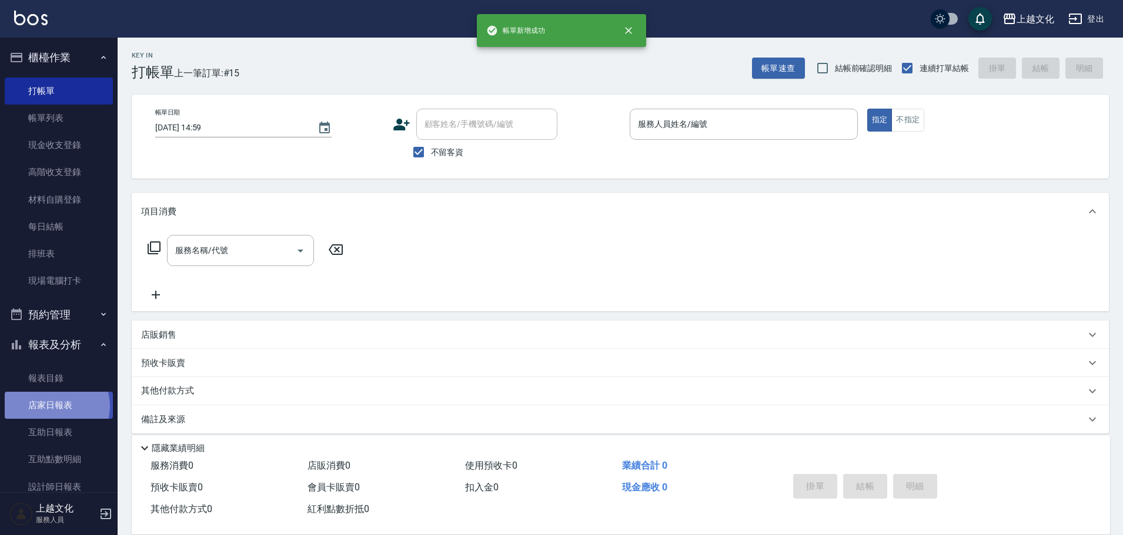
click at [54, 408] on link "店家日報表" at bounding box center [59, 405] width 108 height 27
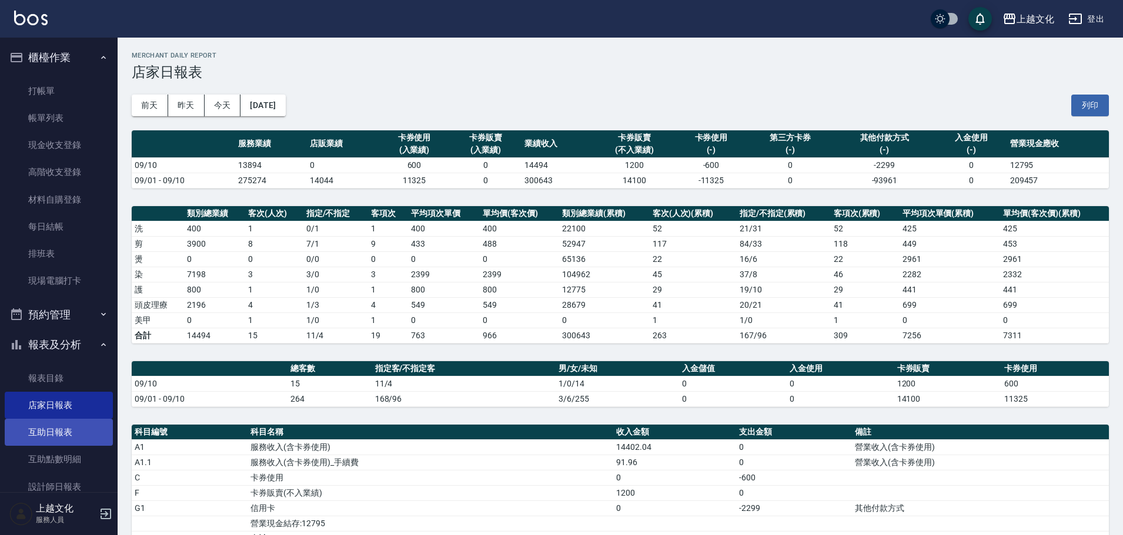
scroll to position [115, 0]
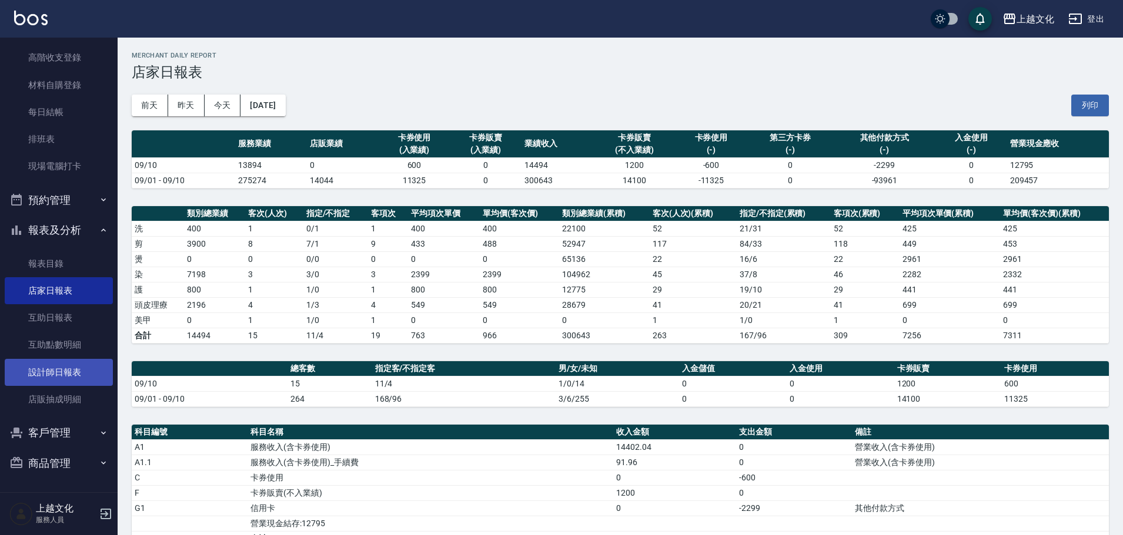
click at [45, 366] on link "設計師日報表" at bounding box center [59, 372] width 108 height 27
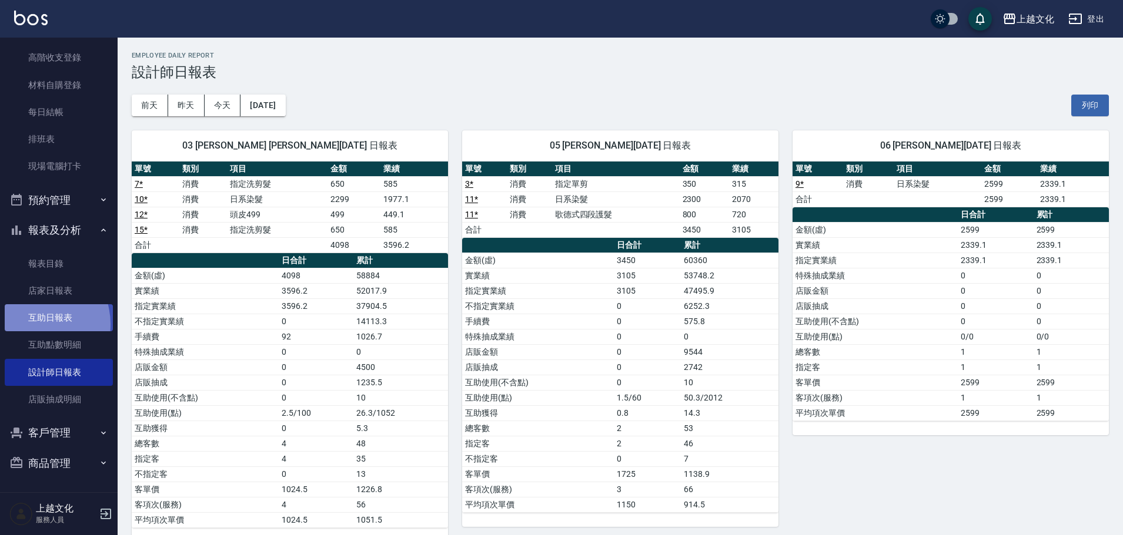
click at [34, 324] on link "互助日報表" at bounding box center [59, 317] width 108 height 27
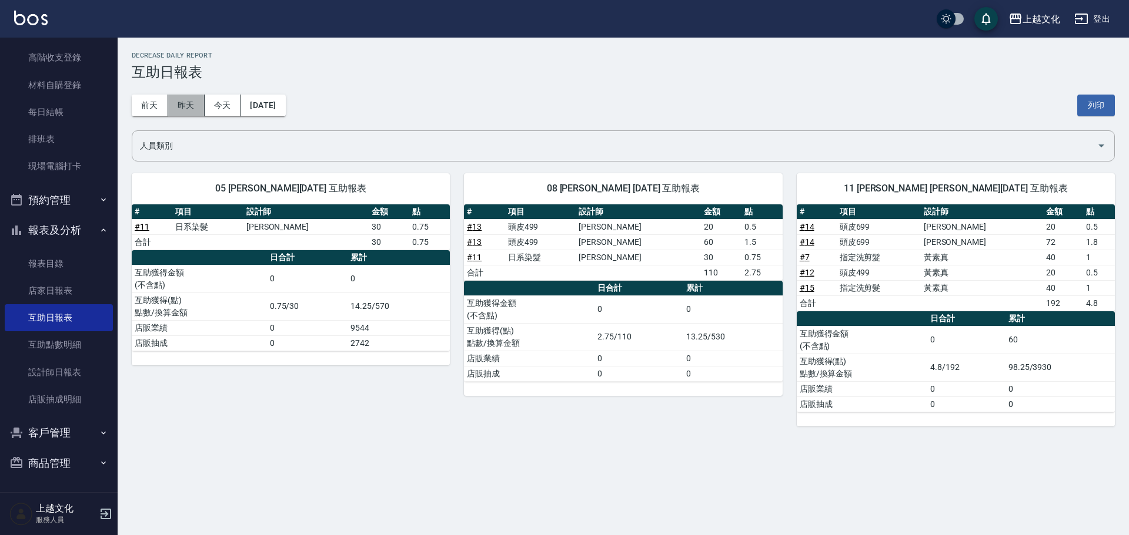
click at [191, 102] on button "昨天" at bounding box center [186, 106] width 36 height 22
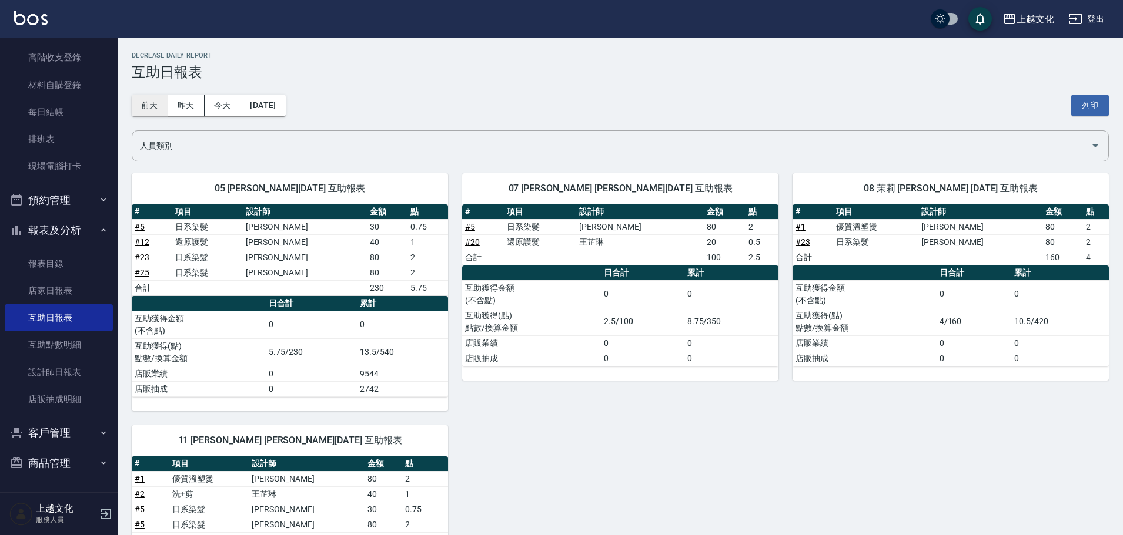
click at [156, 103] on button "前天" at bounding box center [150, 106] width 36 height 22
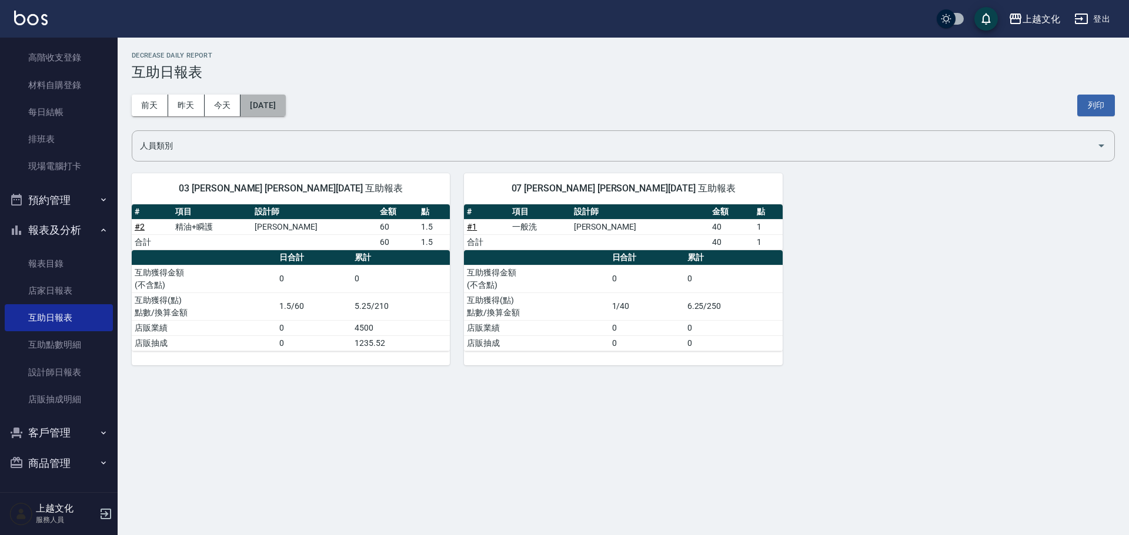
click at [285, 111] on button "2025/09/08" at bounding box center [262, 106] width 45 height 22
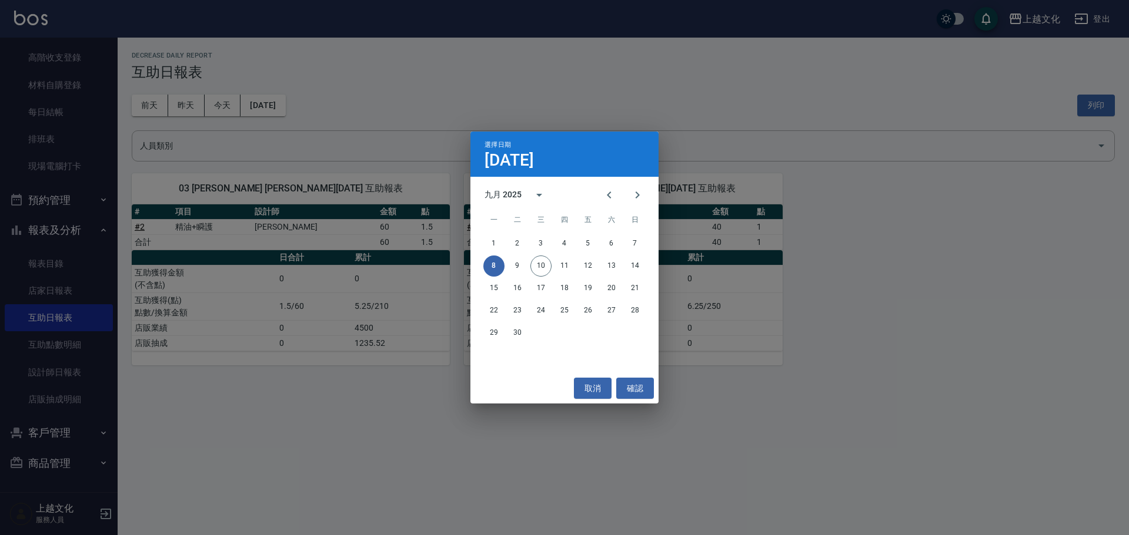
click at [689, 394] on div "選擇日期 9月8日 九月 2025 一 二 三 四 五 六 日 1 2 3 4 5 6 7 8 9 10 11 12 13 14 15 16 17 18 19…" at bounding box center [564, 267] width 1129 height 535
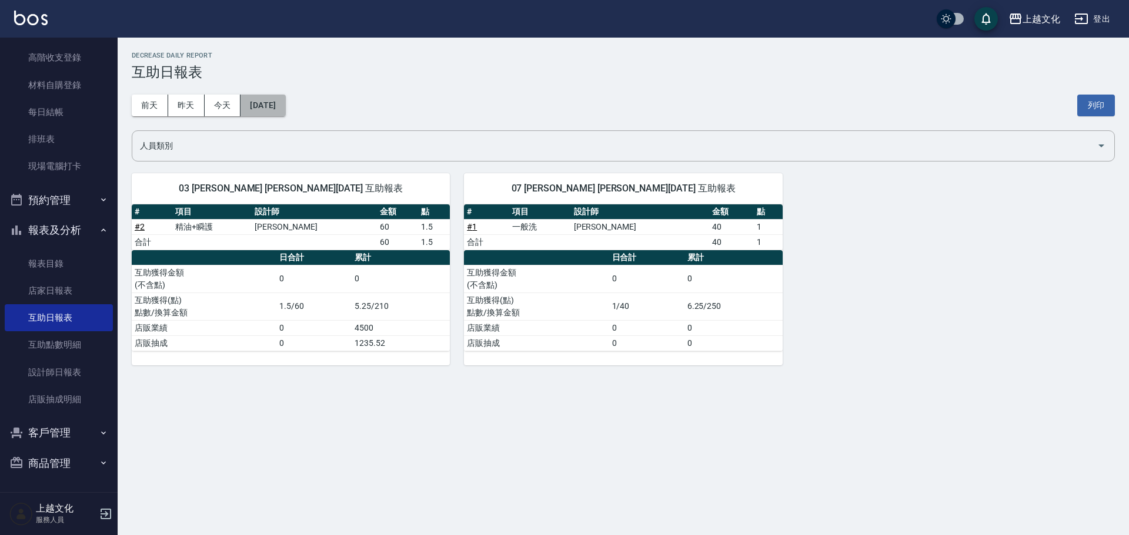
click at [272, 111] on button "2025/09/08" at bounding box center [262, 106] width 45 height 22
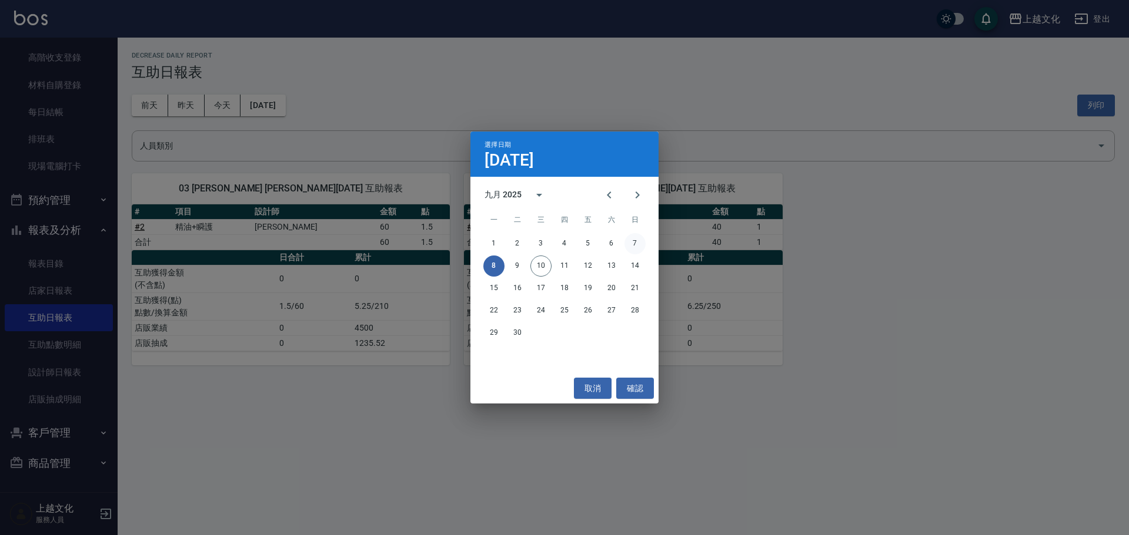
click at [638, 239] on button "7" at bounding box center [634, 243] width 21 height 21
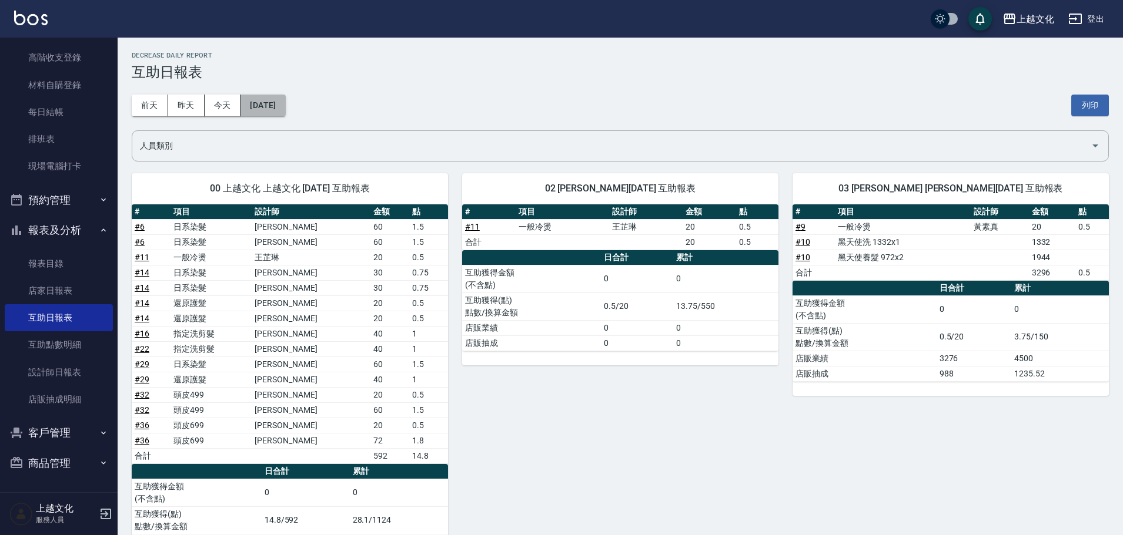
click at [242, 111] on button "2025/09/07" at bounding box center [262, 106] width 45 height 22
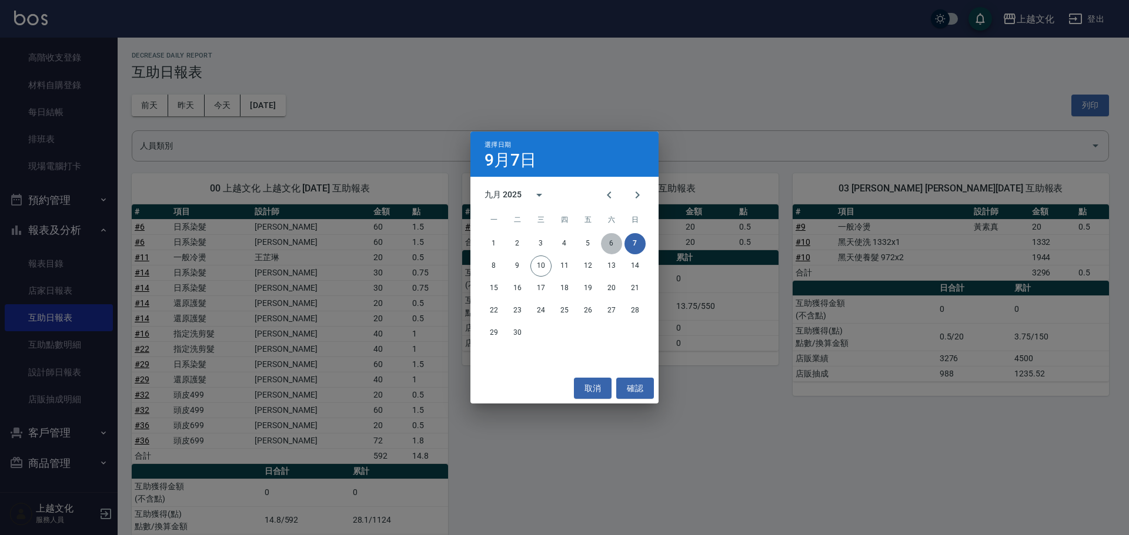
click at [609, 242] on button "6" at bounding box center [611, 243] width 21 height 21
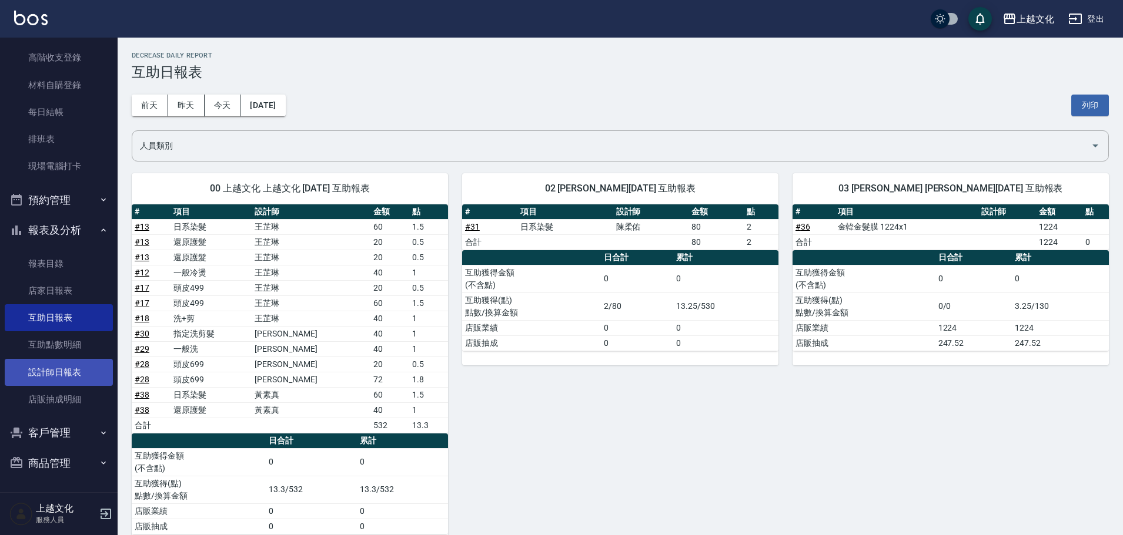
click at [48, 373] on link "設計師日報表" at bounding box center [59, 372] width 108 height 27
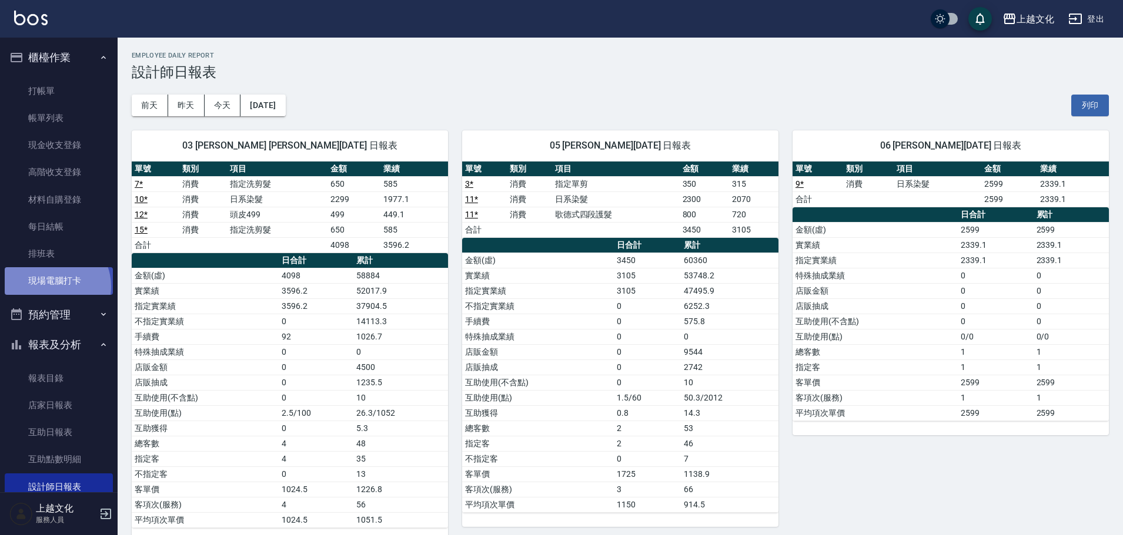
click at [51, 286] on link "現場電腦打卡" at bounding box center [59, 280] width 108 height 27
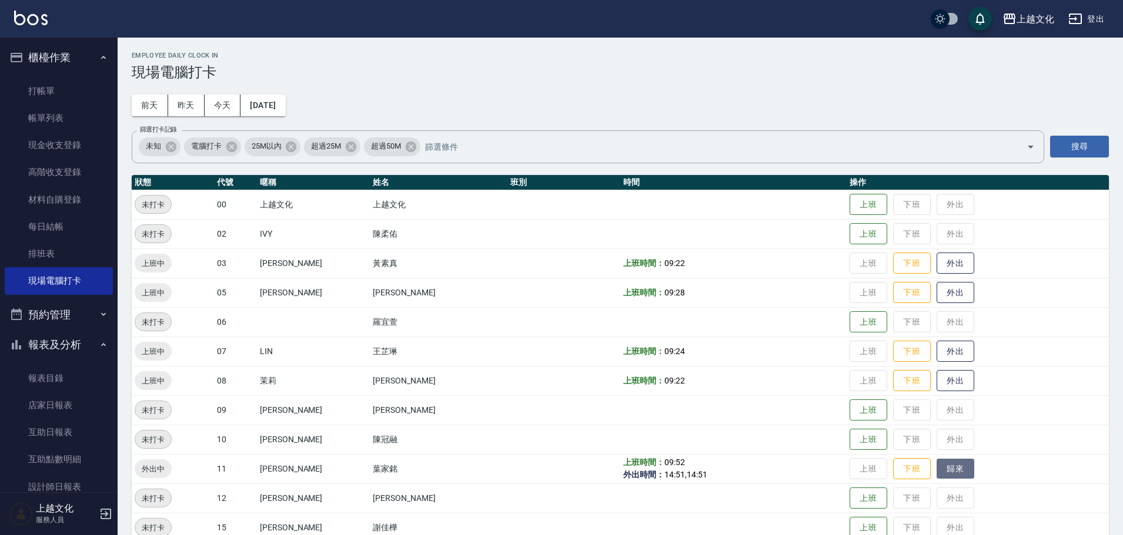
click at [946, 474] on button "歸來" at bounding box center [955, 469] width 38 height 21
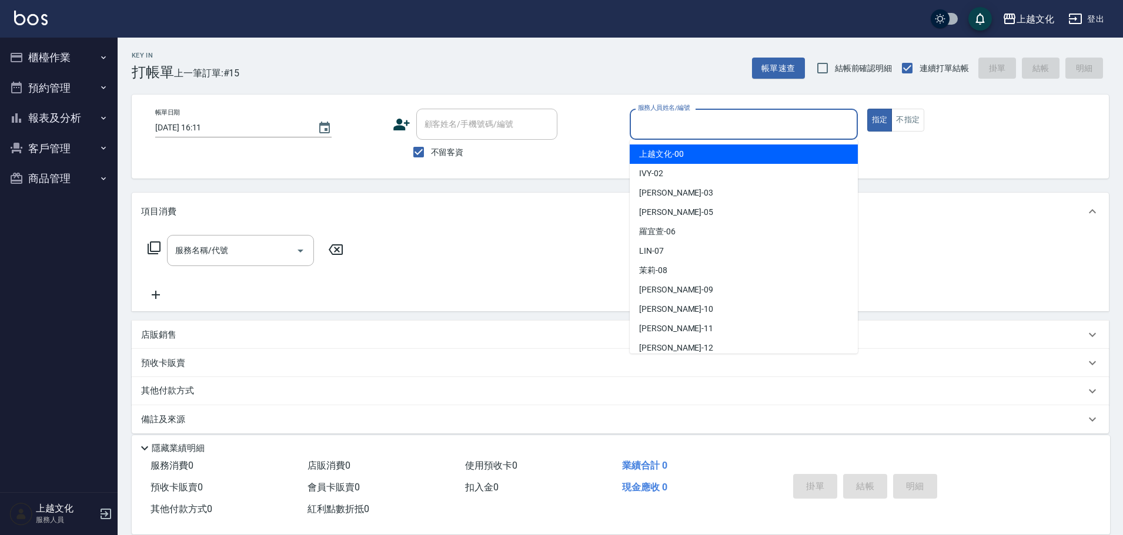
click at [653, 128] on input "服務人員姓名/編號" at bounding box center [743, 124] width 217 height 21
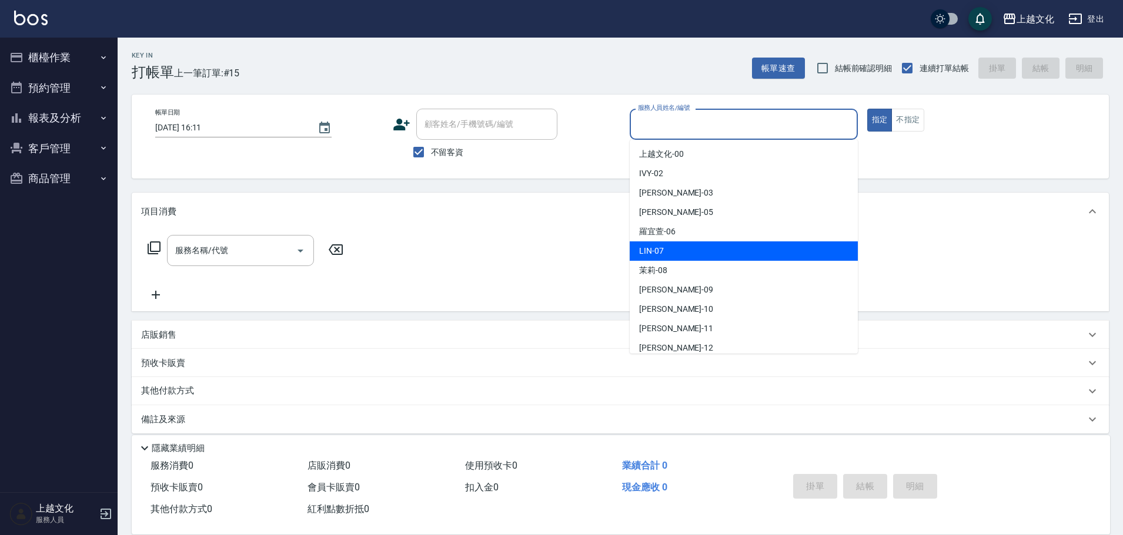
click at [680, 252] on div "[PERSON_NAME] -07" at bounding box center [744, 251] width 228 height 19
click at [680, 252] on div "服務名稱/代號 服務名稱/代號" at bounding box center [620, 270] width 977 height 81
type input "[PERSON_NAME]-07"
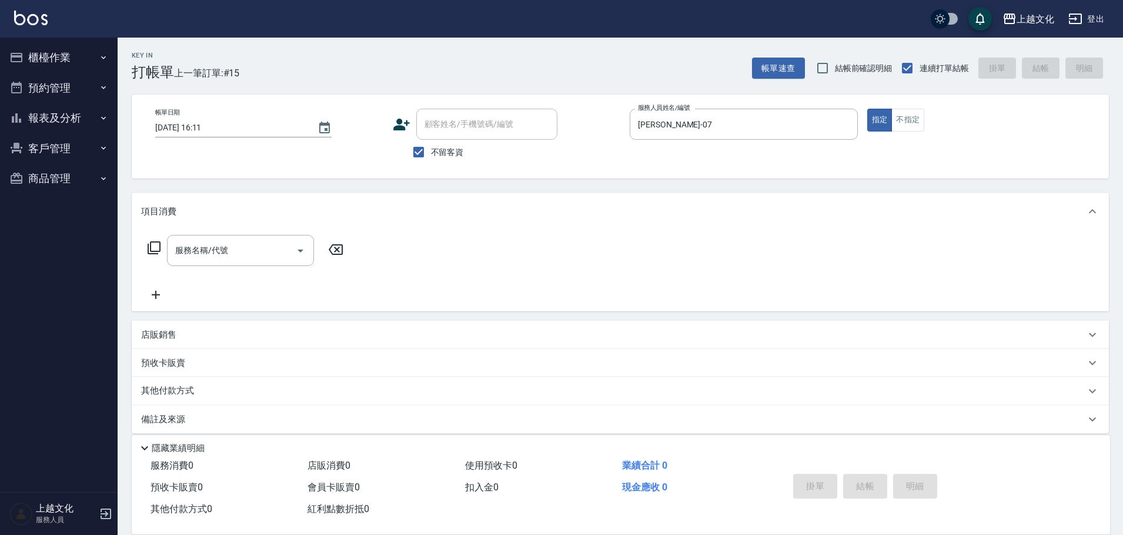
click at [151, 246] on icon at bounding box center [154, 248] width 13 height 13
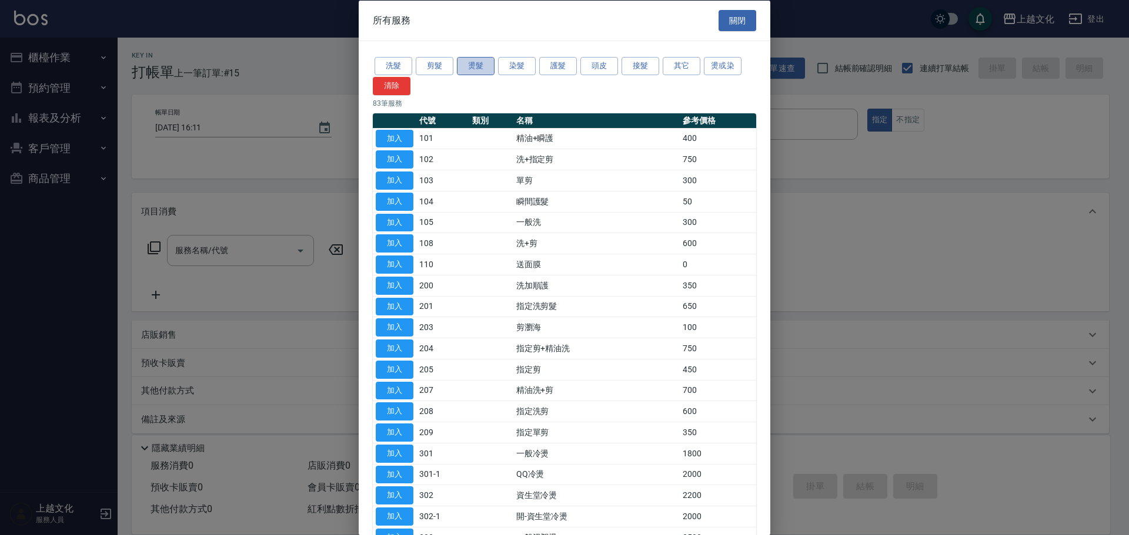
click at [473, 68] on button "燙髮" at bounding box center [476, 66] width 38 height 18
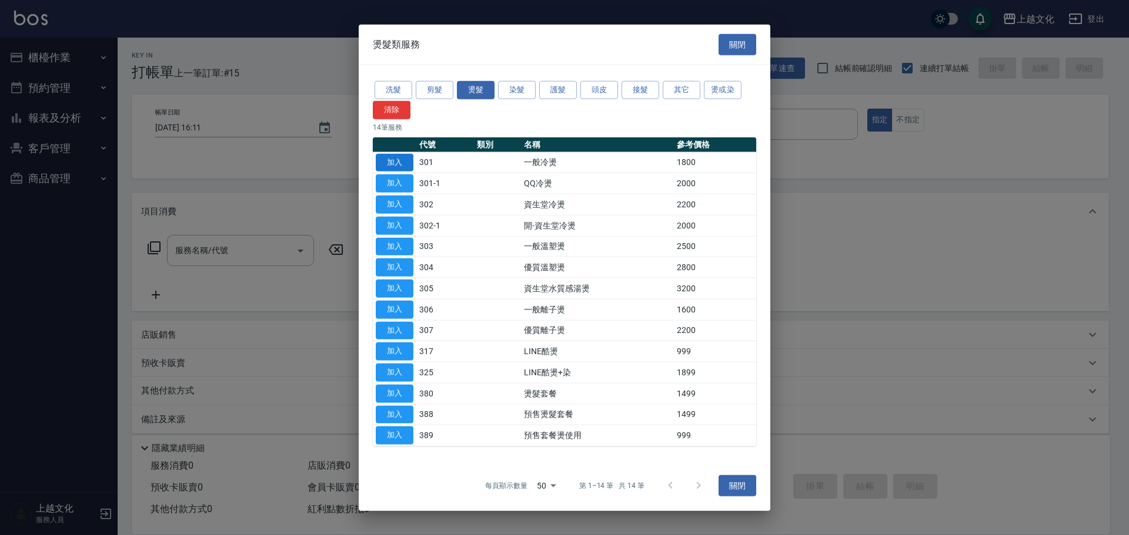
click at [404, 160] on button "加入" at bounding box center [395, 162] width 38 height 18
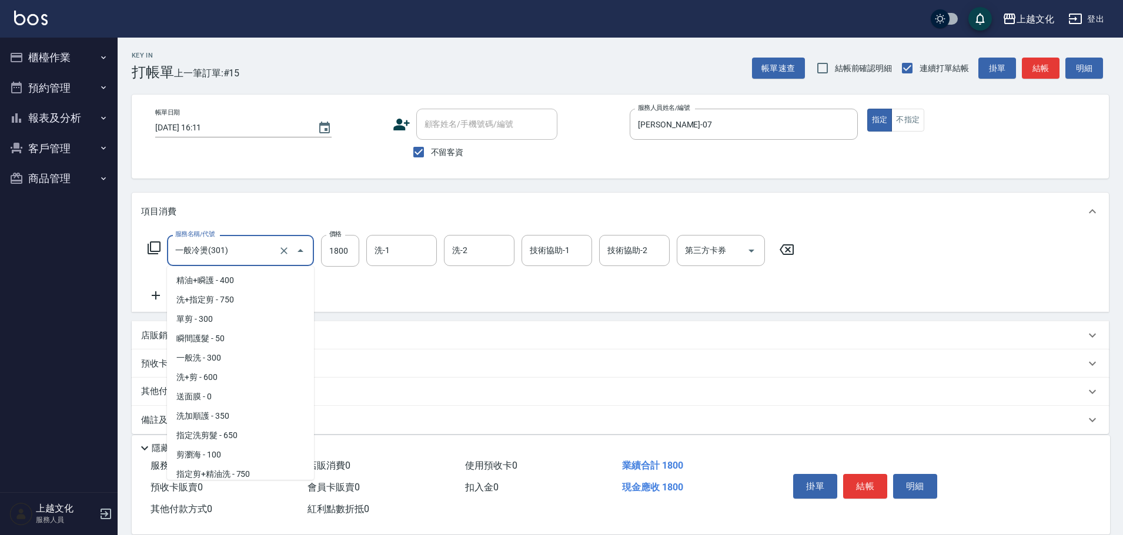
click at [237, 247] on input "一般冷燙(301)" at bounding box center [223, 250] width 103 height 21
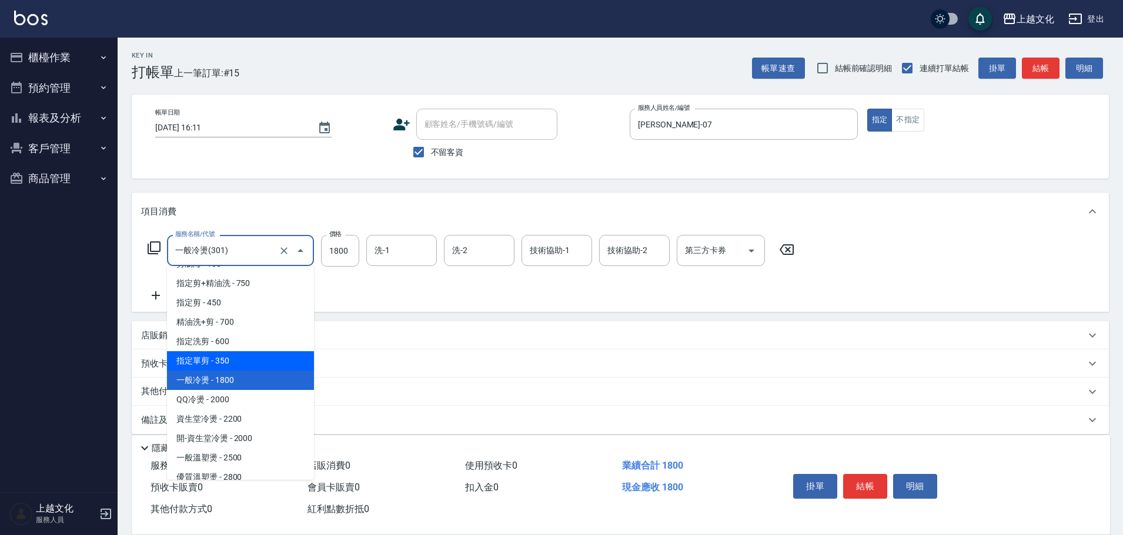
scroll to position [219, 0]
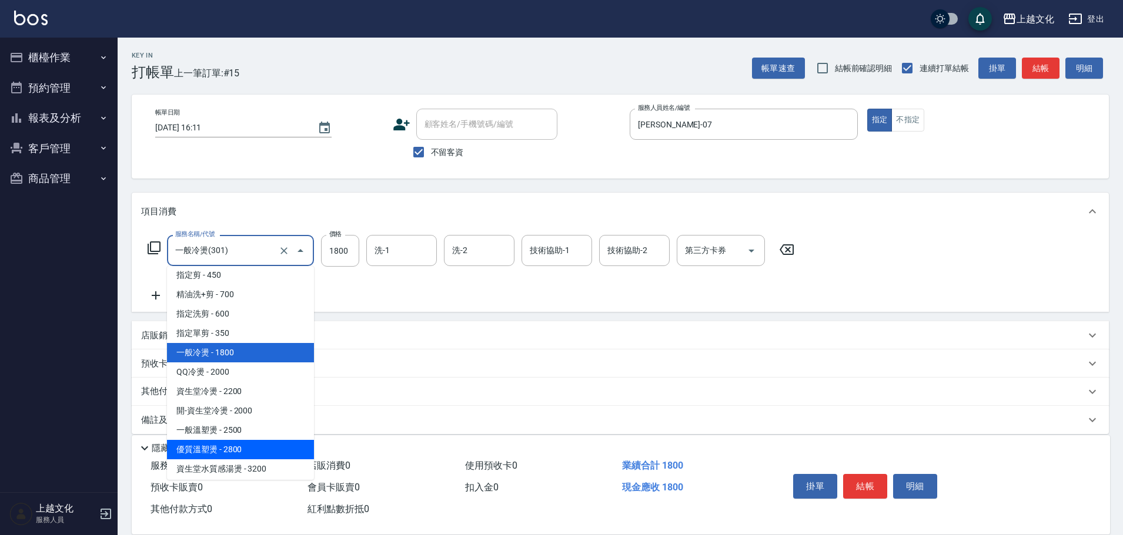
click at [260, 447] on span "優質溫塑燙 - 2800" at bounding box center [240, 449] width 147 height 19
type input "優質溫塑燙(304)"
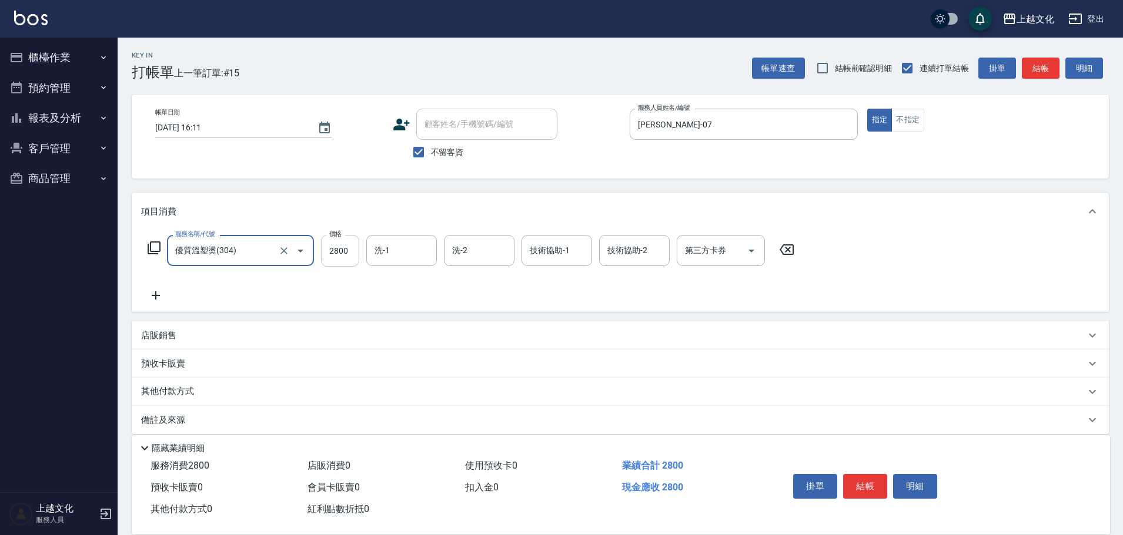
click at [350, 259] on input "2800" at bounding box center [340, 251] width 38 height 32
type input "3199"
click at [862, 484] on button "結帳" at bounding box center [865, 486] width 44 height 25
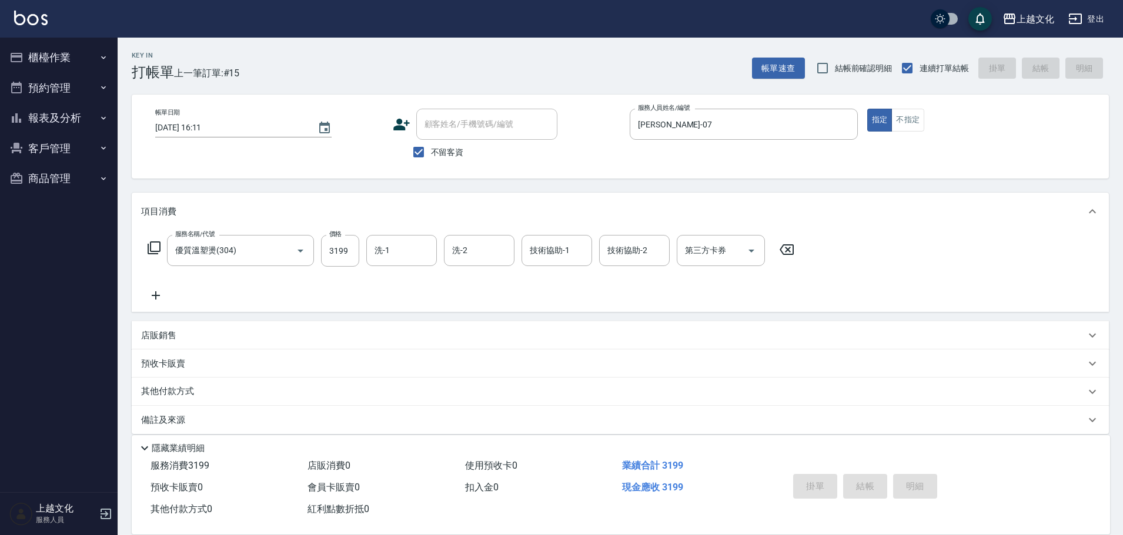
type input "[DATE] 16:12"
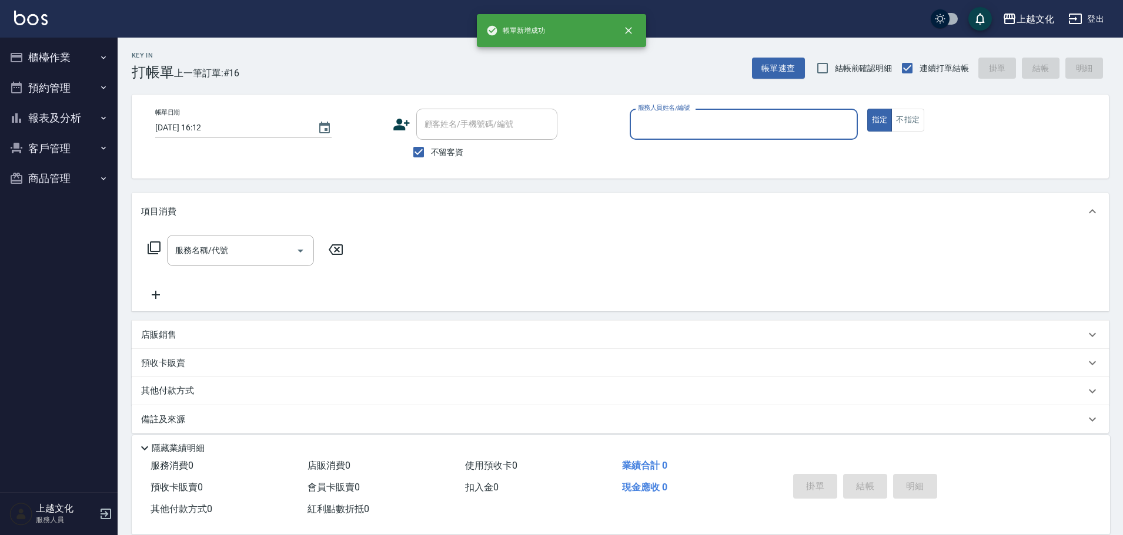
click at [761, 129] on input "服務人員姓名/編號" at bounding box center [743, 124] width 217 height 21
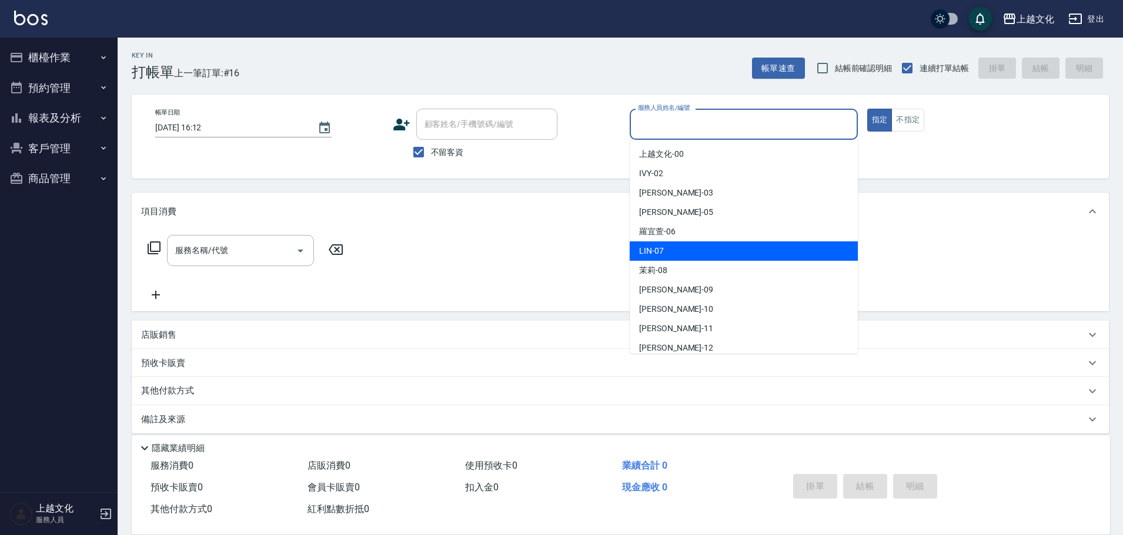
click at [694, 260] on div "[PERSON_NAME] -07" at bounding box center [744, 251] width 228 height 19
type input "[PERSON_NAME]-07"
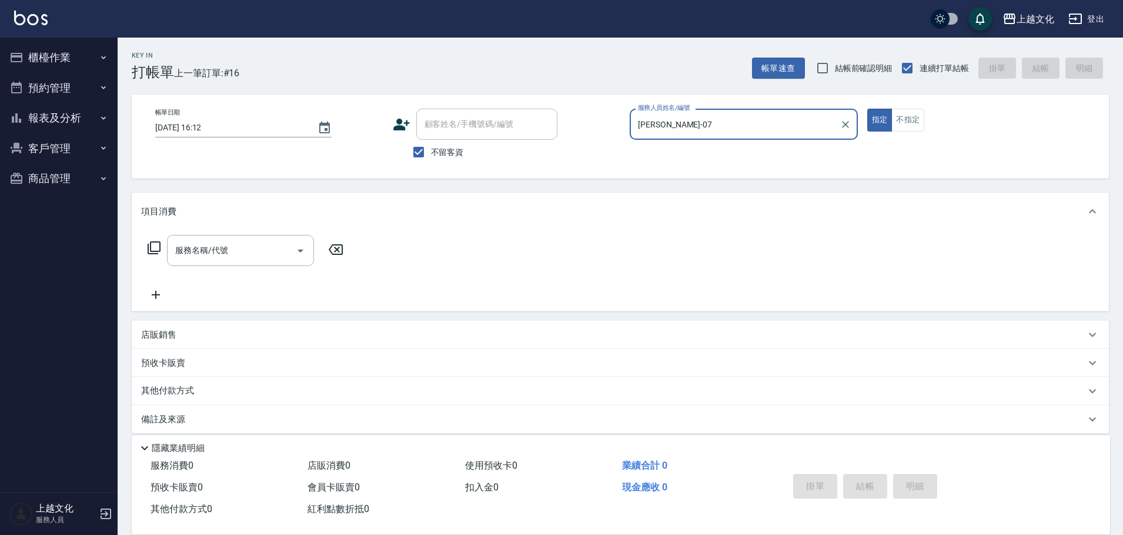
click at [152, 248] on icon at bounding box center [154, 248] width 14 height 14
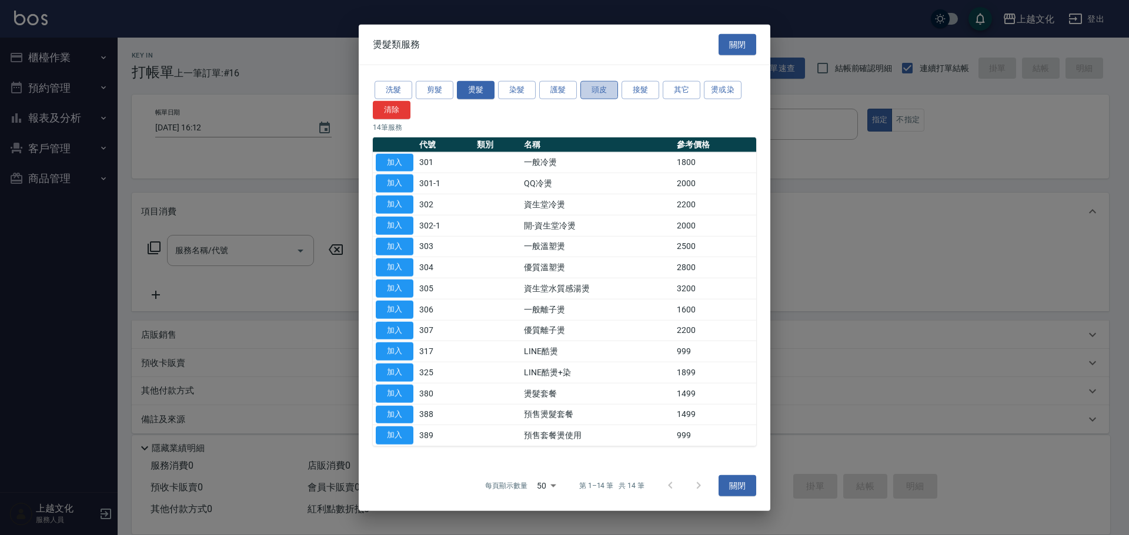
click at [589, 91] on button "頭皮" at bounding box center [599, 90] width 38 height 18
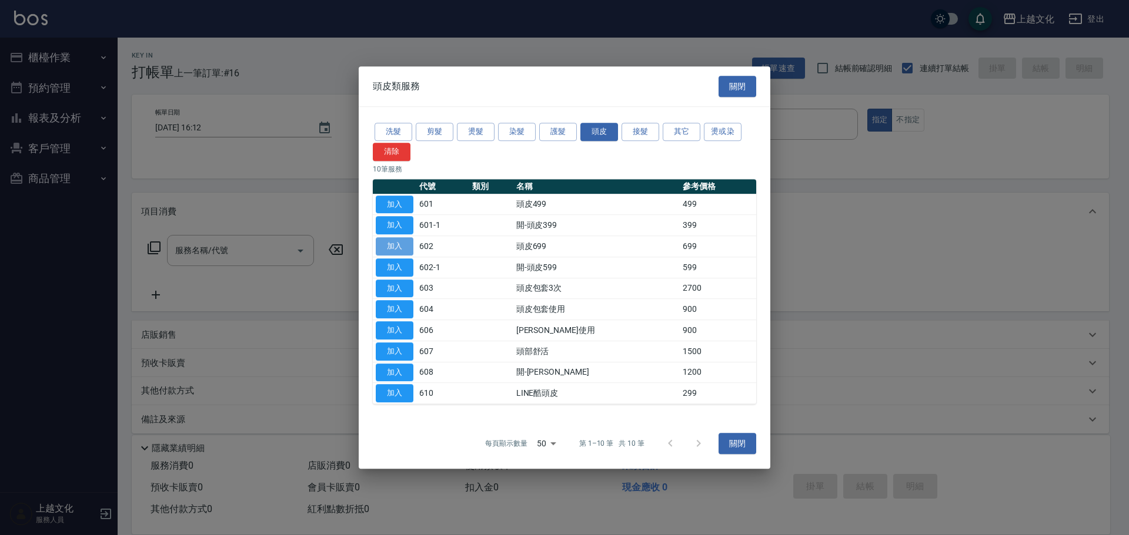
click at [395, 247] on button "加入" at bounding box center [395, 246] width 38 height 18
type input "頭皮699(602)"
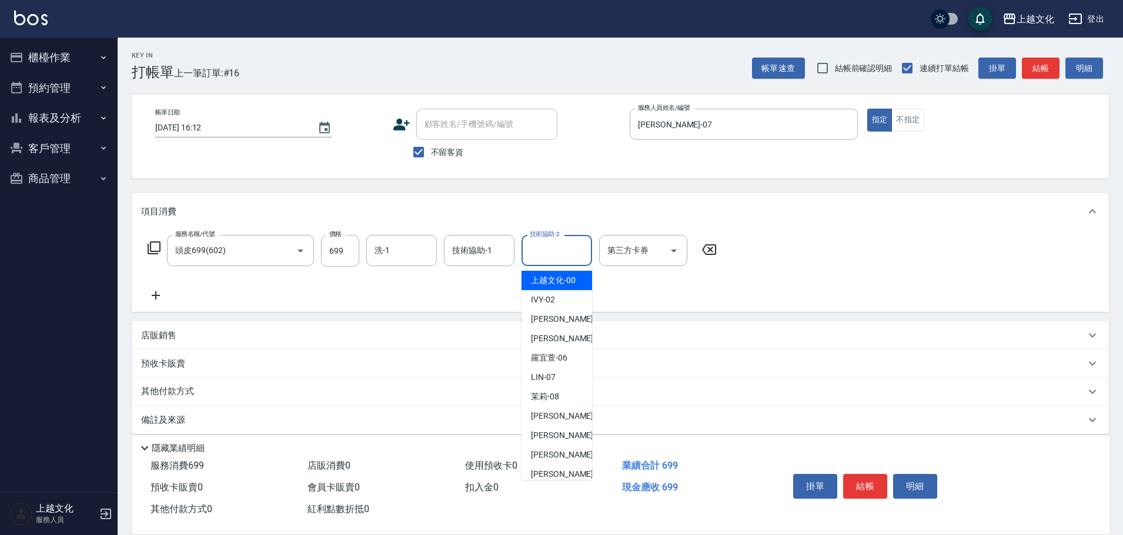
drag, startPoint x: 543, startPoint y: 254, endPoint x: 548, endPoint y: 271, distance: 17.8
click at [544, 254] on input "技術協助-2" at bounding box center [557, 250] width 60 height 21
click at [555, 453] on span "[PERSON_NAME] -11" at bounding box center [568, 455] width 74 height 12
type input "[PERSON_NAME]-11"
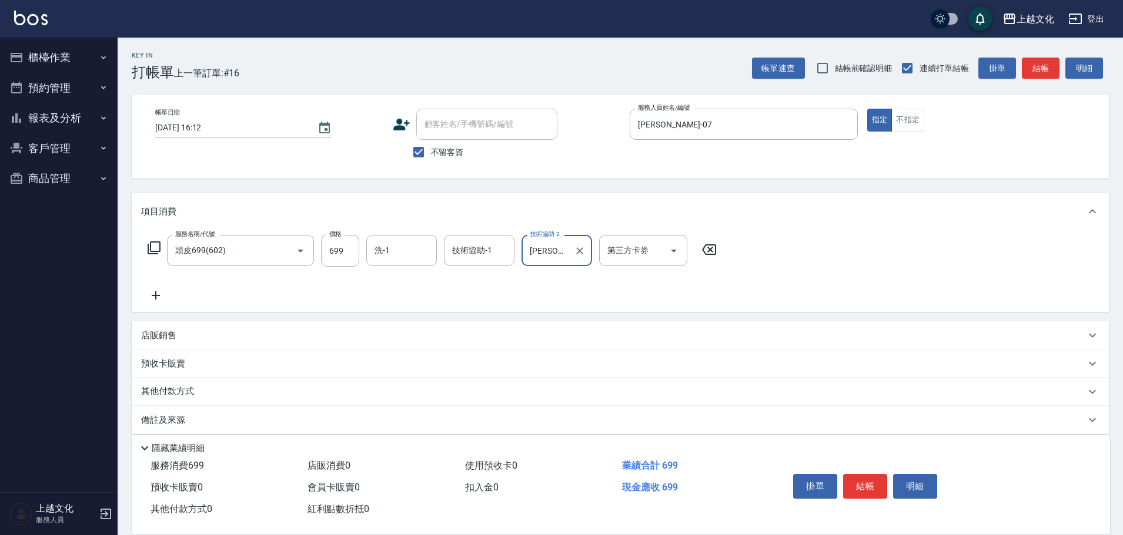
click at [153, 292] on icon at bounding box center [155, 296] width 29 height 14
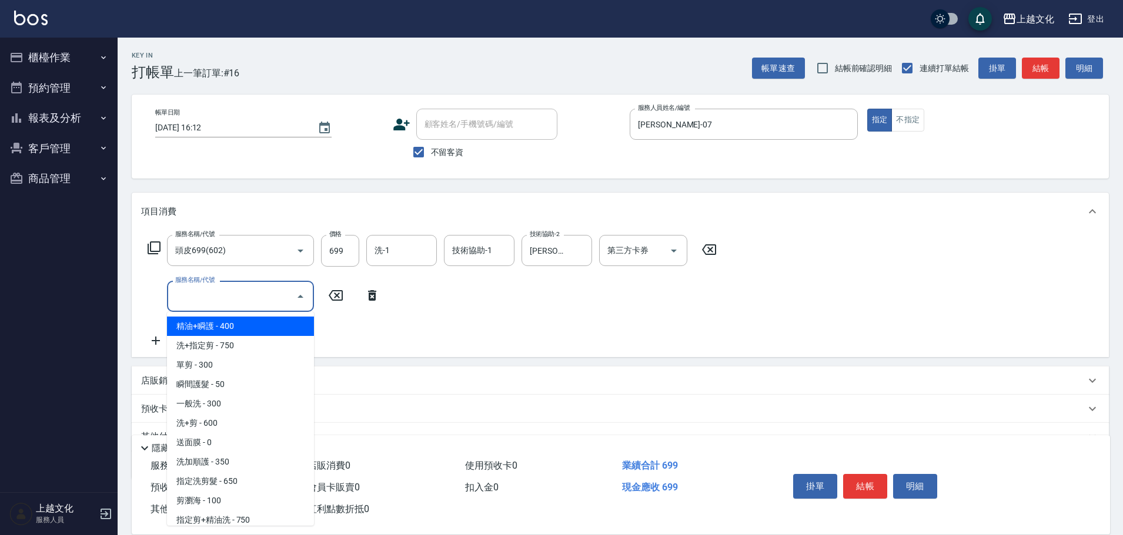
click at [220, 293] on input "服務名稱/代號" at bounding box center [231, 296] width 119 height 21
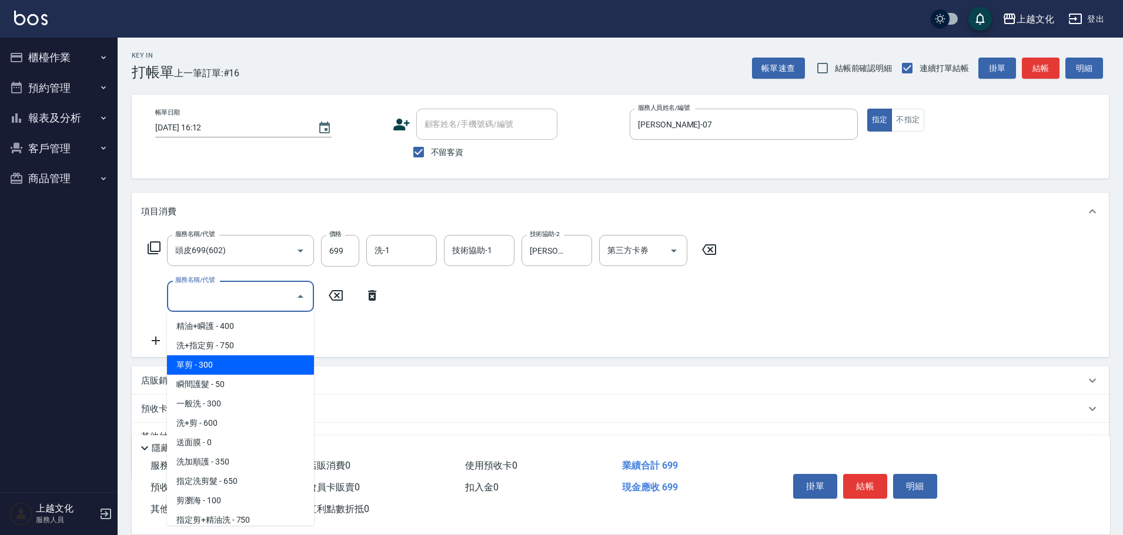
click at [269, 374] on span "單剪 - 300" at bounding box center [240, 365] width 147 height 19
type input "單剪(103)"
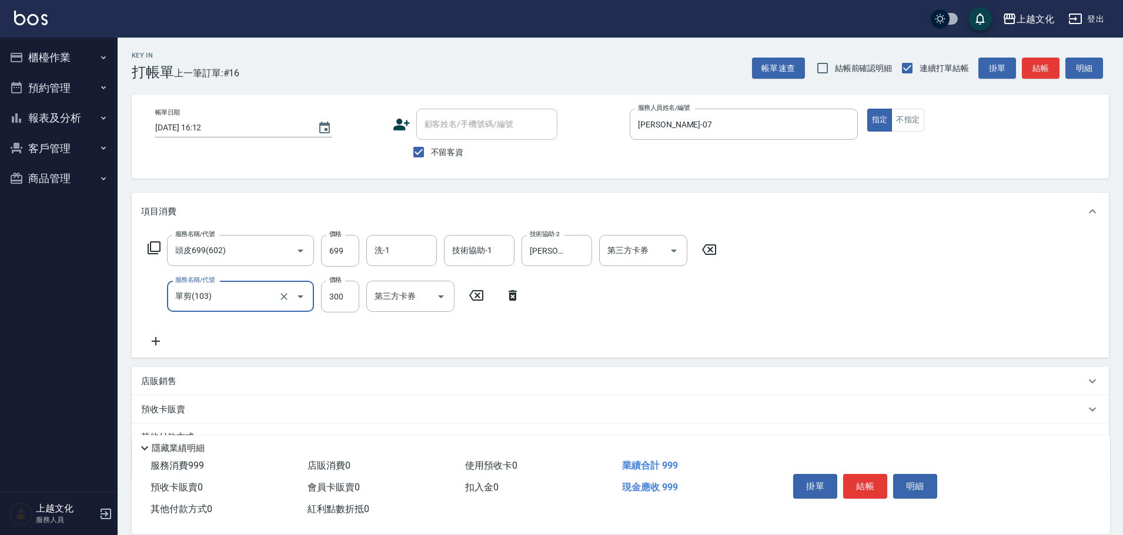
click at [864, 484] on button "結帳" at bounding box center [865, 486] width 44 height 25
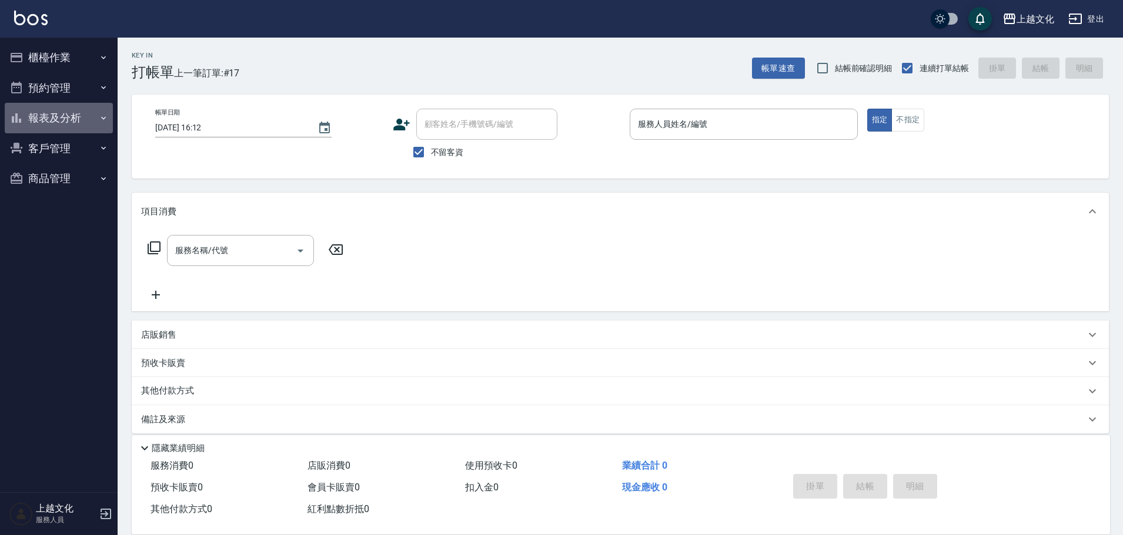
click at [53, 122] on button "報表及分析" at bounding box center [59, 118] width 108 height 31
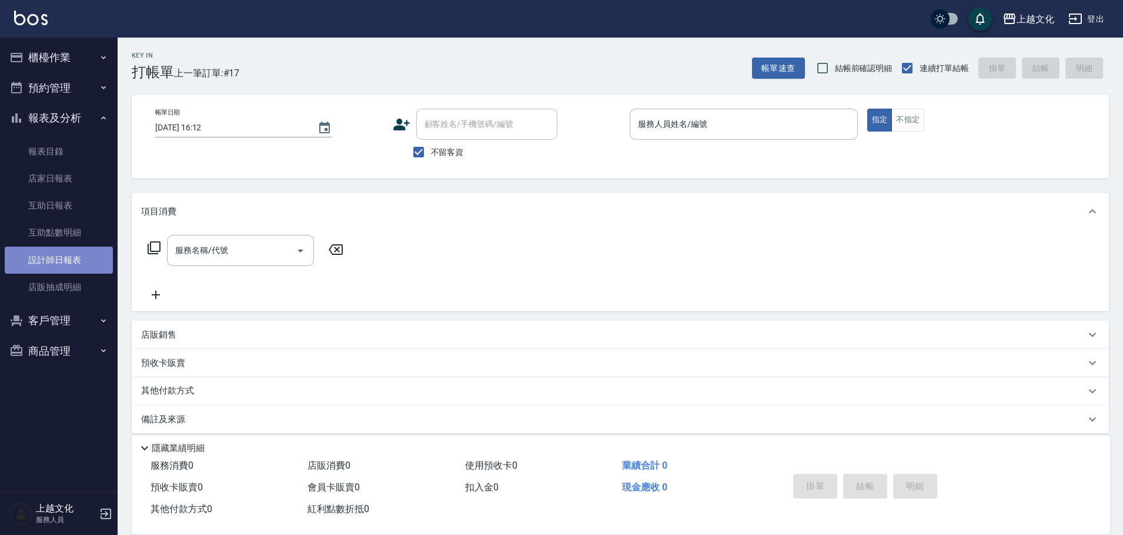
click at [45, 258] on link "設計師日報表" at bounding box center [59, 260] width 108 height 27
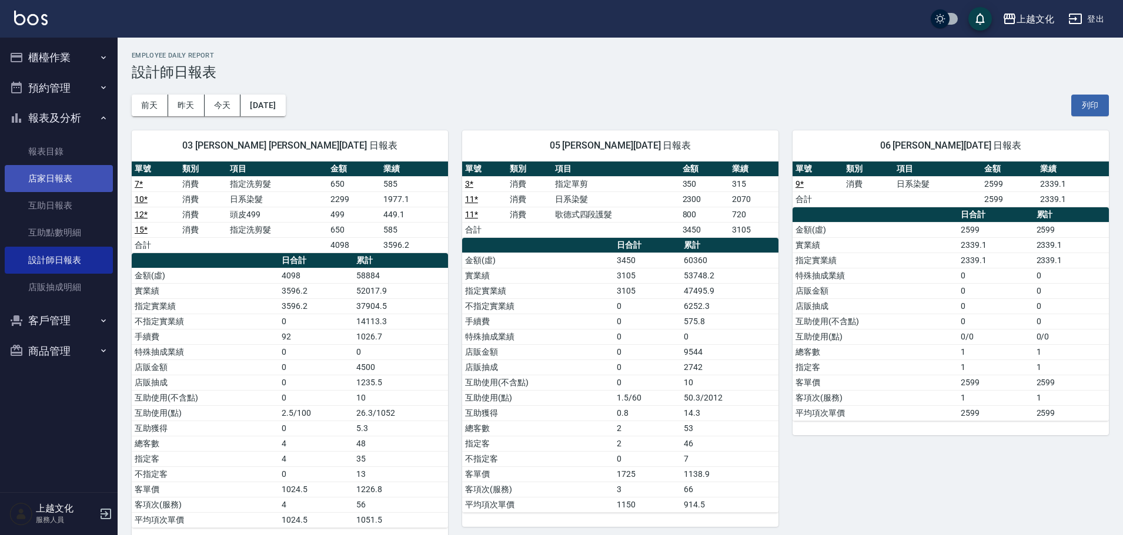
click at [62, 176] on link "店家日報表" at bounding box center [59, 178] width 108 height 27
